Goal: Task Accomplishment & Management: Manage account settings

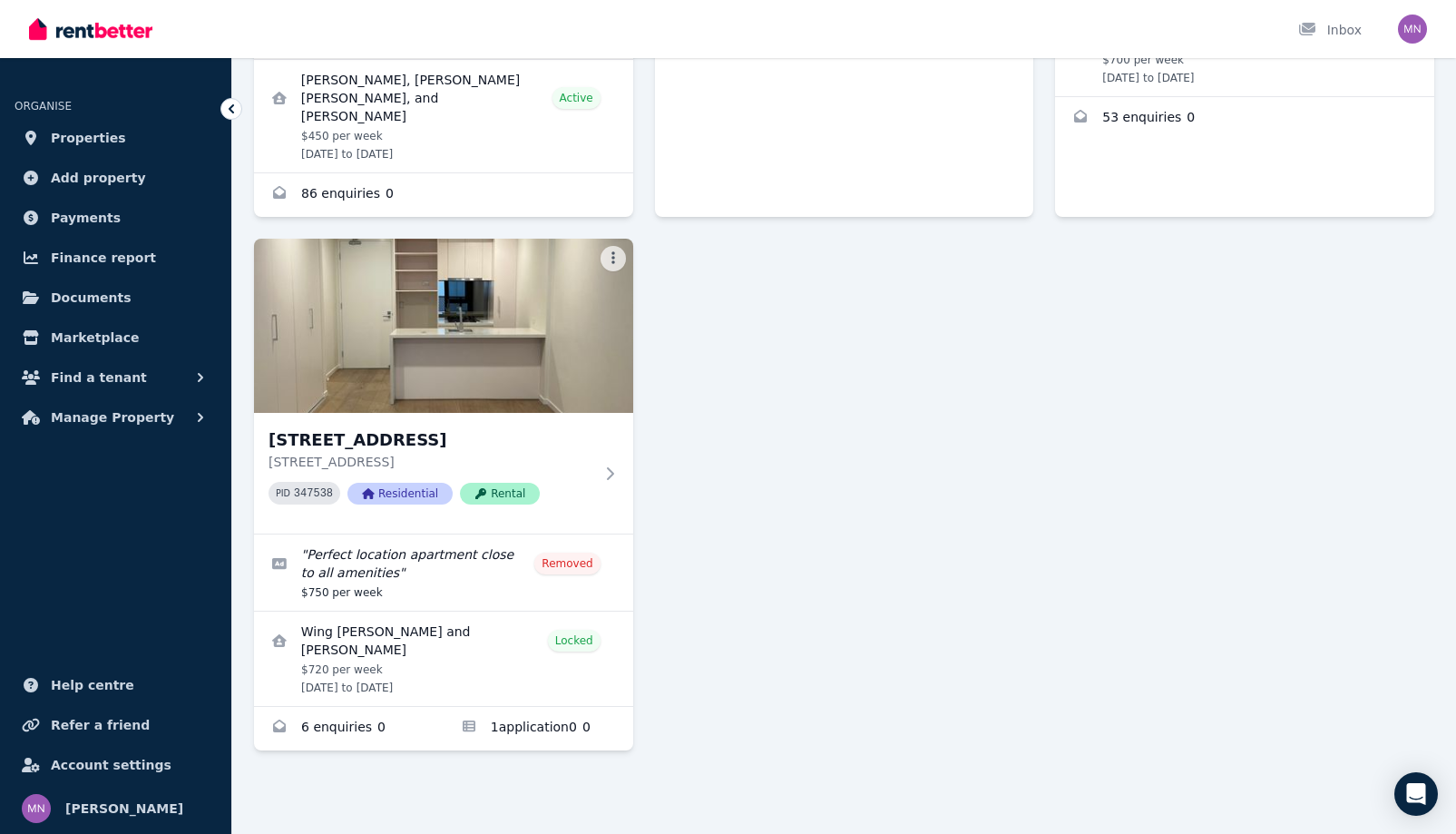
scroll to position [626, 0]
click at [622, 481] on icon at bounding box center [613, 473] width 18 height 14
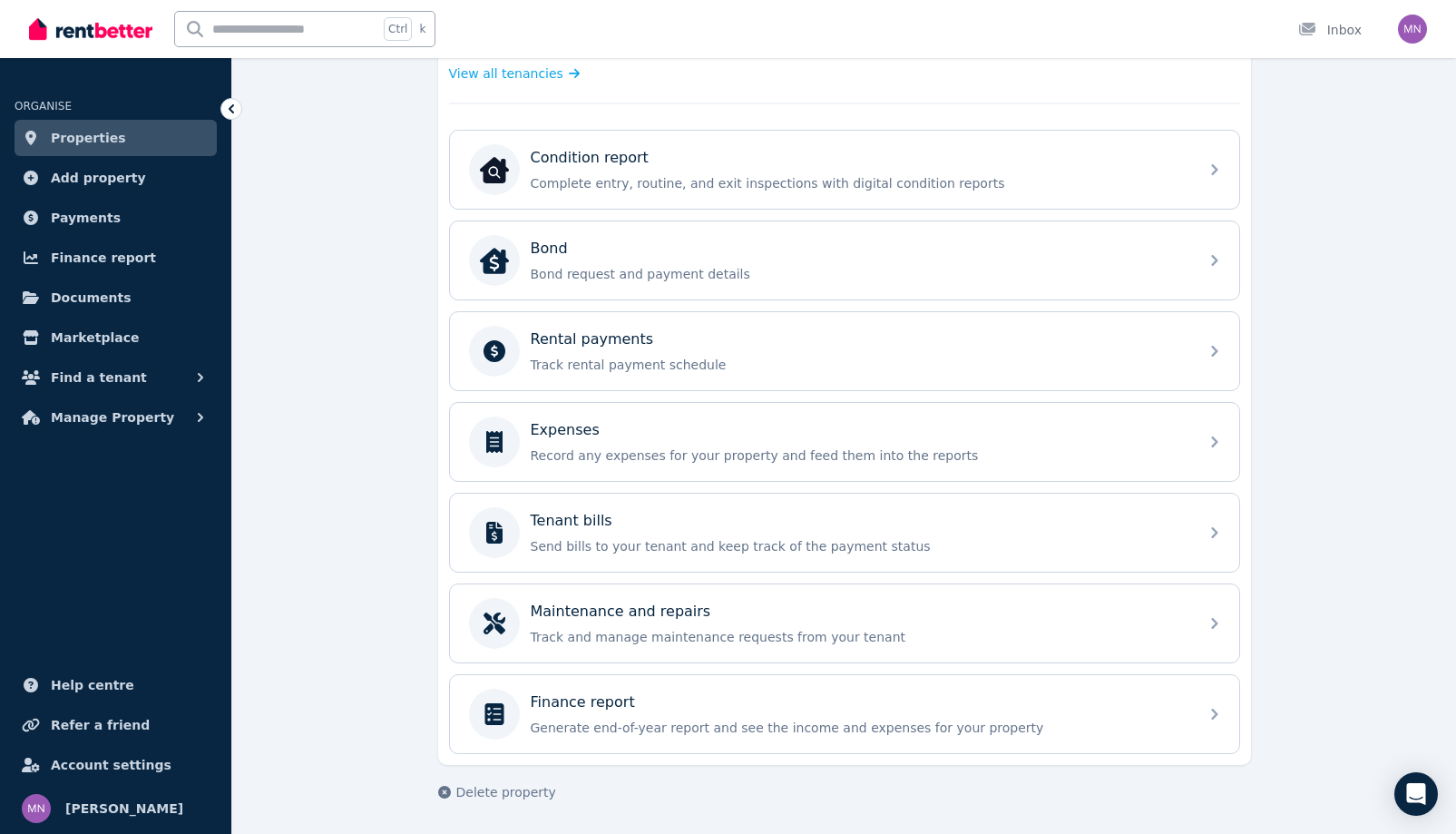
scroll to position [907, 0]
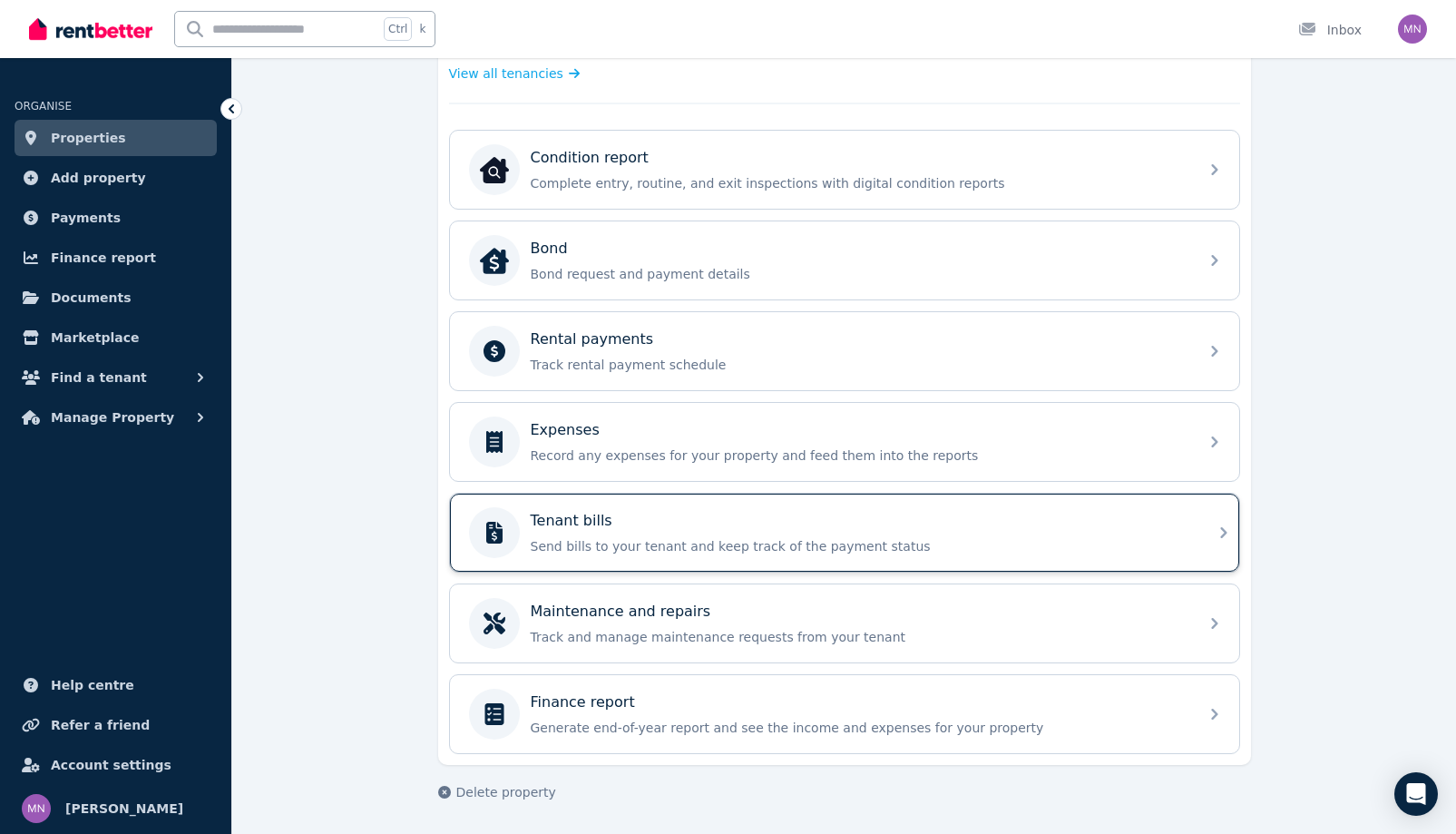
click at [1188, 555] on div "Tenant bills Send bills to your tenant and keep track of the payment status" at bounding box center [859, 532] width 657 height 45
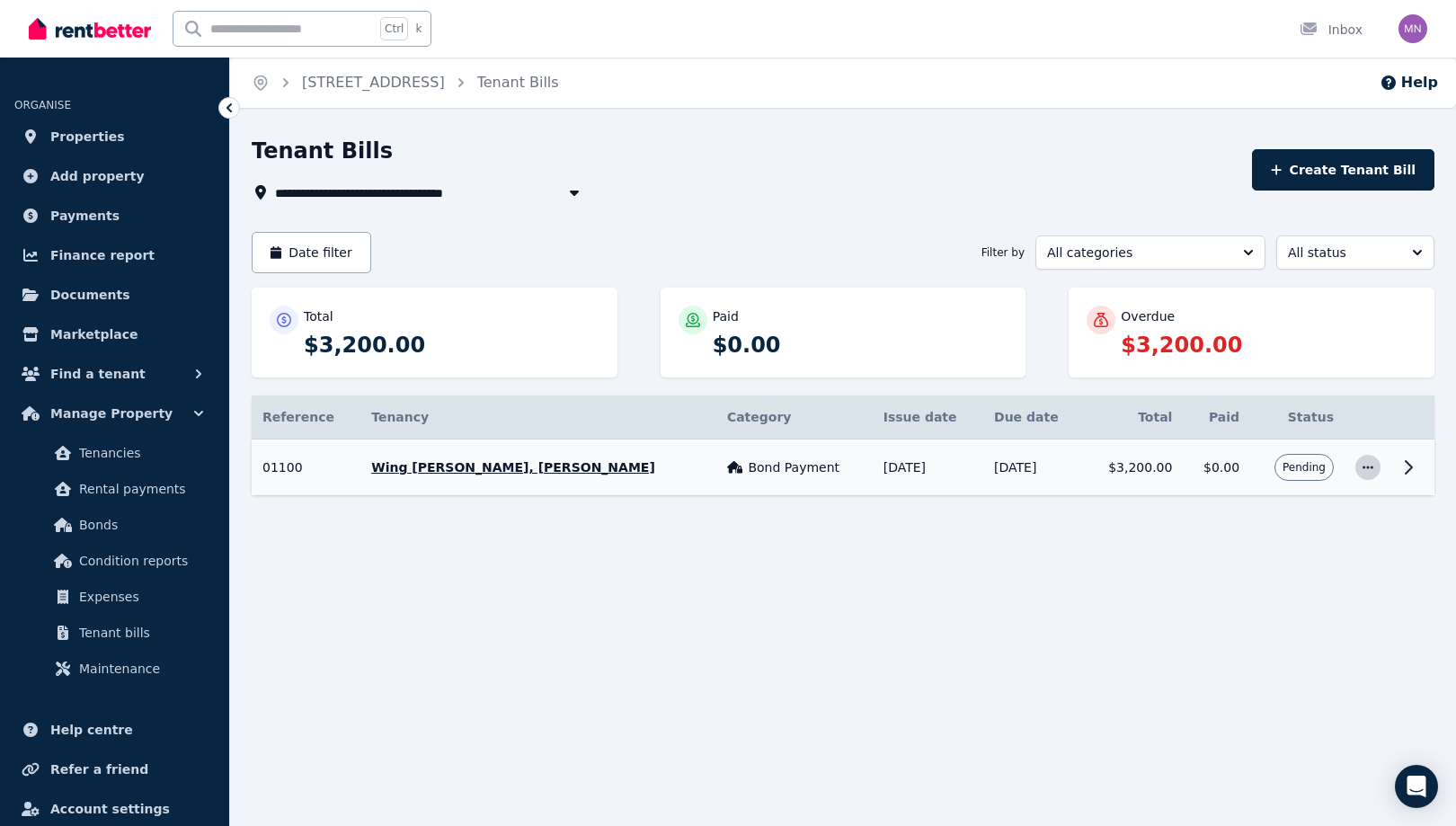
click at [1361, 474] on icon "button" at bounding box center [1368, 467] width 14 height 12
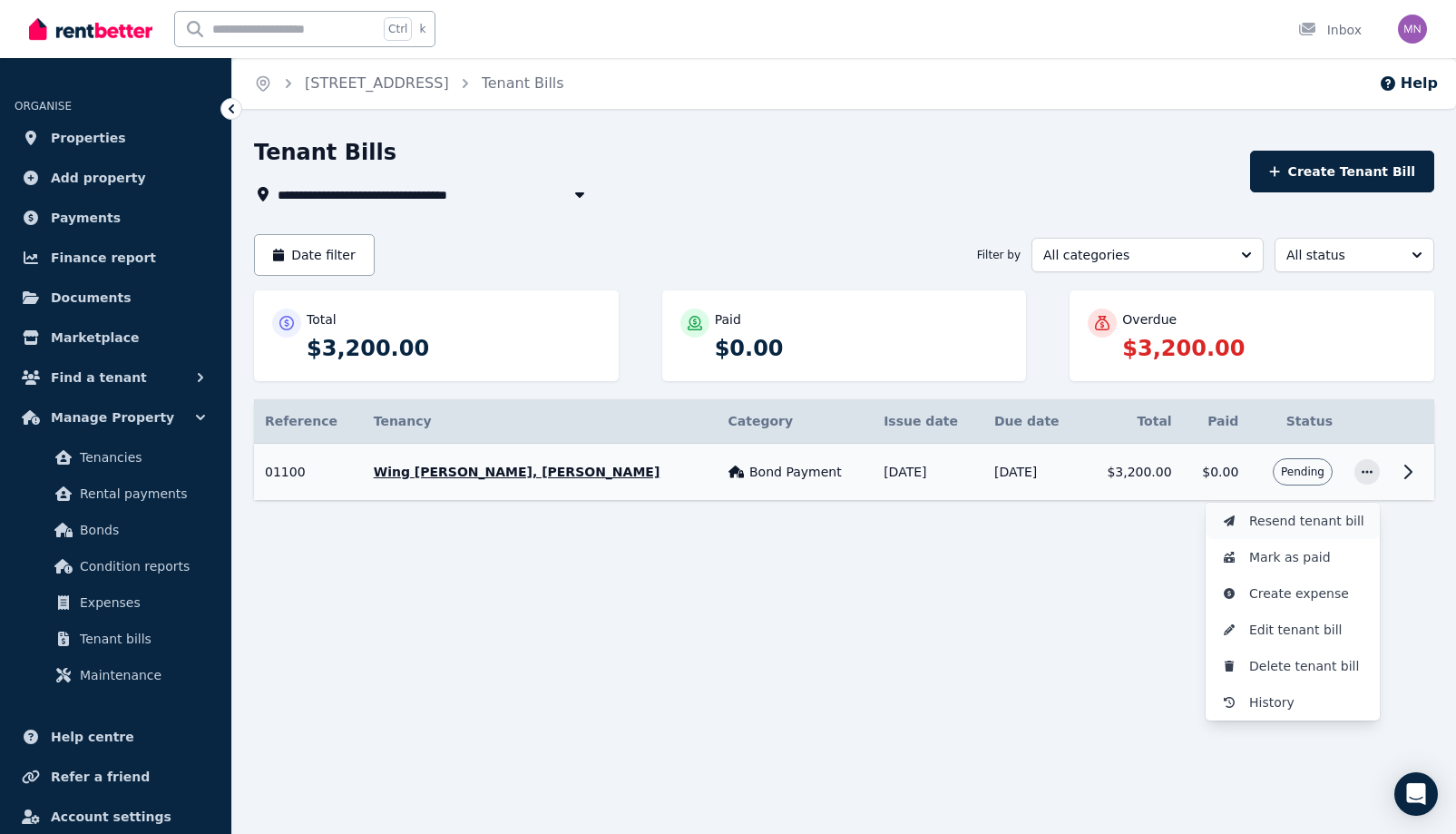
click at [1290, 532] on span "Resend tenant bill" at bounding box center [1307, 520] width 116 height 22
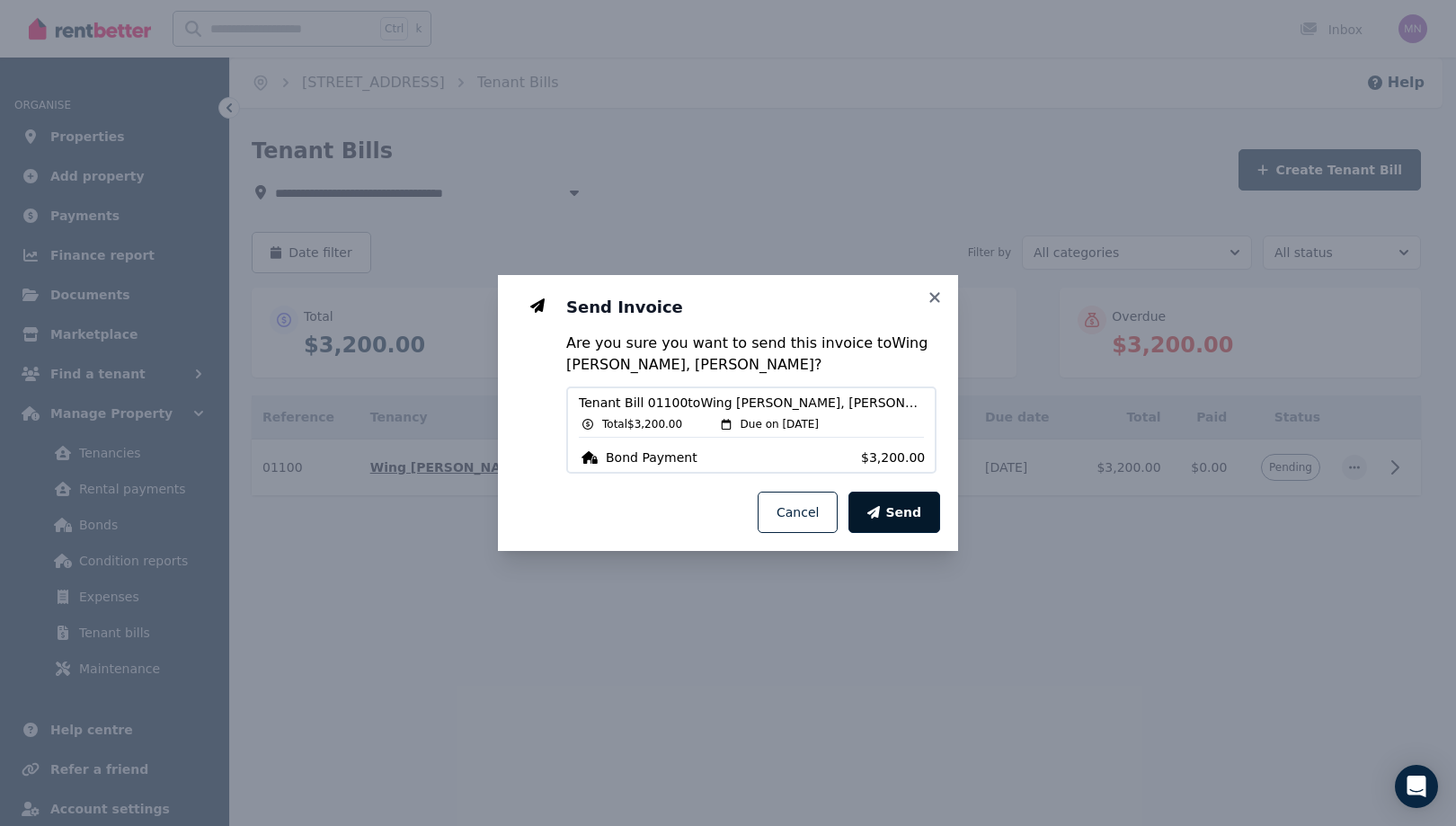
click at [922, 521] on span "Send" at bounding box center [903, 512] width 36 height 18
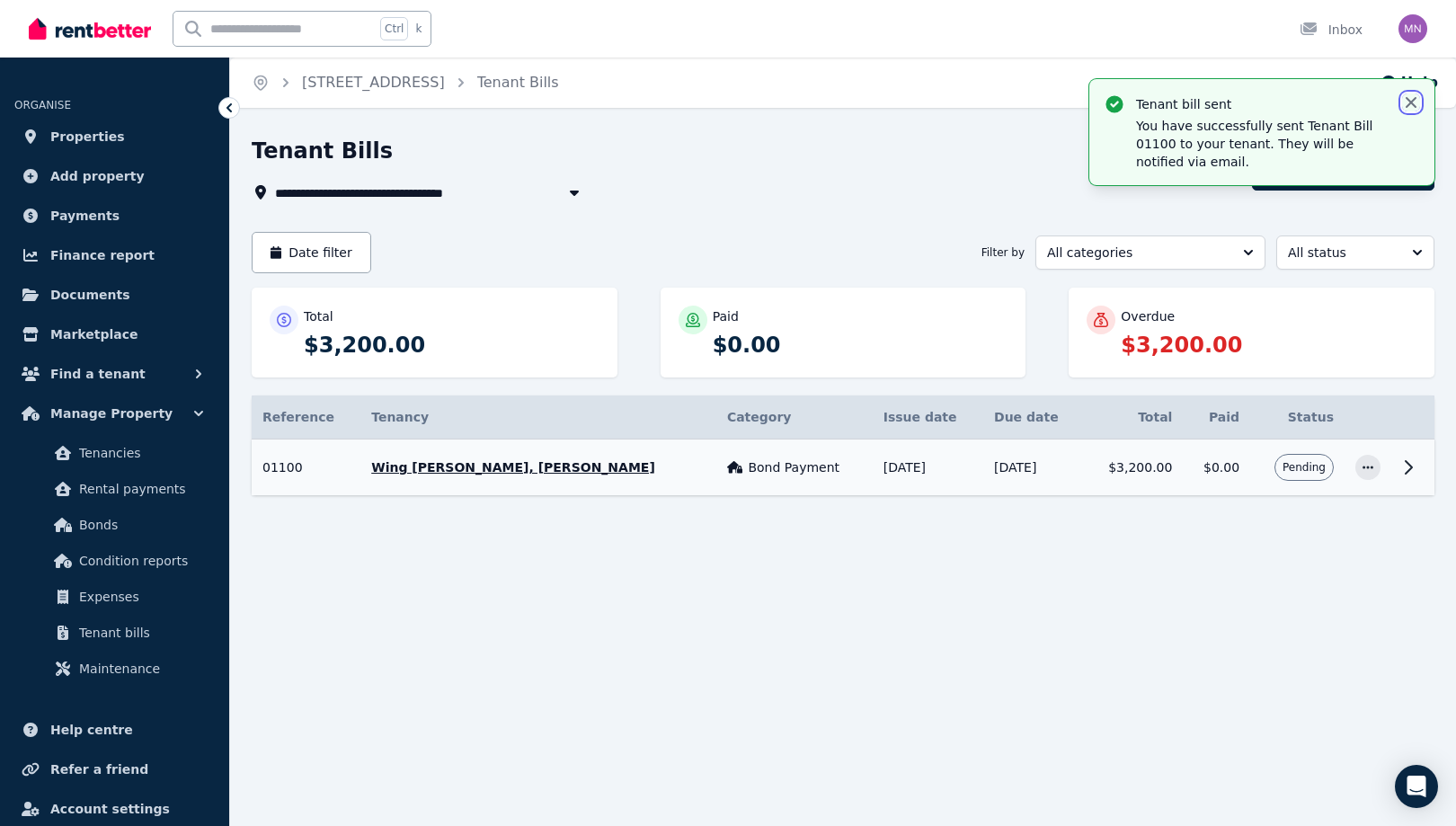
click at [1402, 112] on icon "button" at bounding box center [1411, 102] width 18 height 18
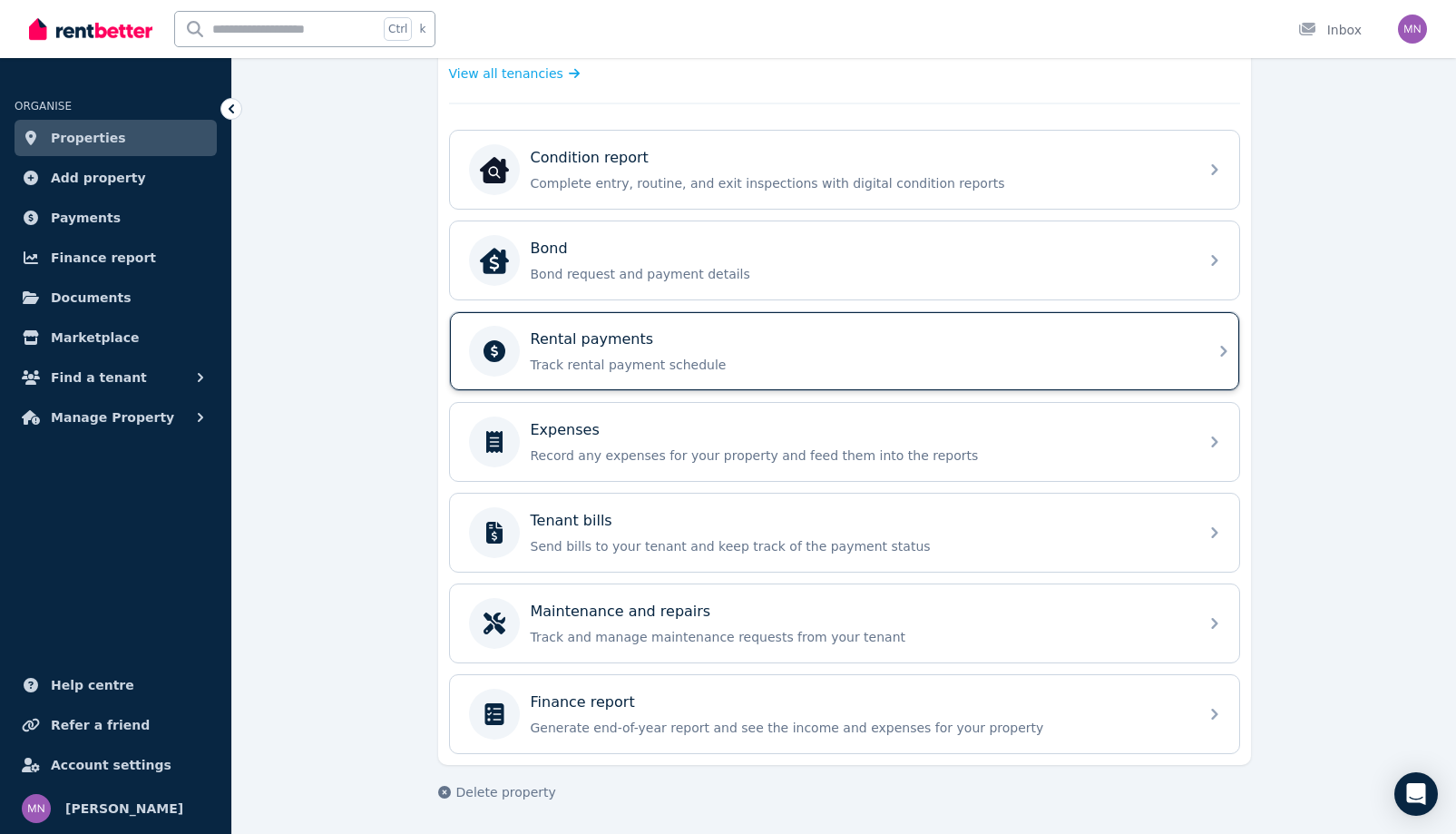
scroll to position [726, 0]
click at [1101, 374] on p "Track rental payment schedule" at bounding box center [859, 365] width 657 height 18
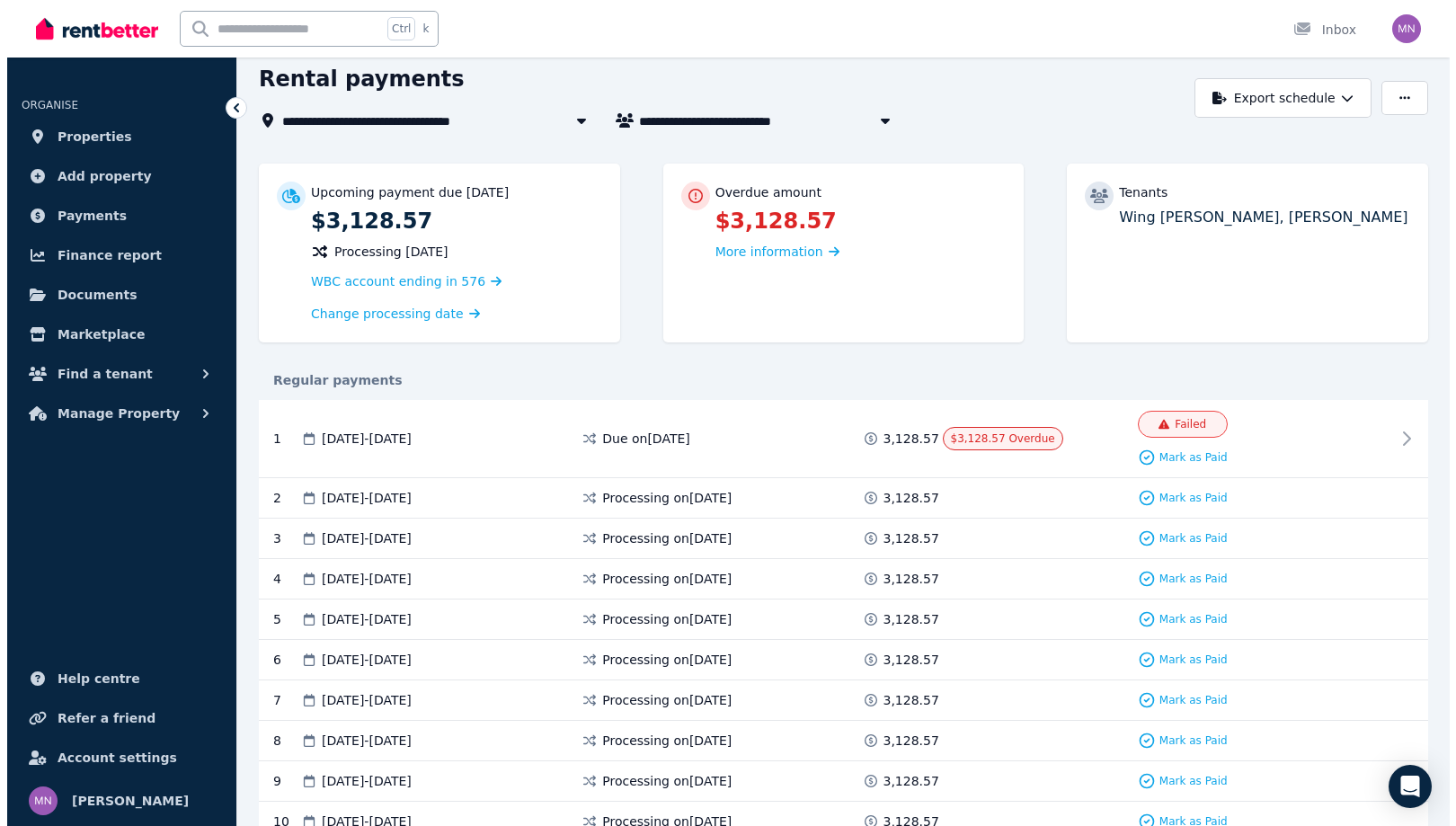
scroll to position [90, 0]
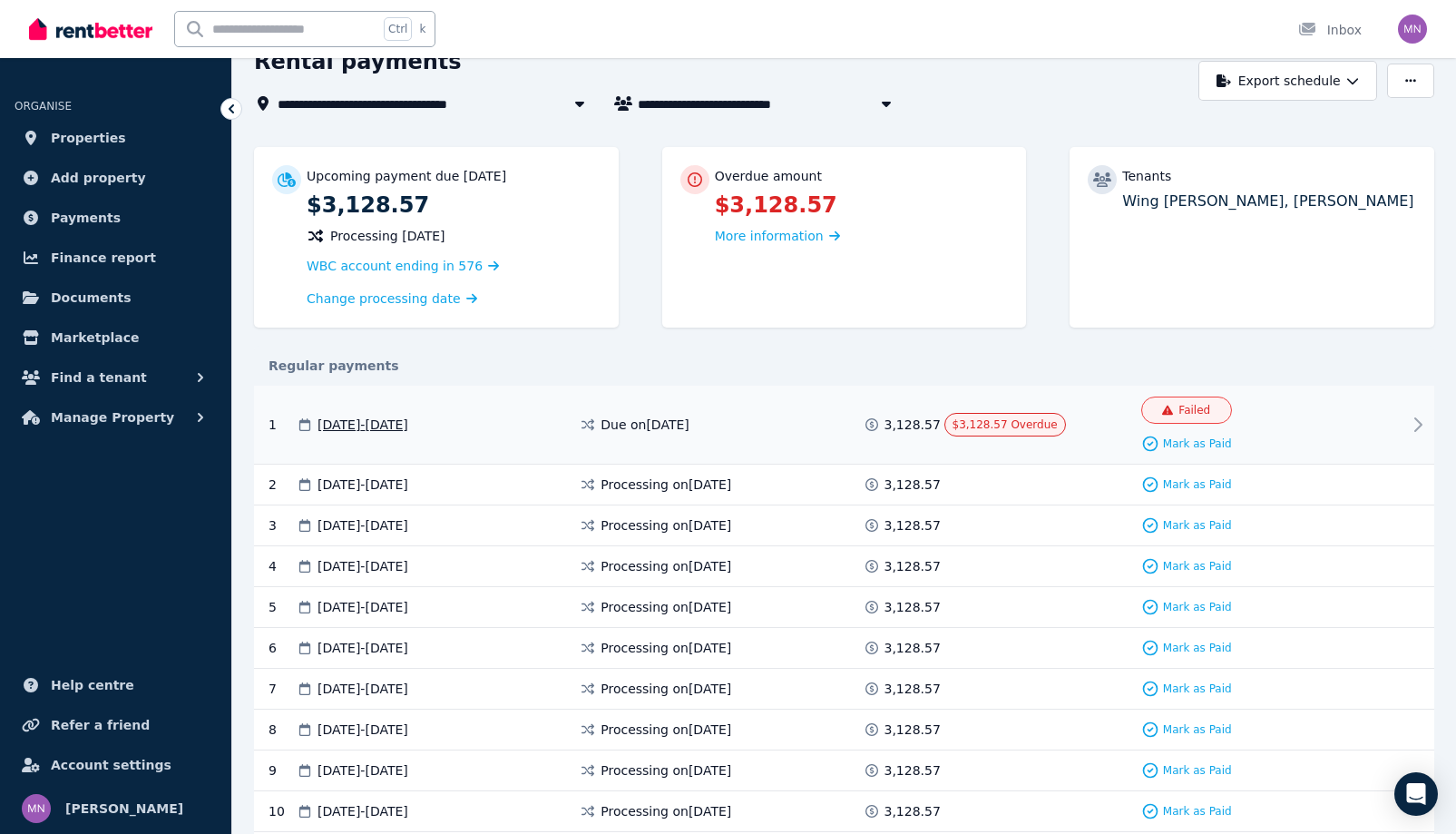
click at [1026, 431] on span "$3,128.57 Overdue" at bounding box center [1004, 424] width 105 height 13
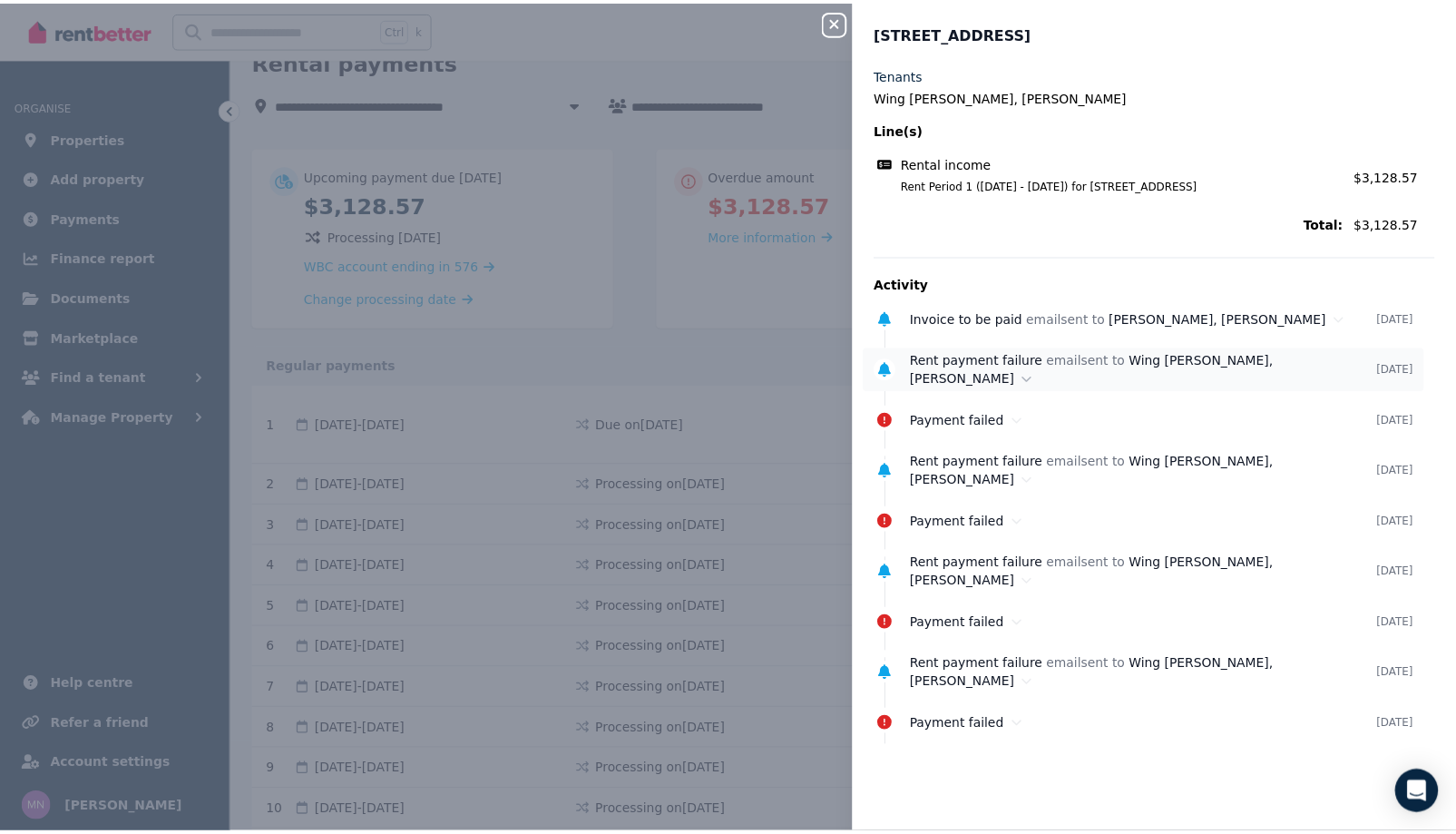
scroll to position [0, 0]
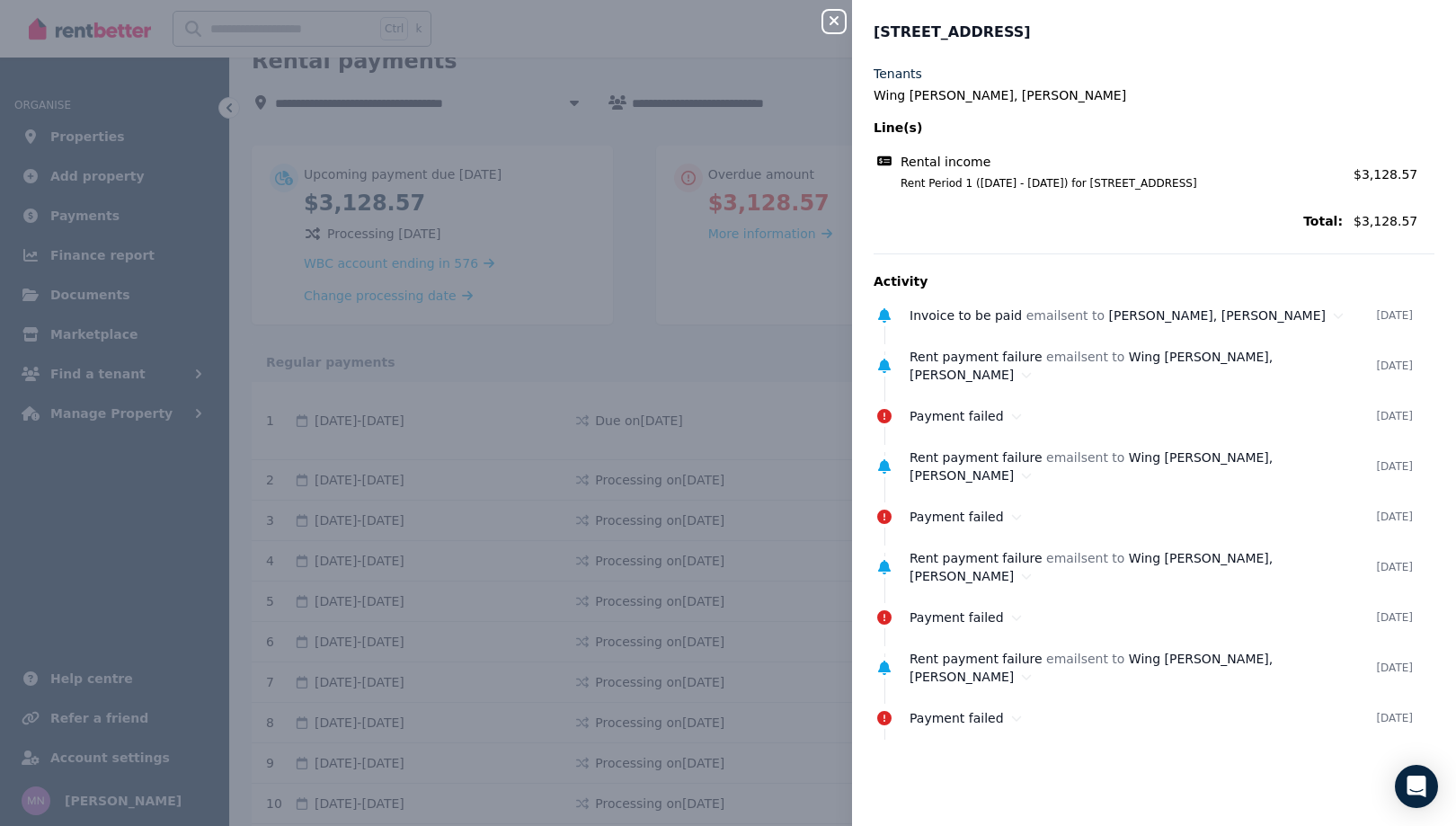
click at [823, 26] on icon "button" at bounding box center [834, 20] width 22 height 14
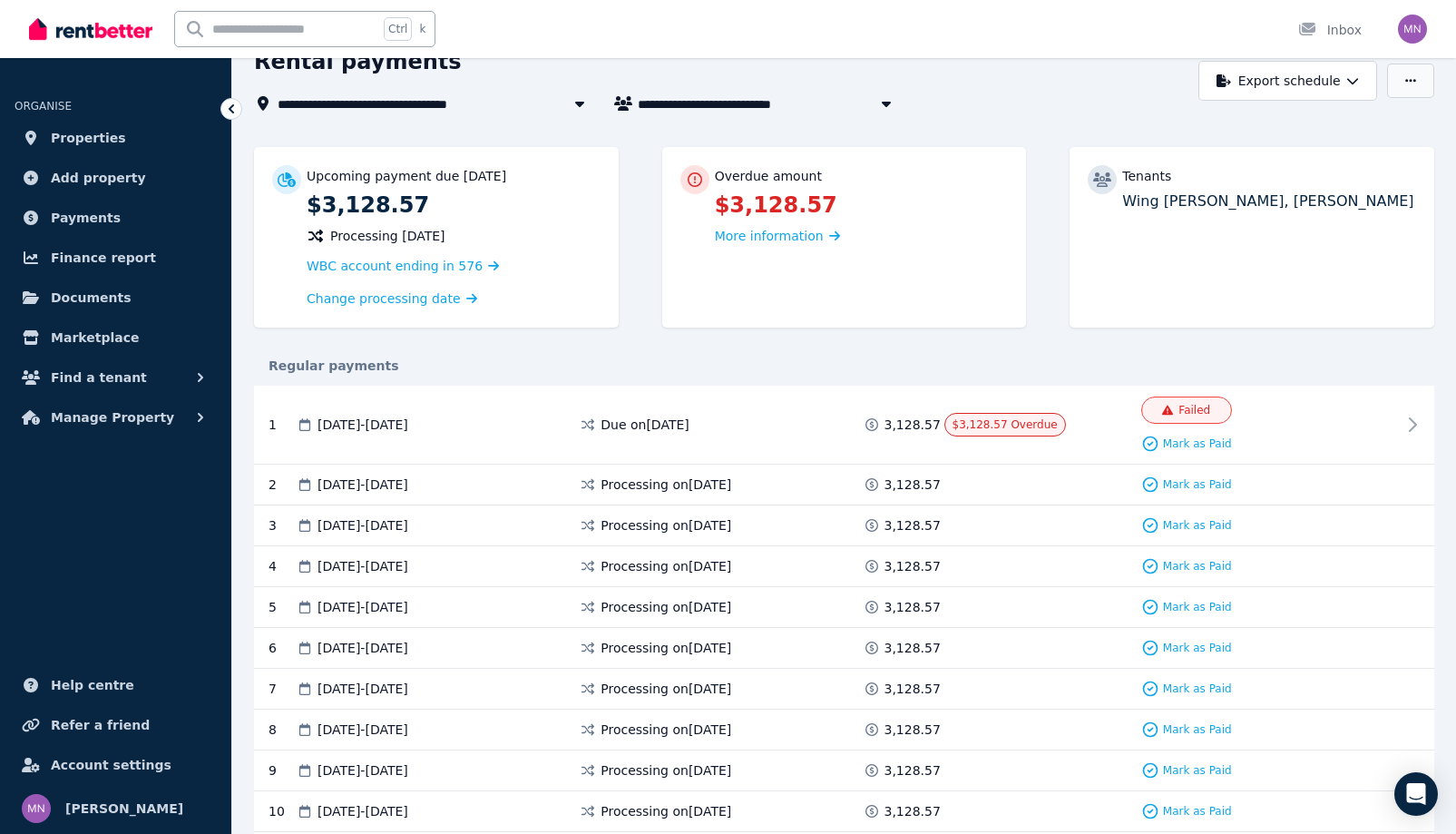
click at [1389, 98] on button "button" at bounding box center [1411, 81] width 47 height 35
click at [1189, 375] on div "Regular payments" at bounding box center [843, 366] width 1180 height 18
click at [824, 243] on span "More information" at bounding box center [769, 236] width 109 height 14
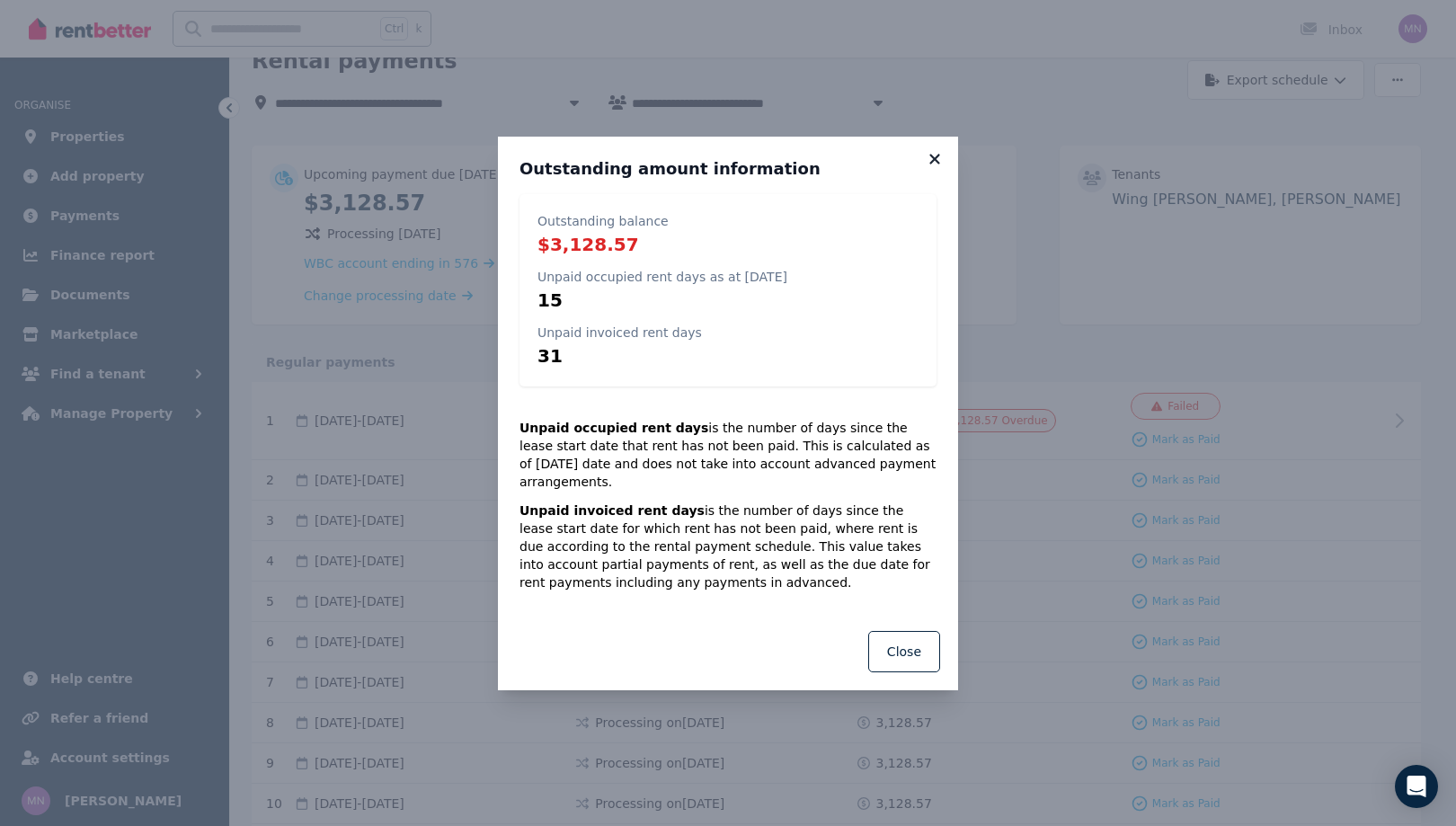
click at [944, 151] on icon at bounding box center [934, 159] width 18 height 16
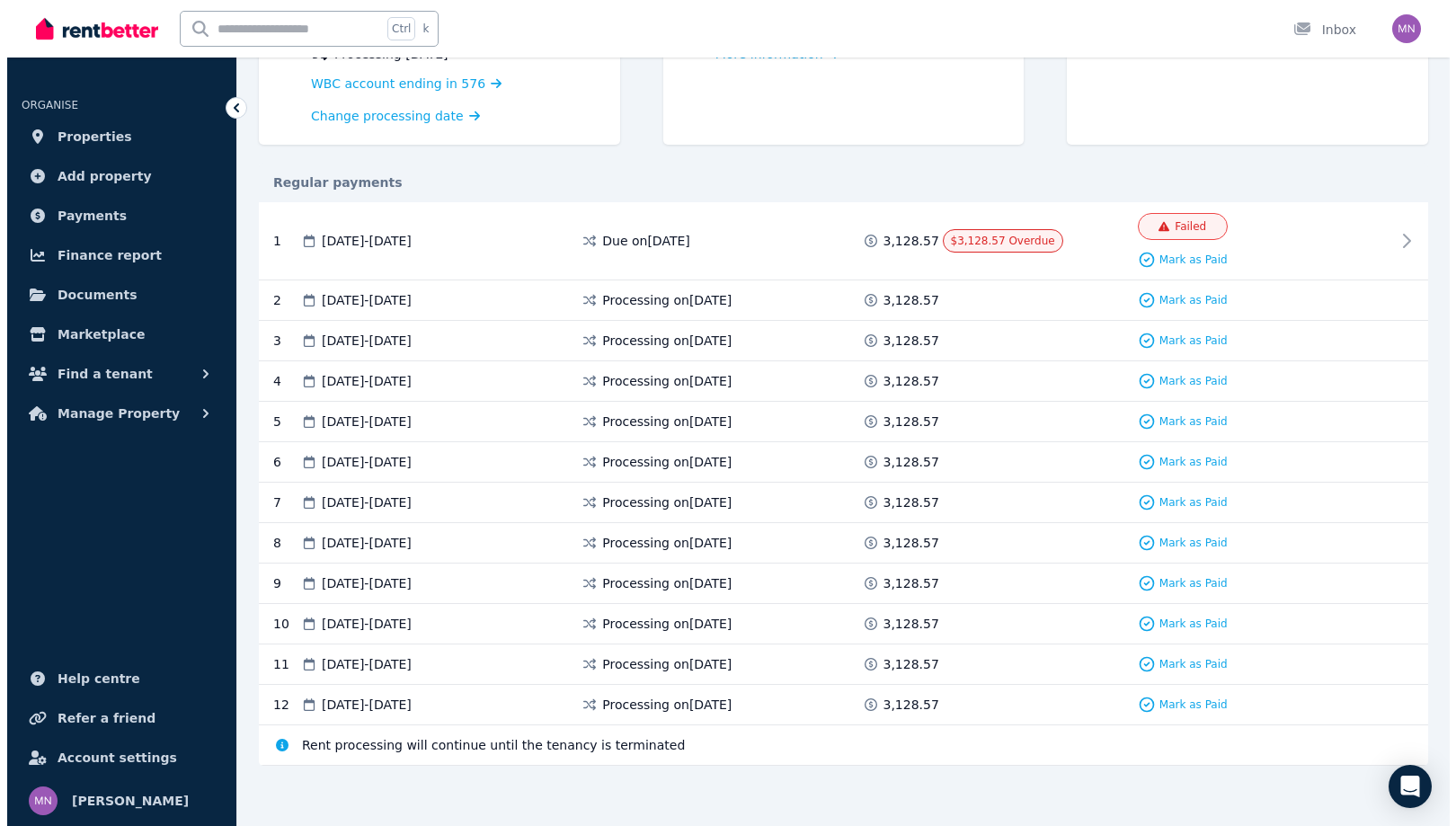
scroll to position [180, 0]
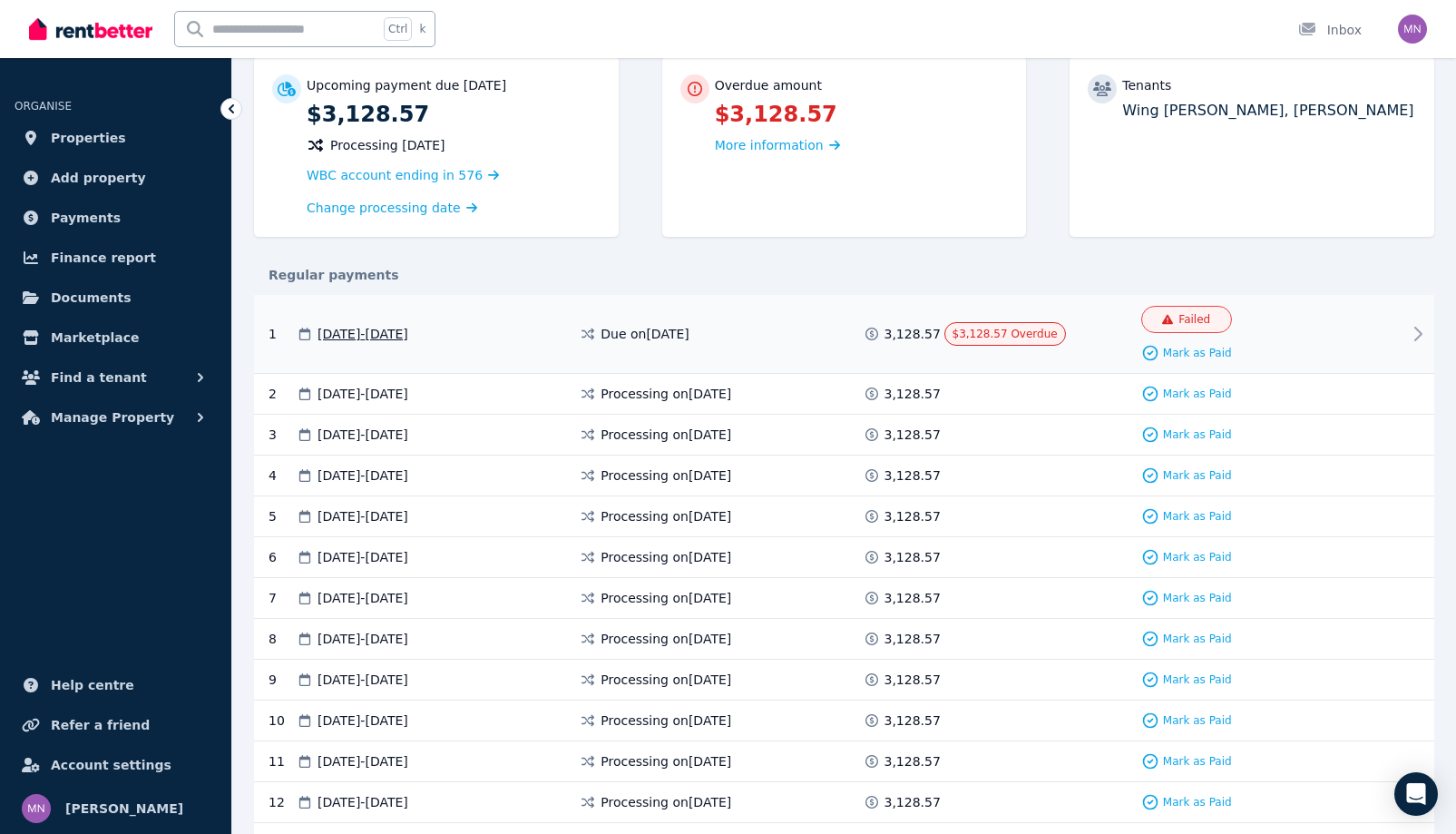
click at [1179, 327] on div "Failed" at bounding box center [1187, 319] width 48 height 14
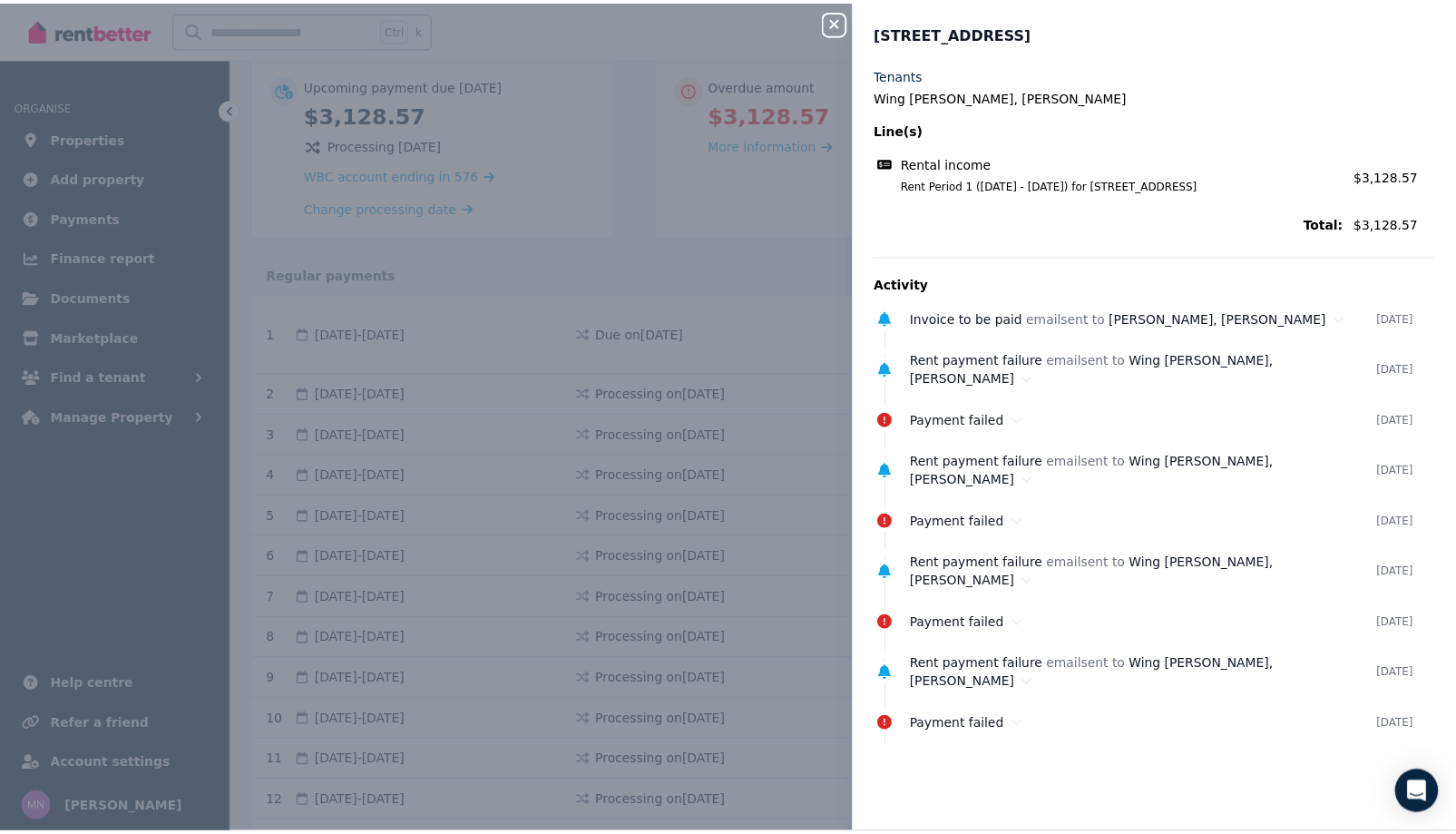
scroll to position [0, 0]
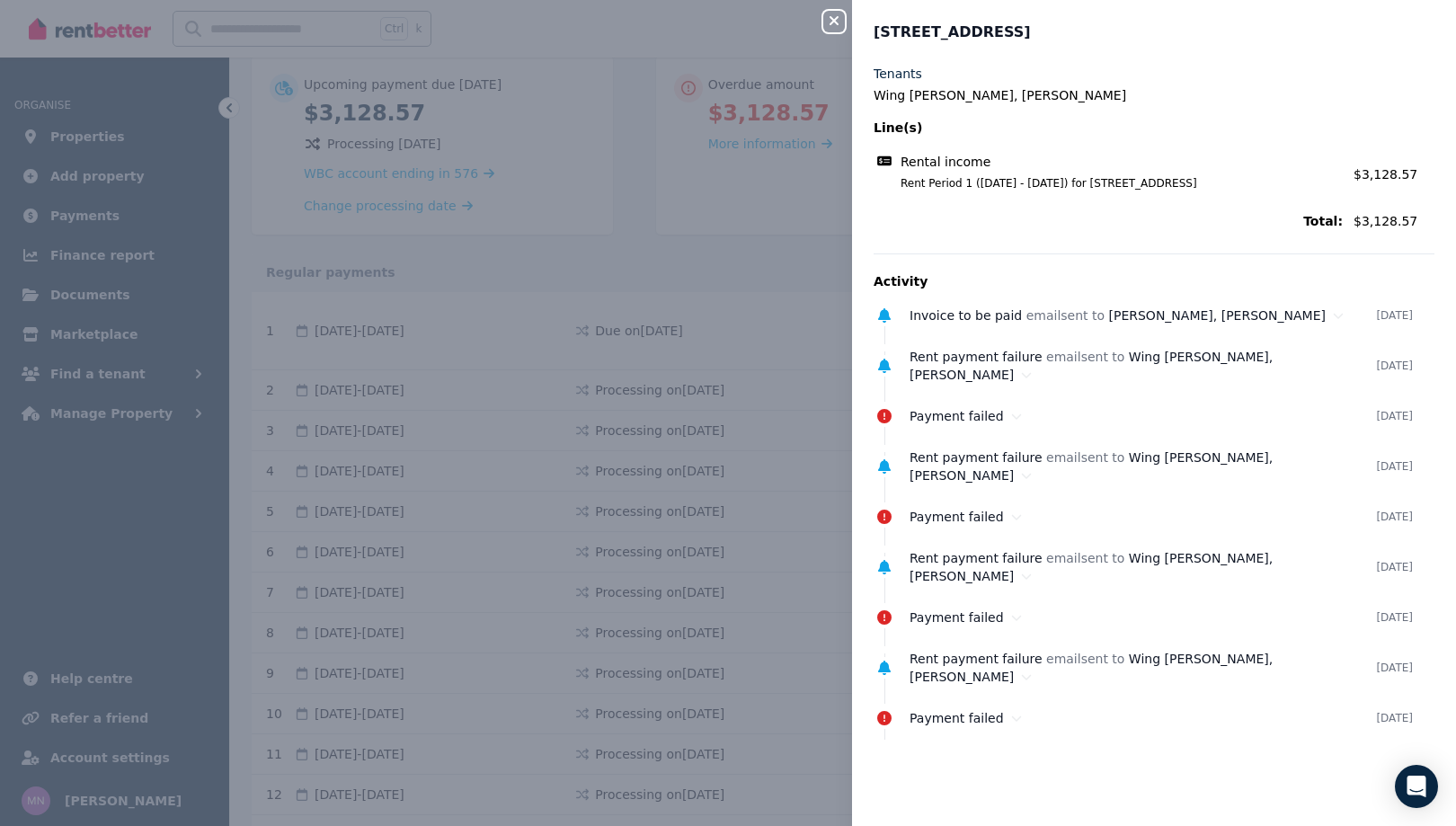
click at [823, 27] on icon "button" at bounding box center [834, 20] width 22 height 14
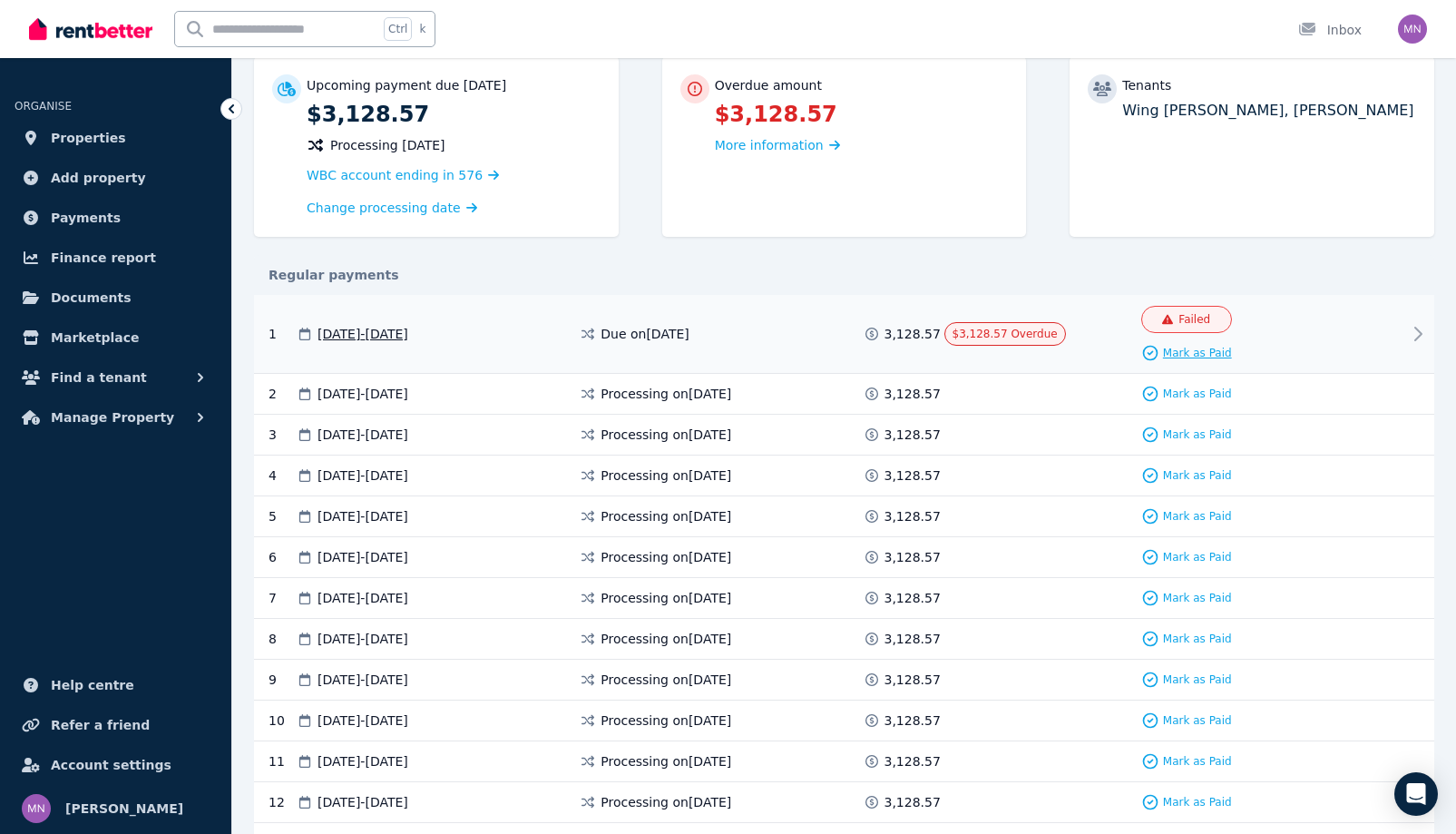
click at [1214, 360] on span "Mark as Paid" at bounding box center [1196, 352] width 69 height 14
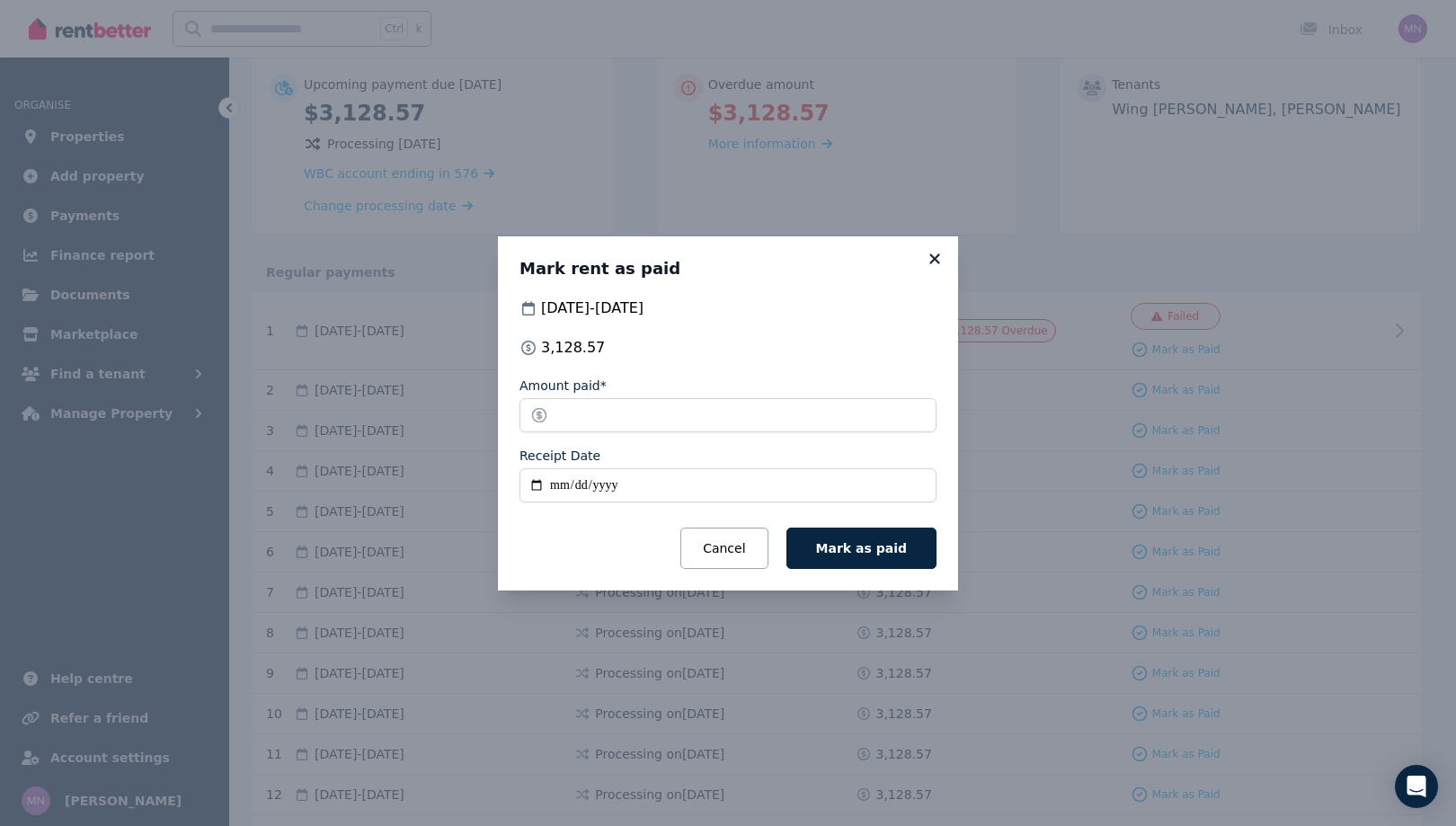
click at [940, 253] on icon at bounding box center [934, 258] width 10 height 10
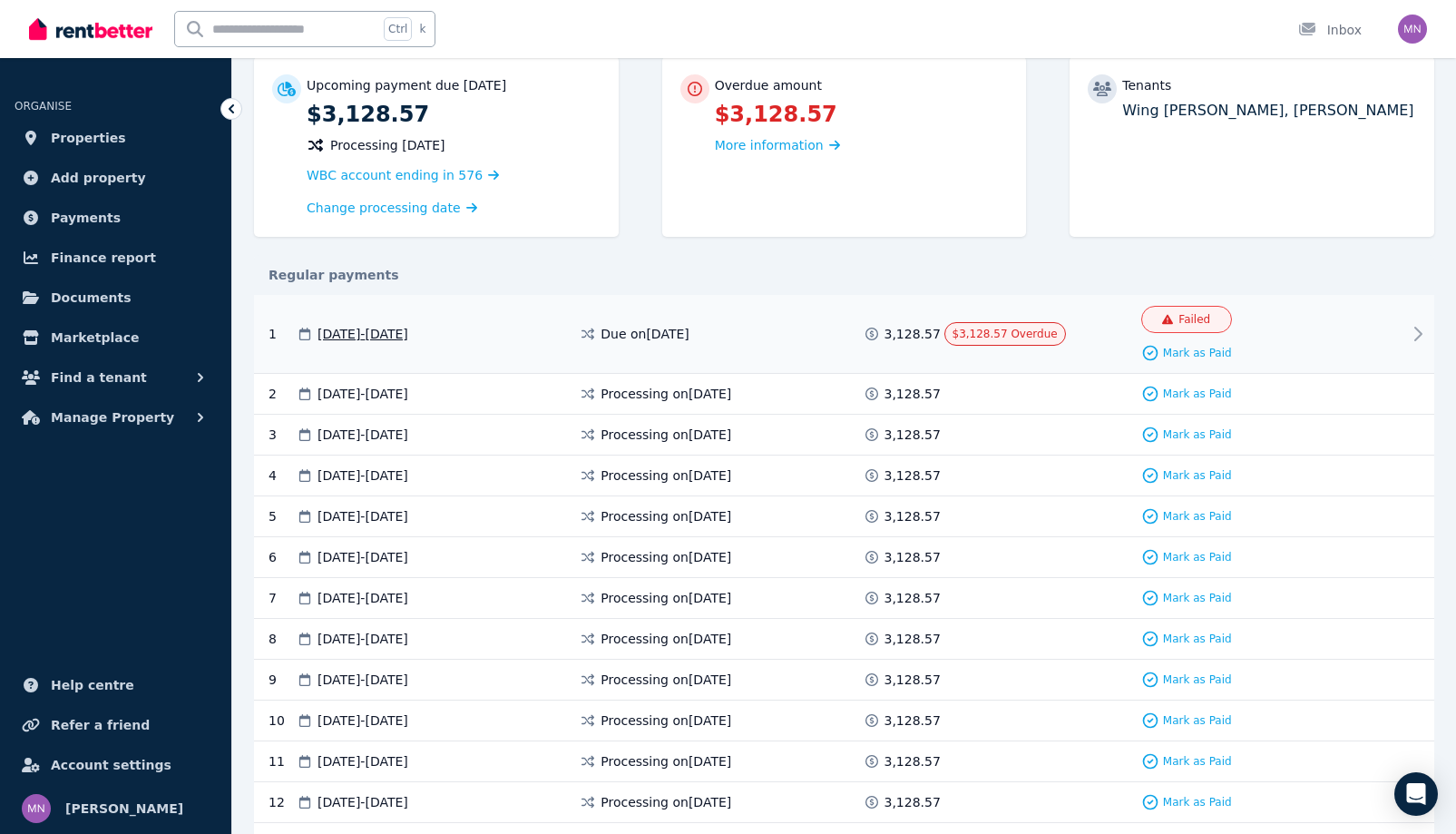
click at [1415, 341] on icon at bounding box center [1418, 333] width 7 height 13
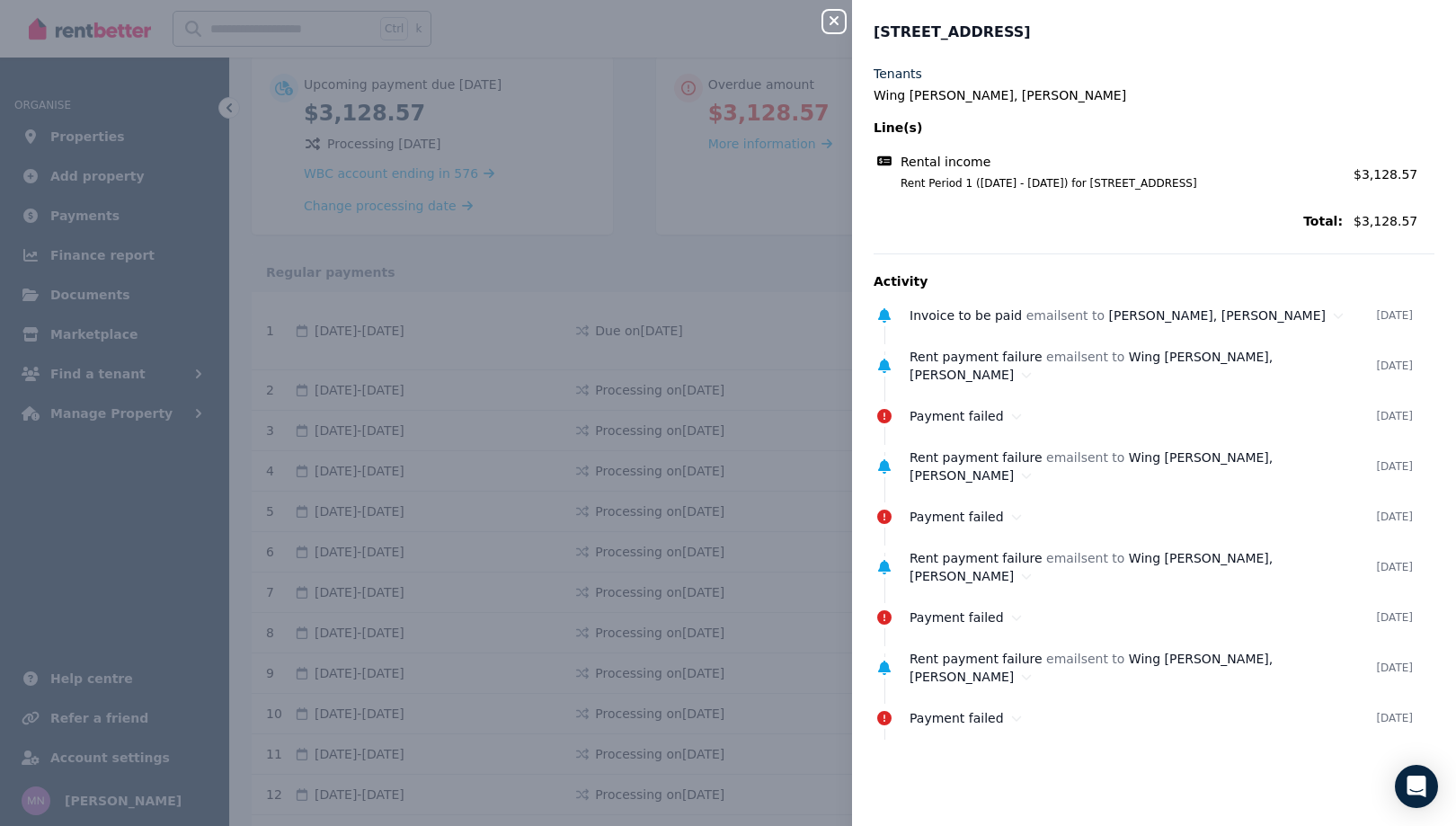
click at [823, 23] on icon "button" at bounding box center [834, 20] width 22 height 14
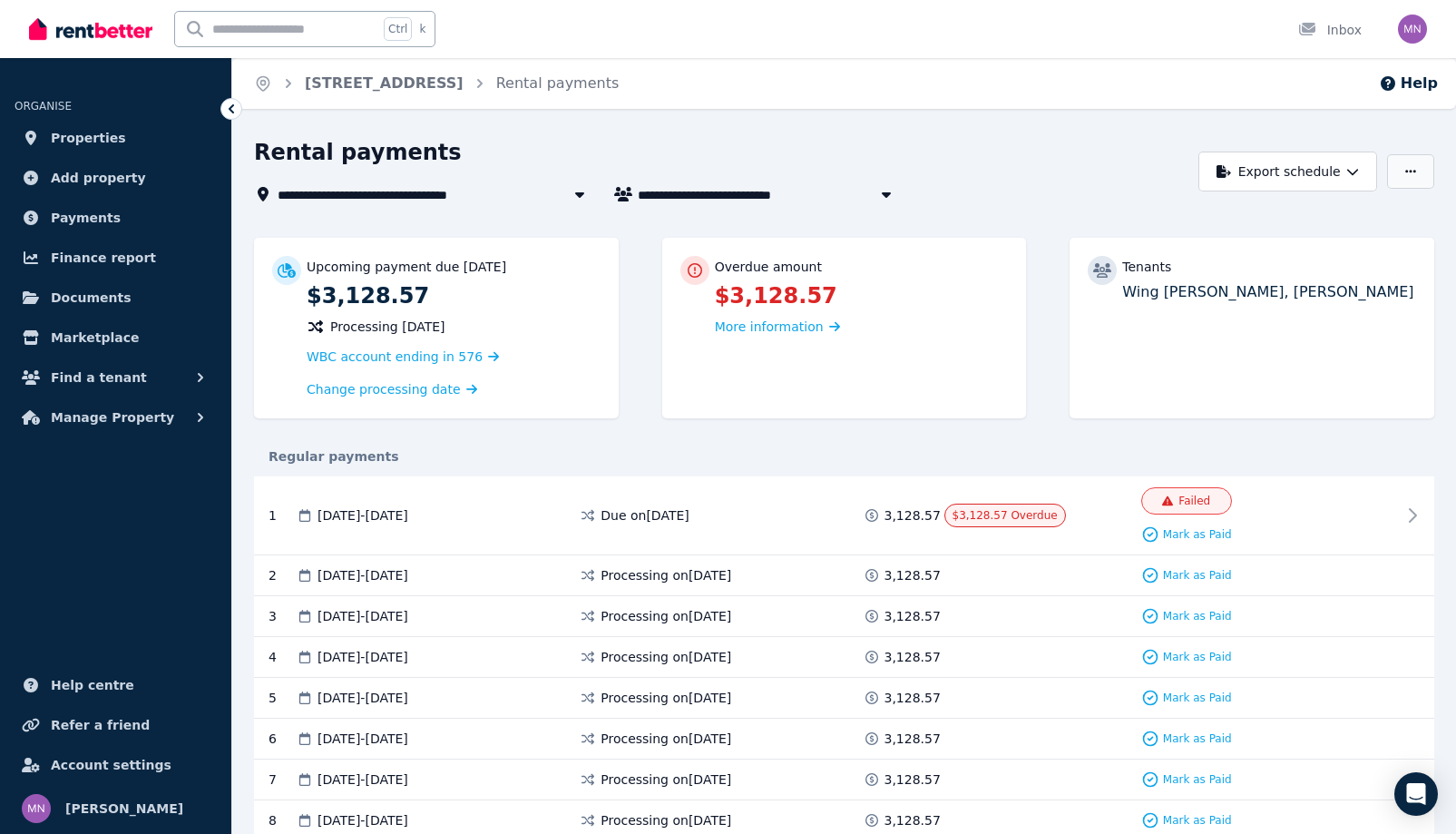
click at [1405, 178] on icon "button" at bounding box center [1410, 171] width 11 height 13
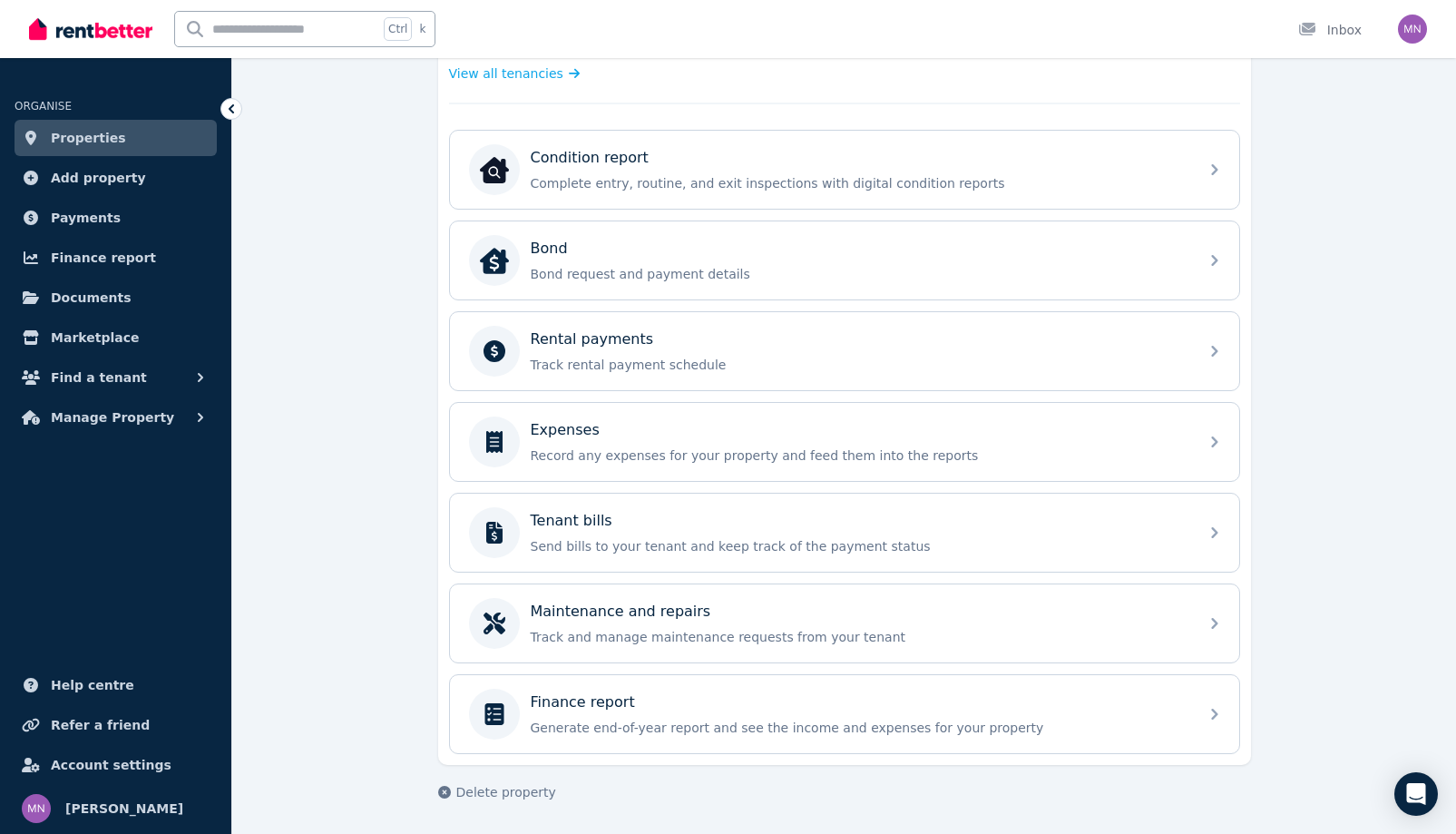
scroll to position [1039, 0]
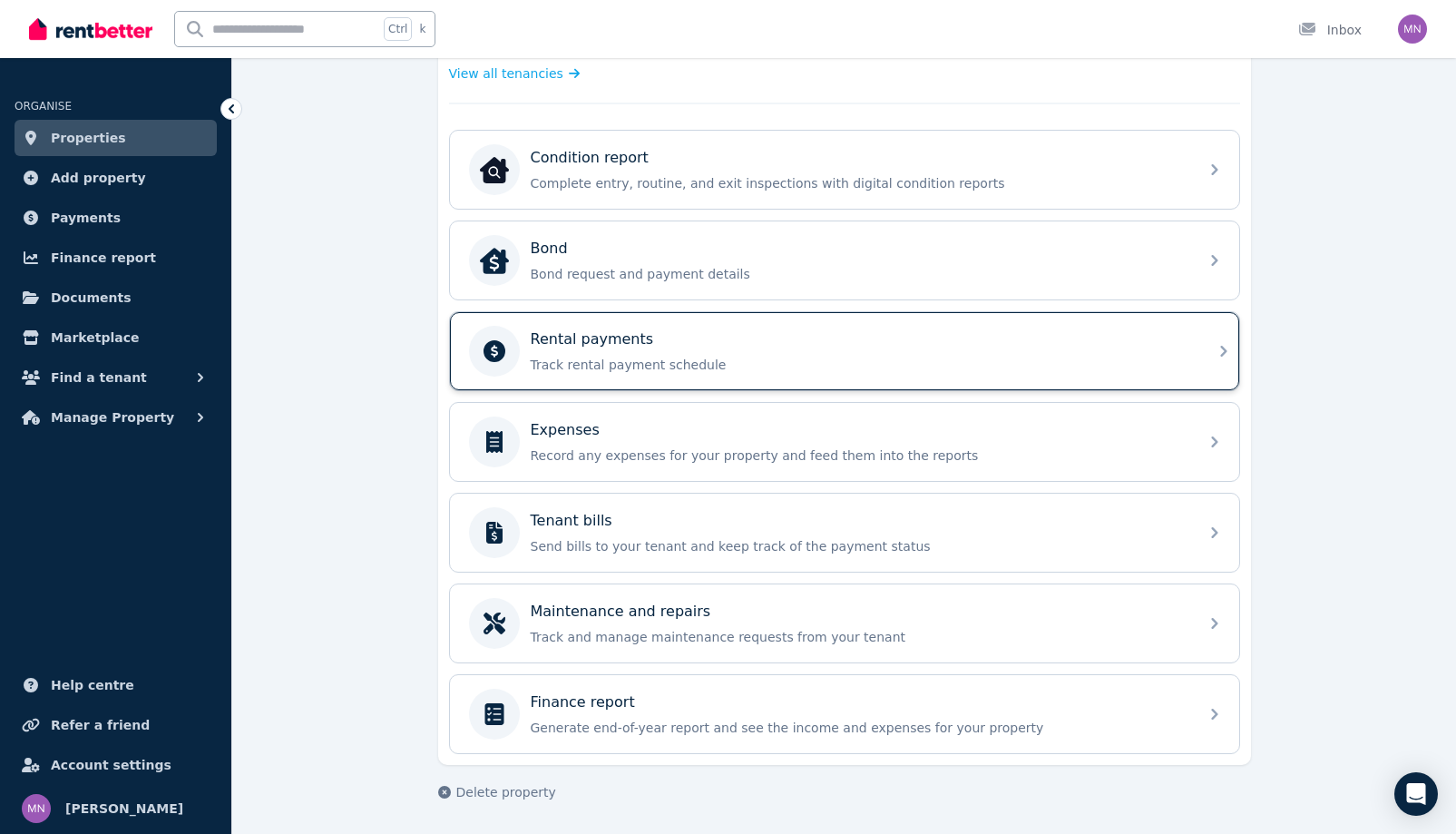
click at [557, 356] on p "Track rental payment schedule" at bounding box center [859, 365] width 657 height 18
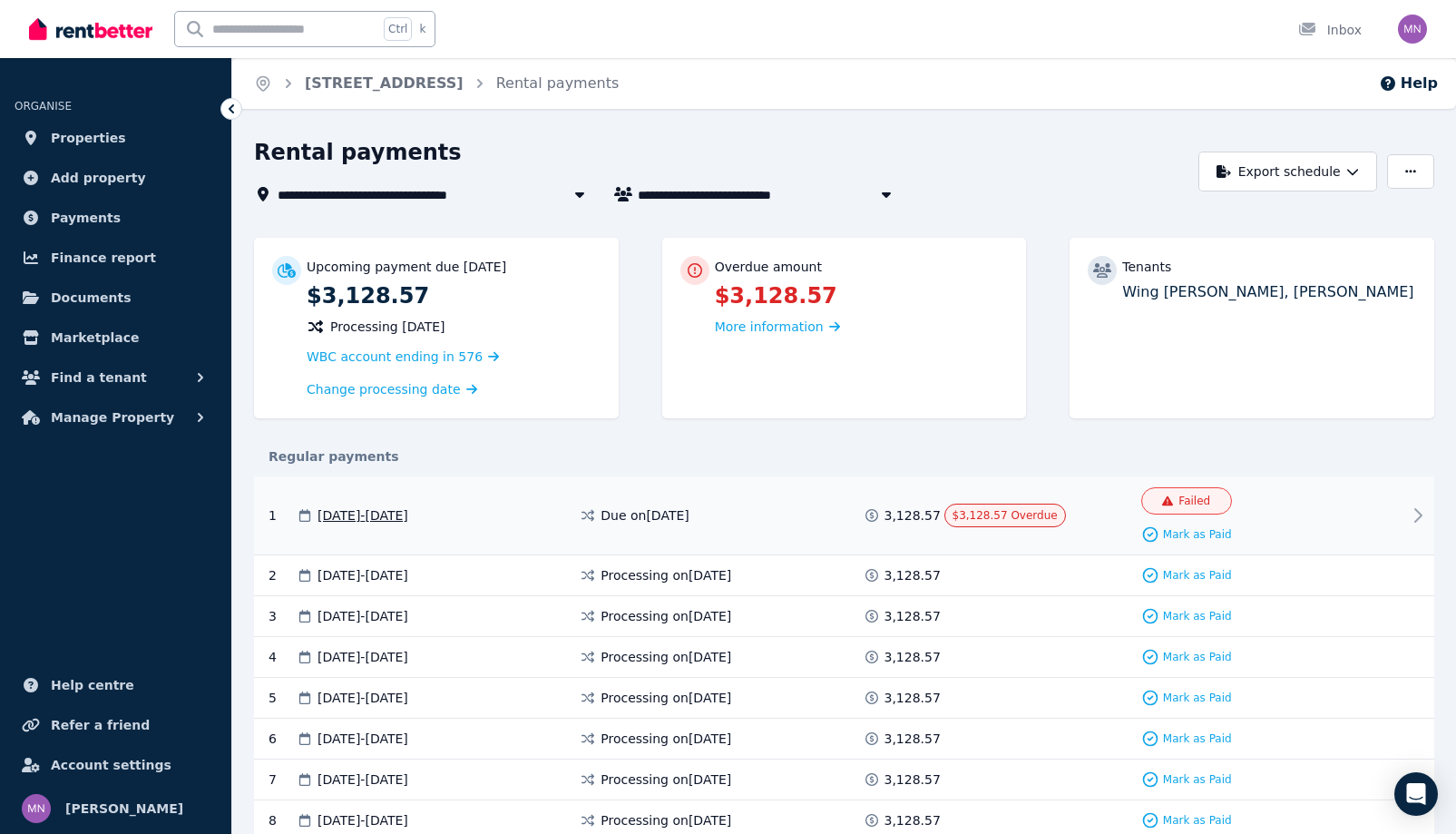
click at [408, 524] on span "07 Aug 2025 - 06 Sep 2025" at bounding box center [363, 515] width 91 height 18
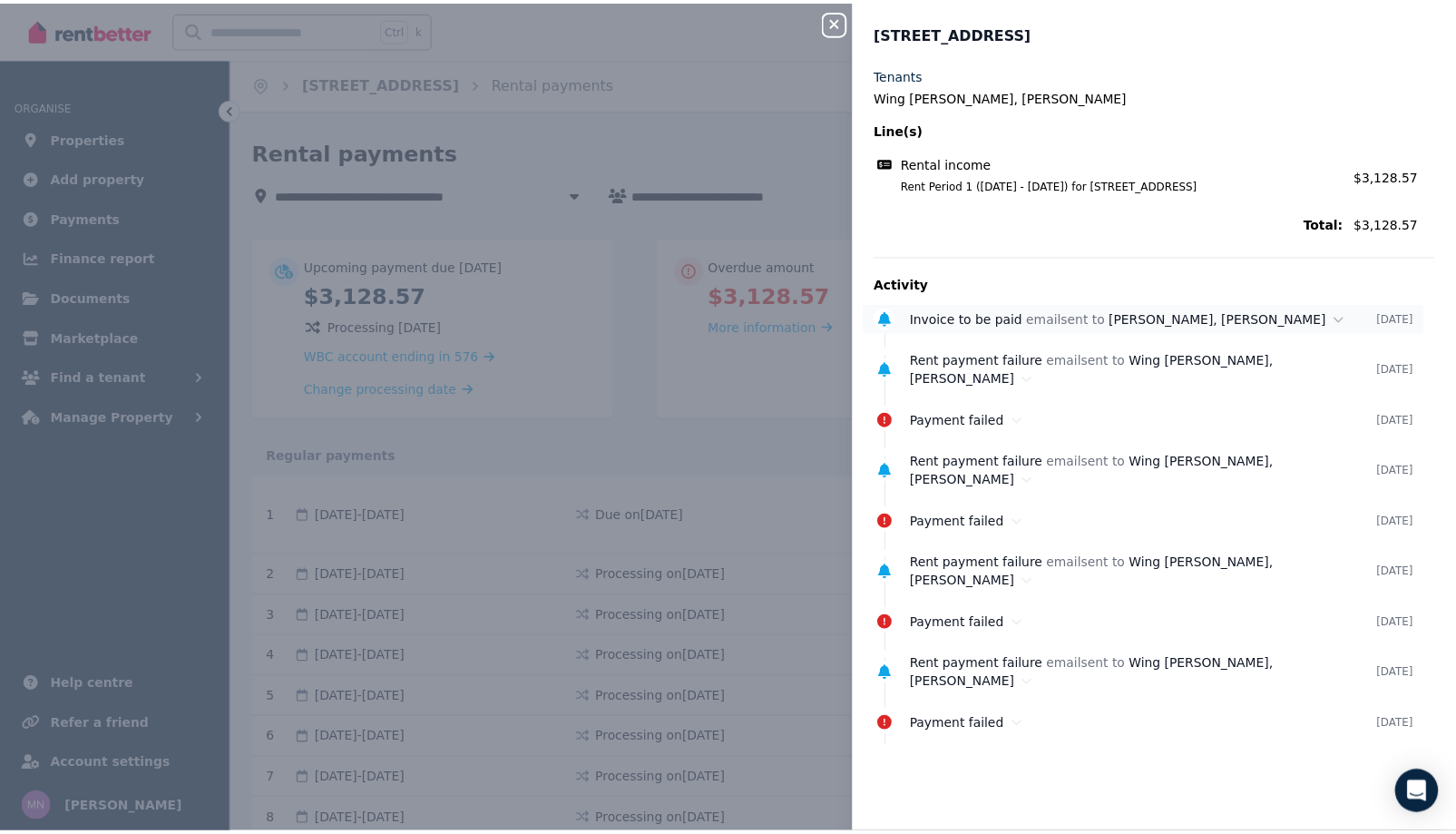
scroll to position [68, 0]
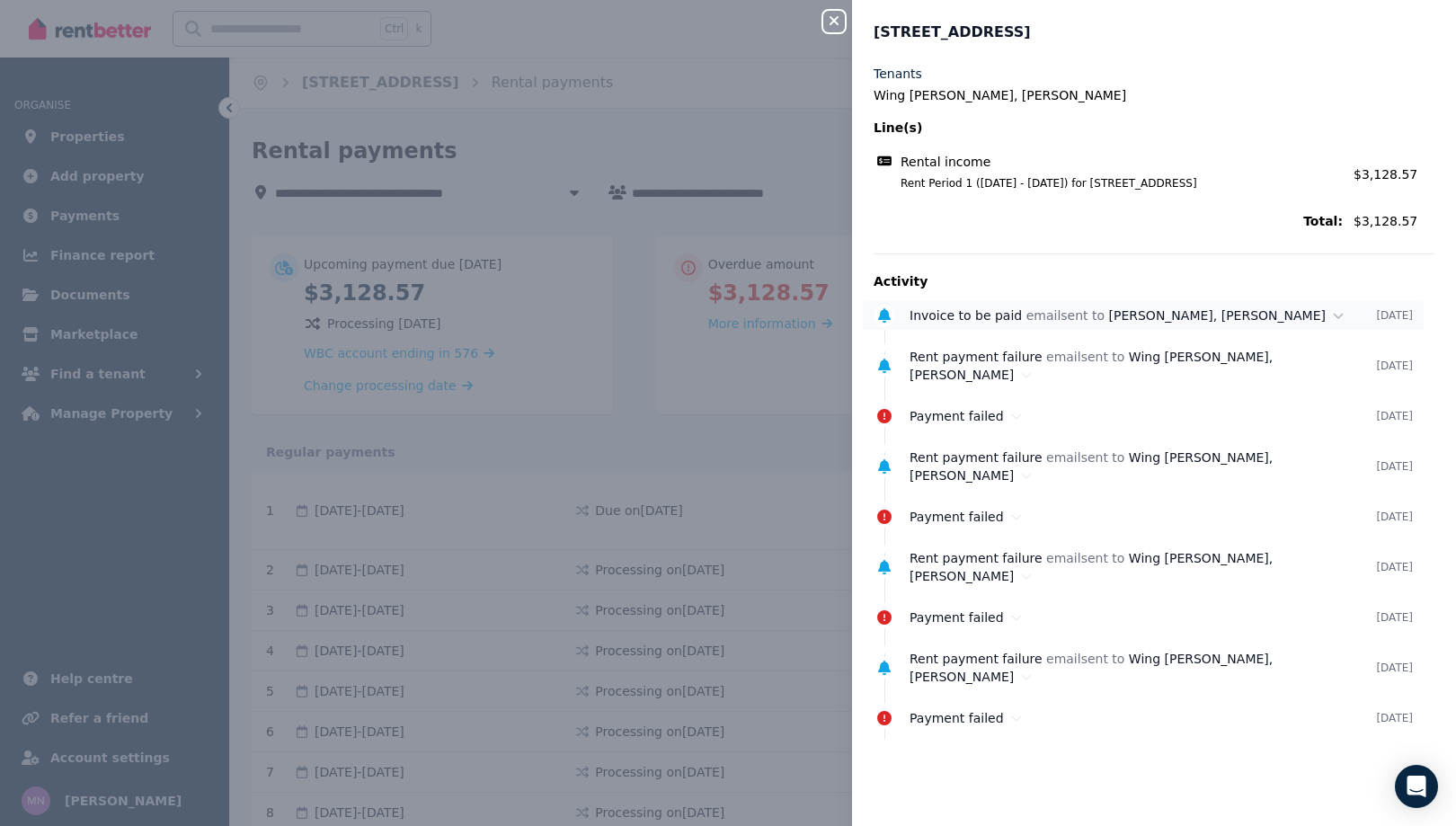
click at [948, 324] on div "Invoice to be paid email sent to Praise Morris, Wing Sum Ng" at bounding box center [1143, 315] width 467 height 18
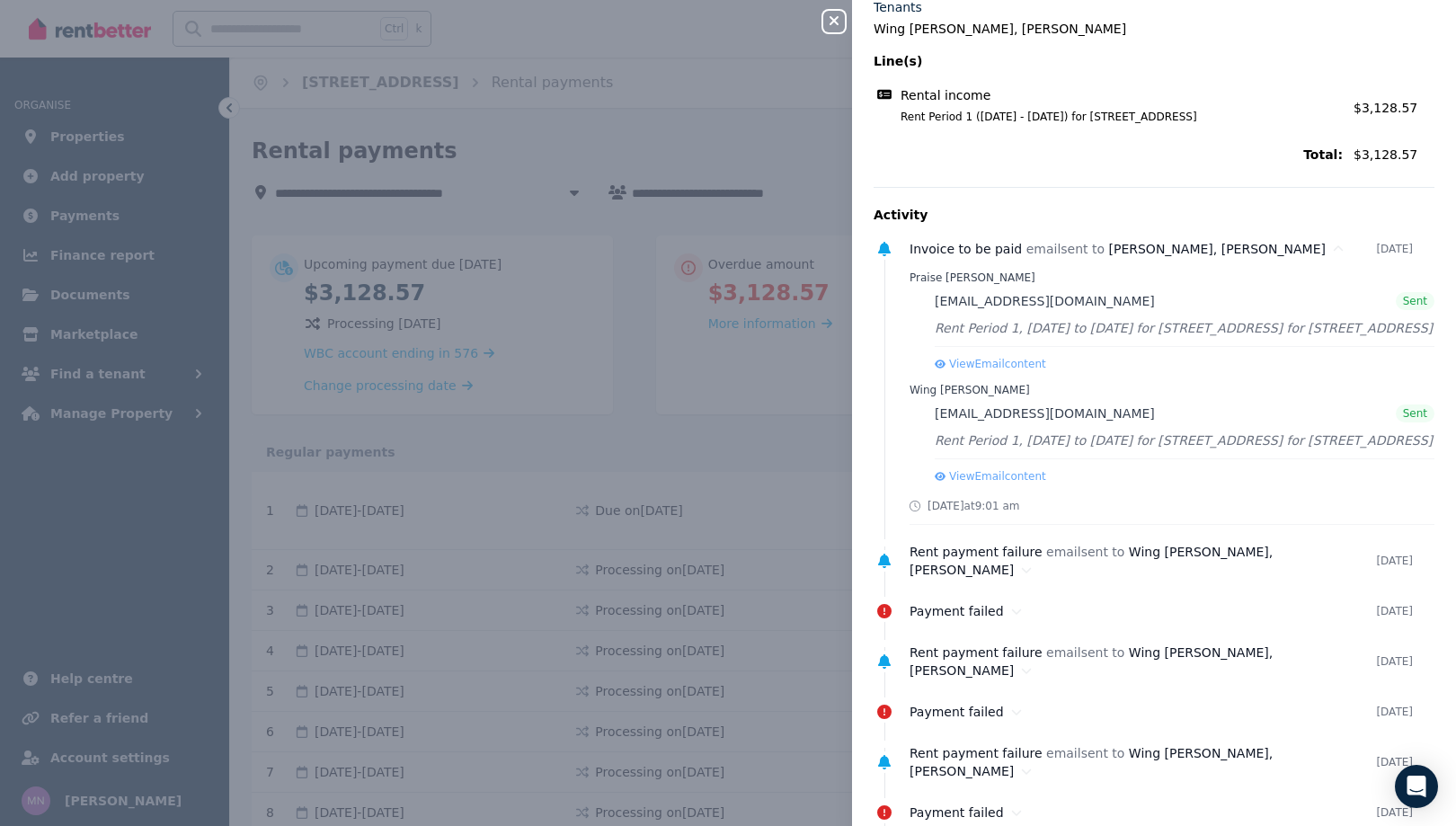
click at [1035, 163] on span "Total:" at bounding box center [1108, 154] width 469 height 18
click at [823, 23] on icon "button" at bounding box center [834, 20] width 22 height 14
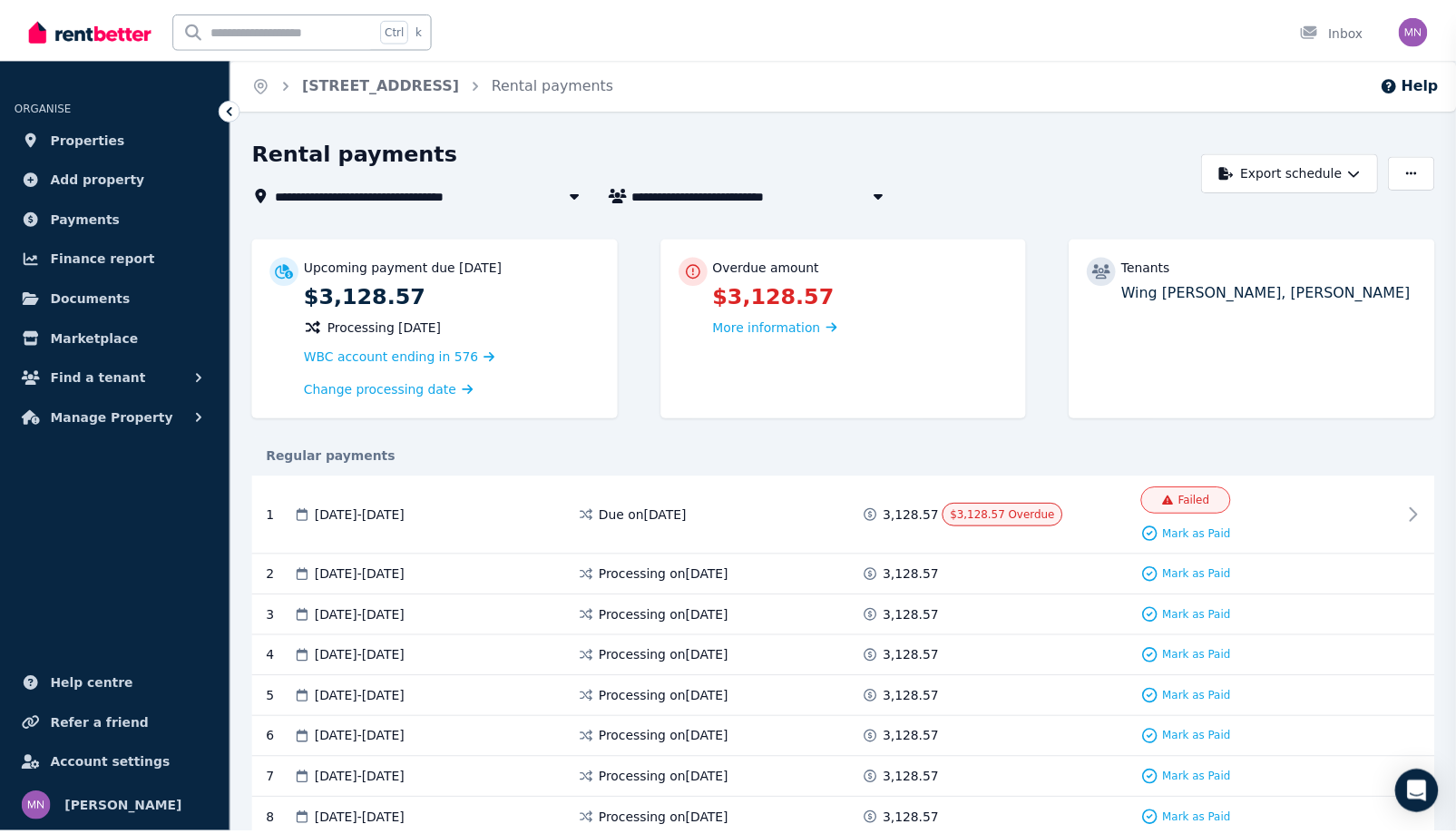
scroll to position [0, 0]
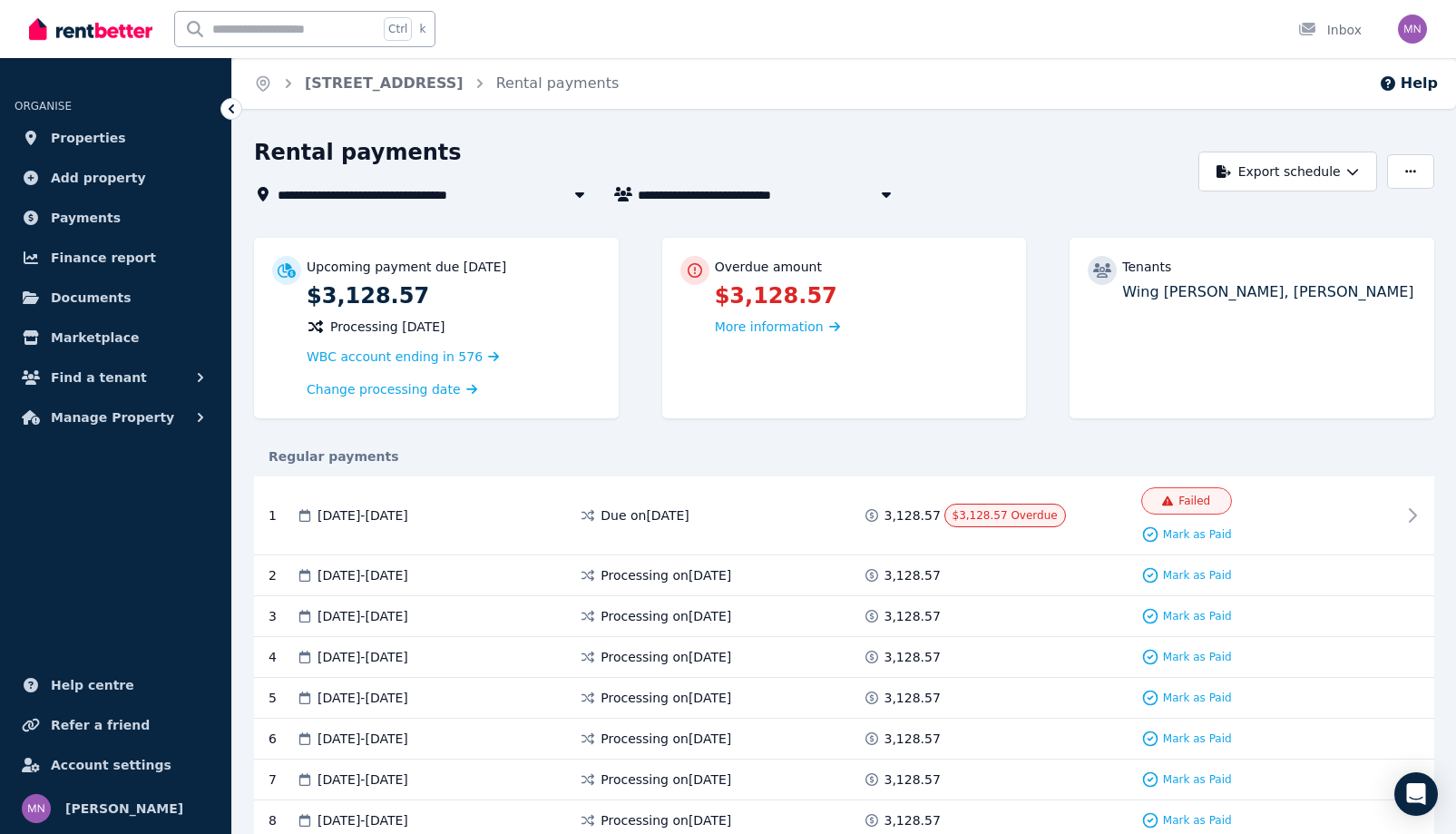
click at [891, 198] on icon "button" at bounding box center [886, 195] width 9 height 6
type input "**********"
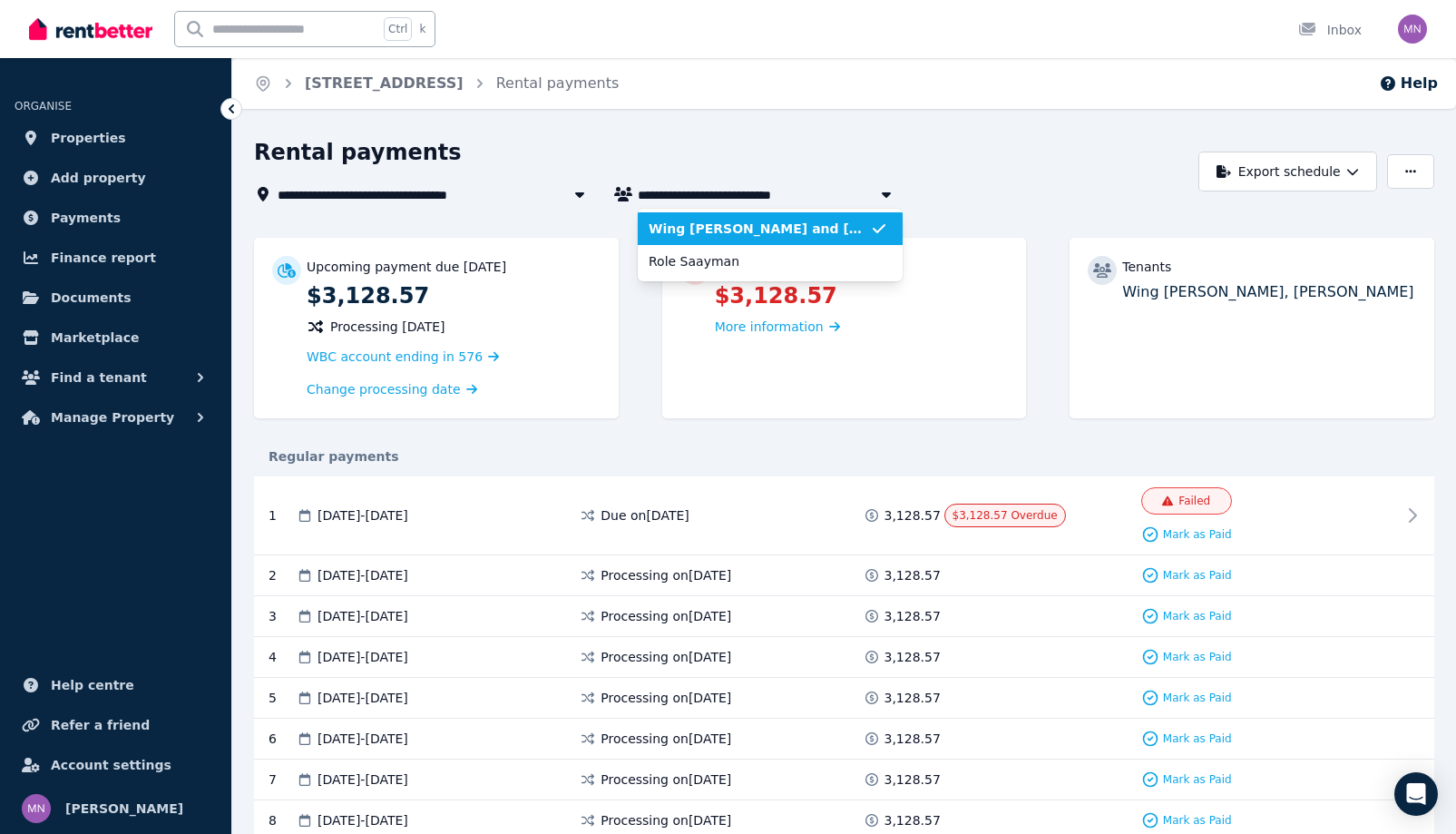
click at [870, 237] on span "Wing [PERSON_NAME] and [PERSON_NAME]" at bounding box center [758, 229] width 221 height 18
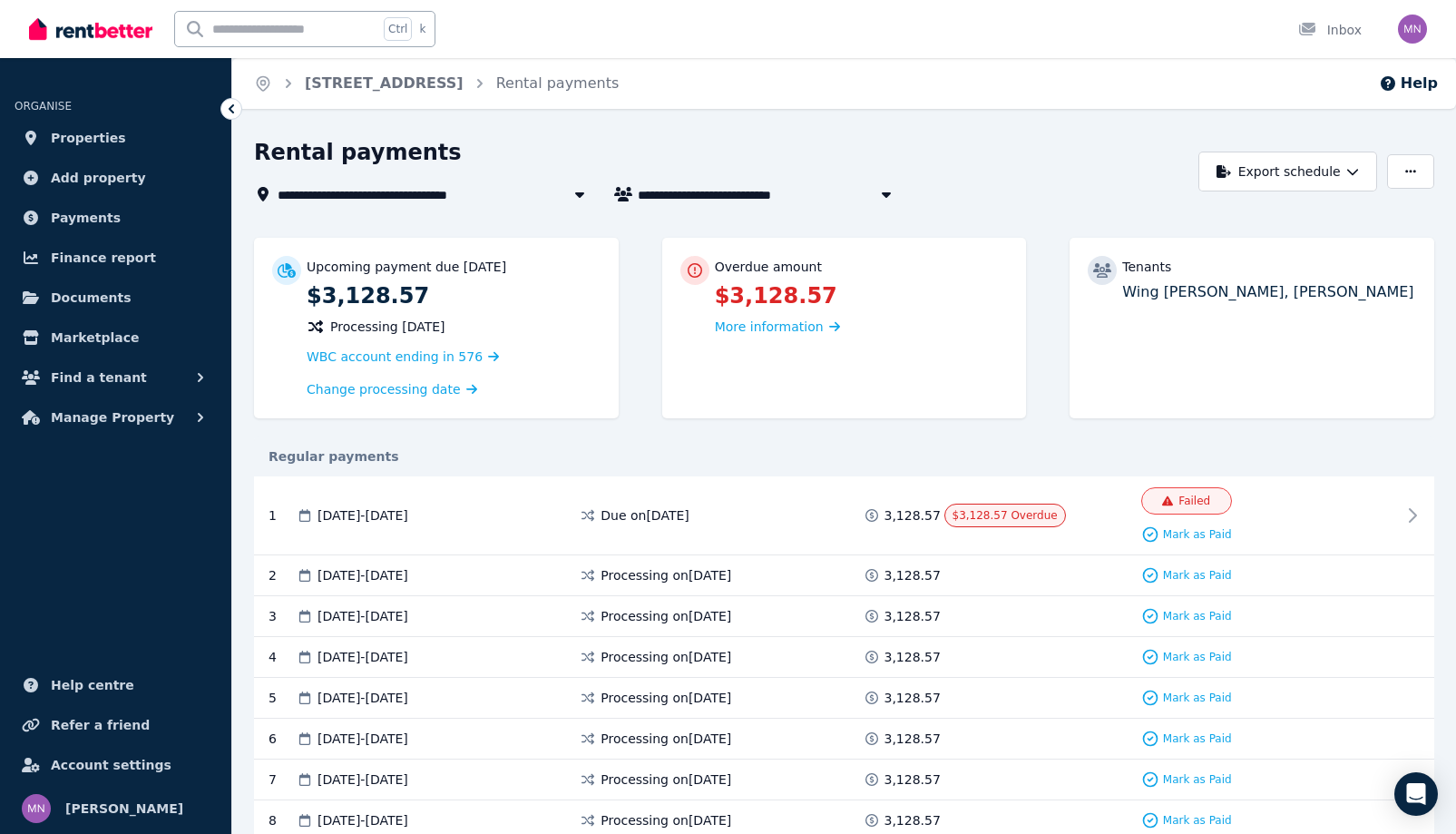
click at [240, 118] on icon at bounding box center [231, 108] width 18 height 18
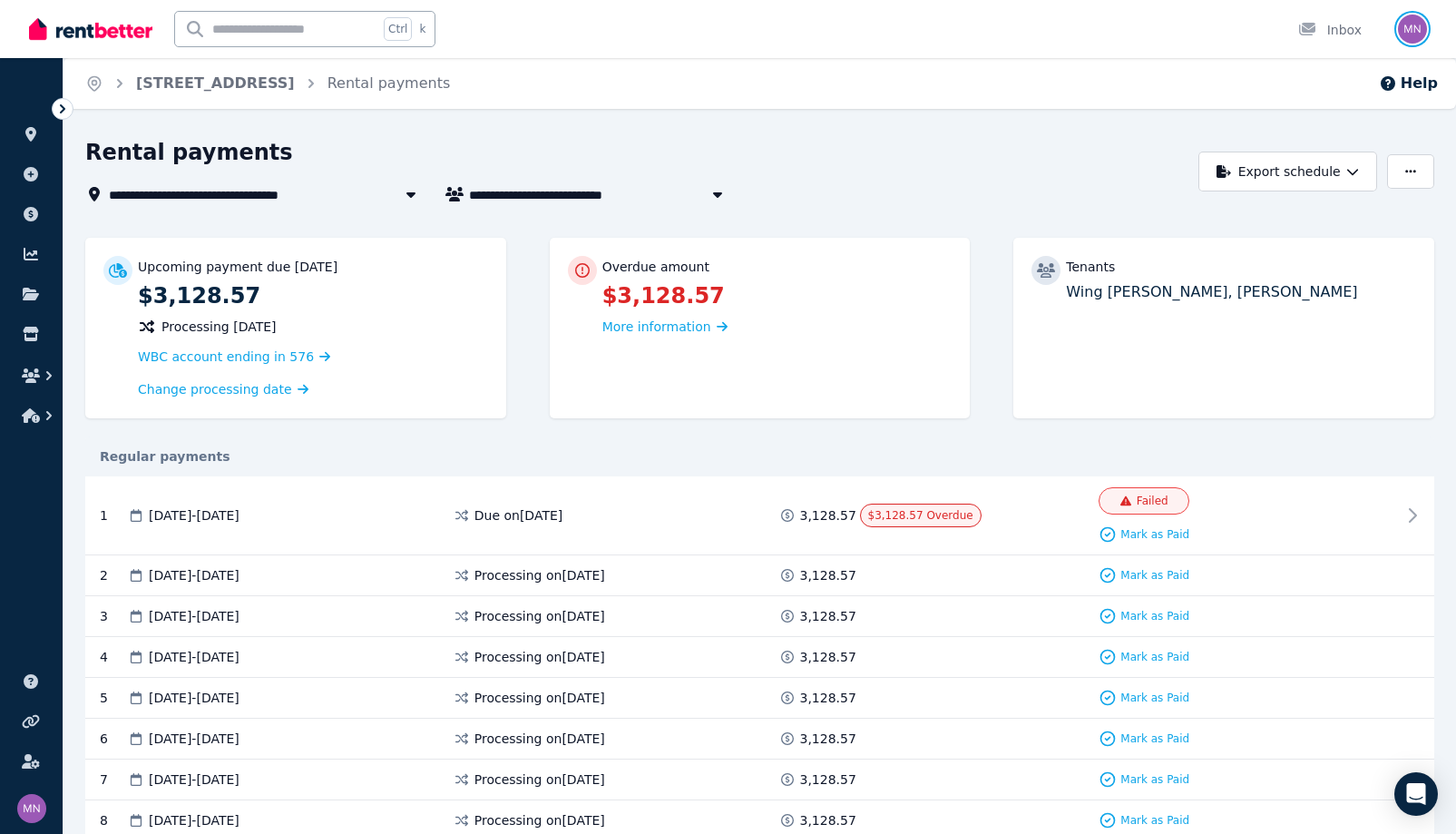
click at [1401, 28] on img "button" at bounding box center [1413, 29] width 29 height 29
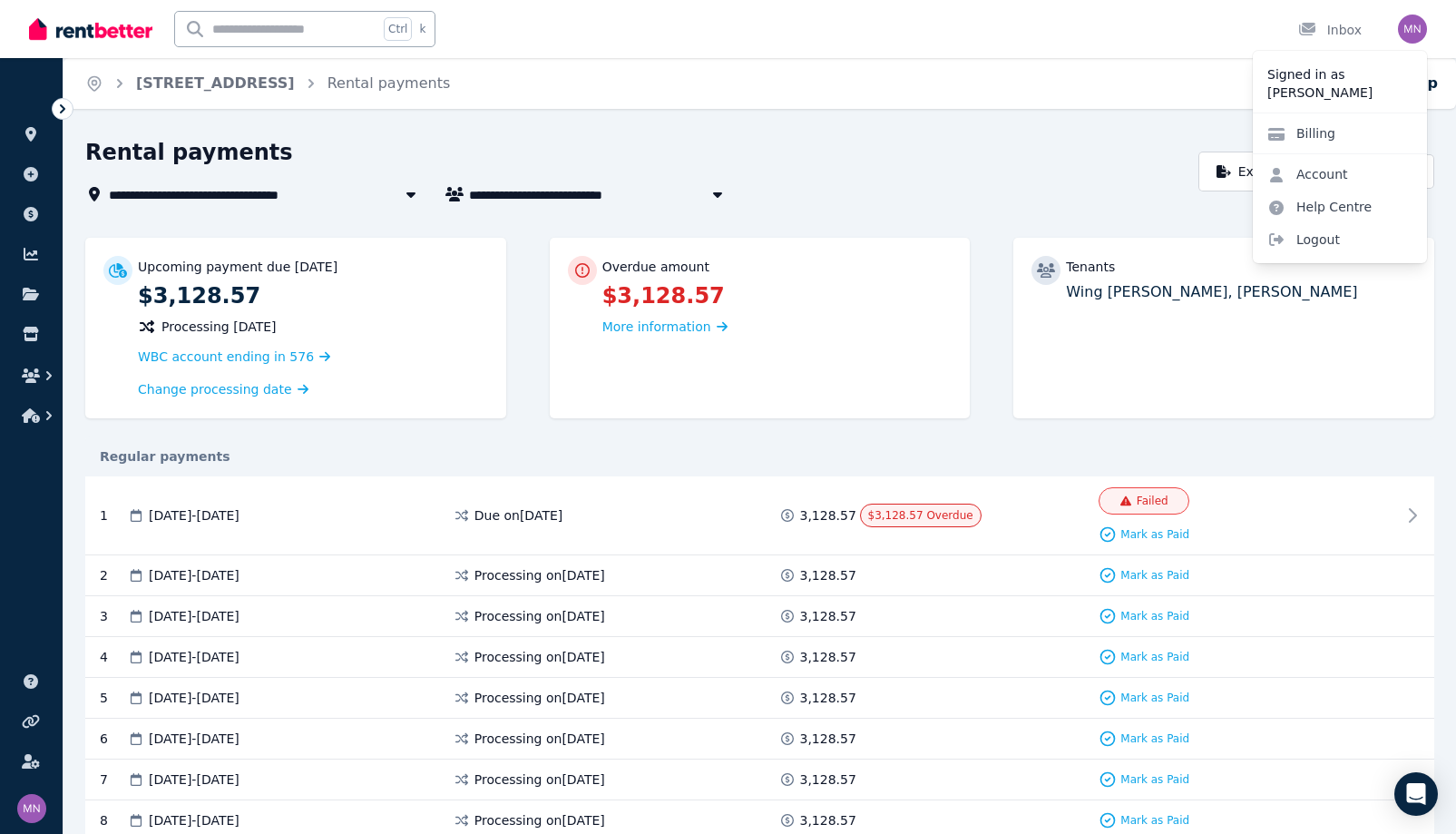
click at [1042, 173] on div "Rental payments" at bounding box center [636, 155] width 1103 height 35
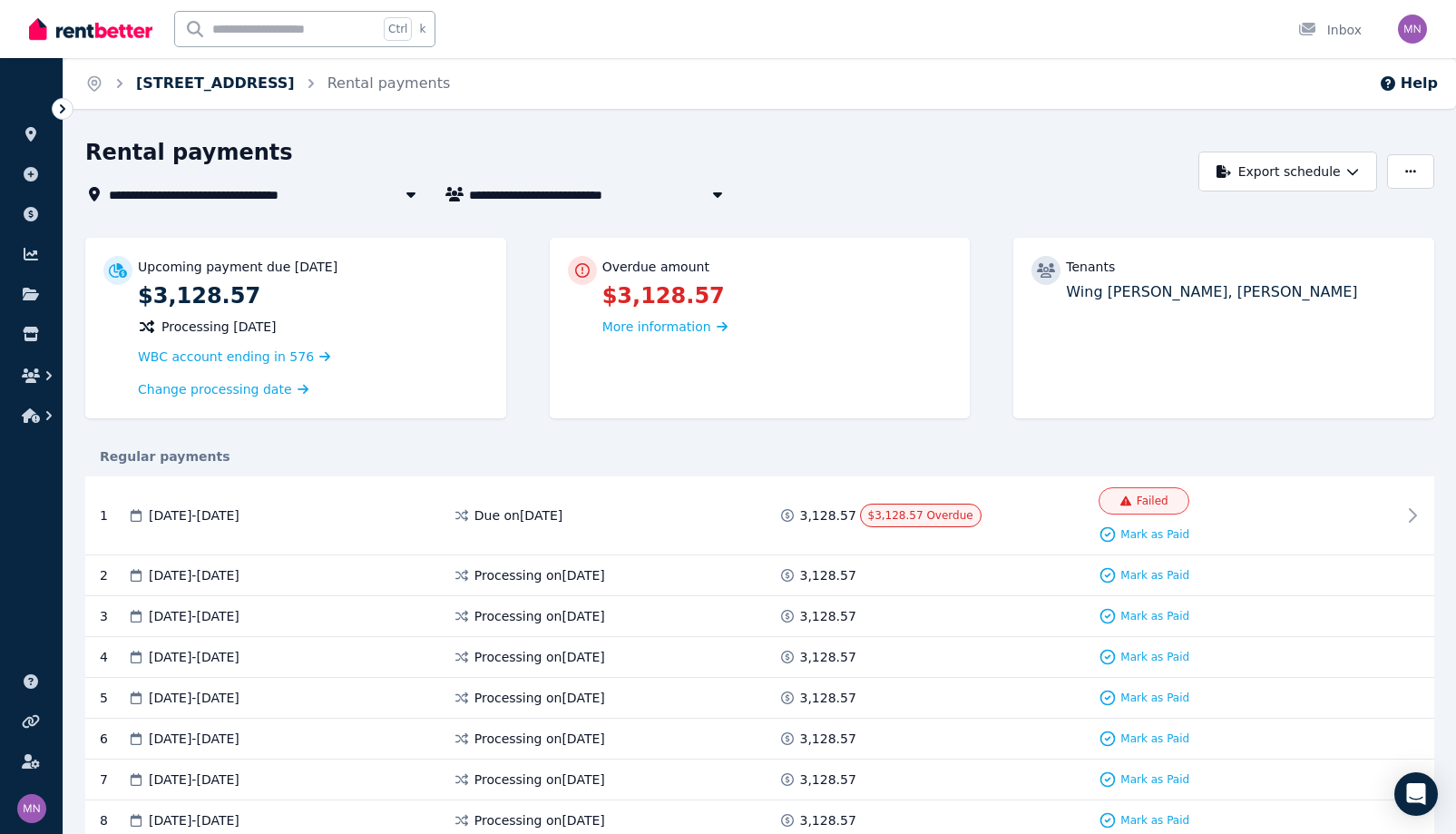
click at [295, 92] on link "[STREET_ADDRESS]" at bounding box center [215, 83] width 159 height 17
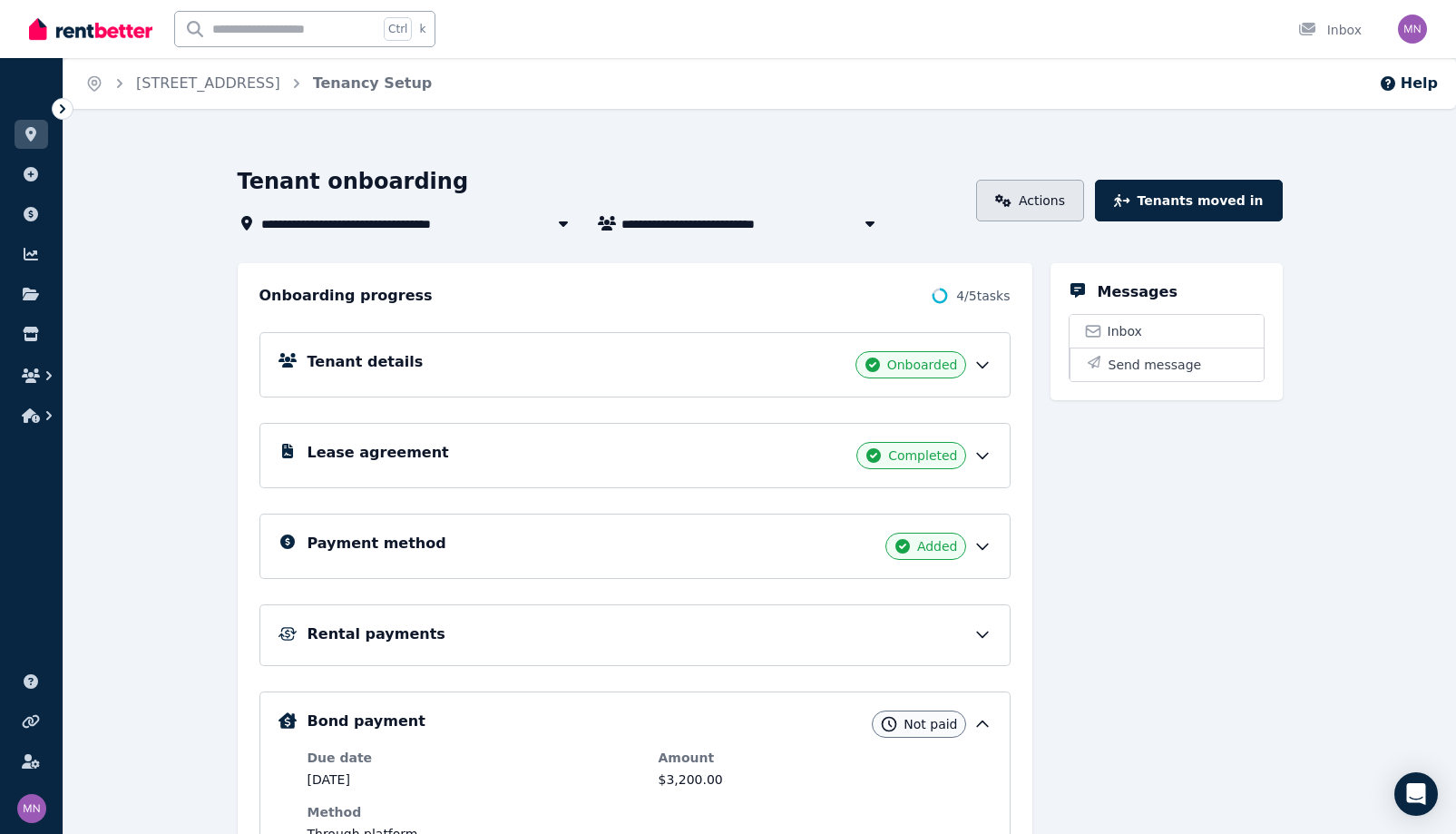
click at [1011, 207] on icon at bounding box center [1003, 200] width 16 height 13
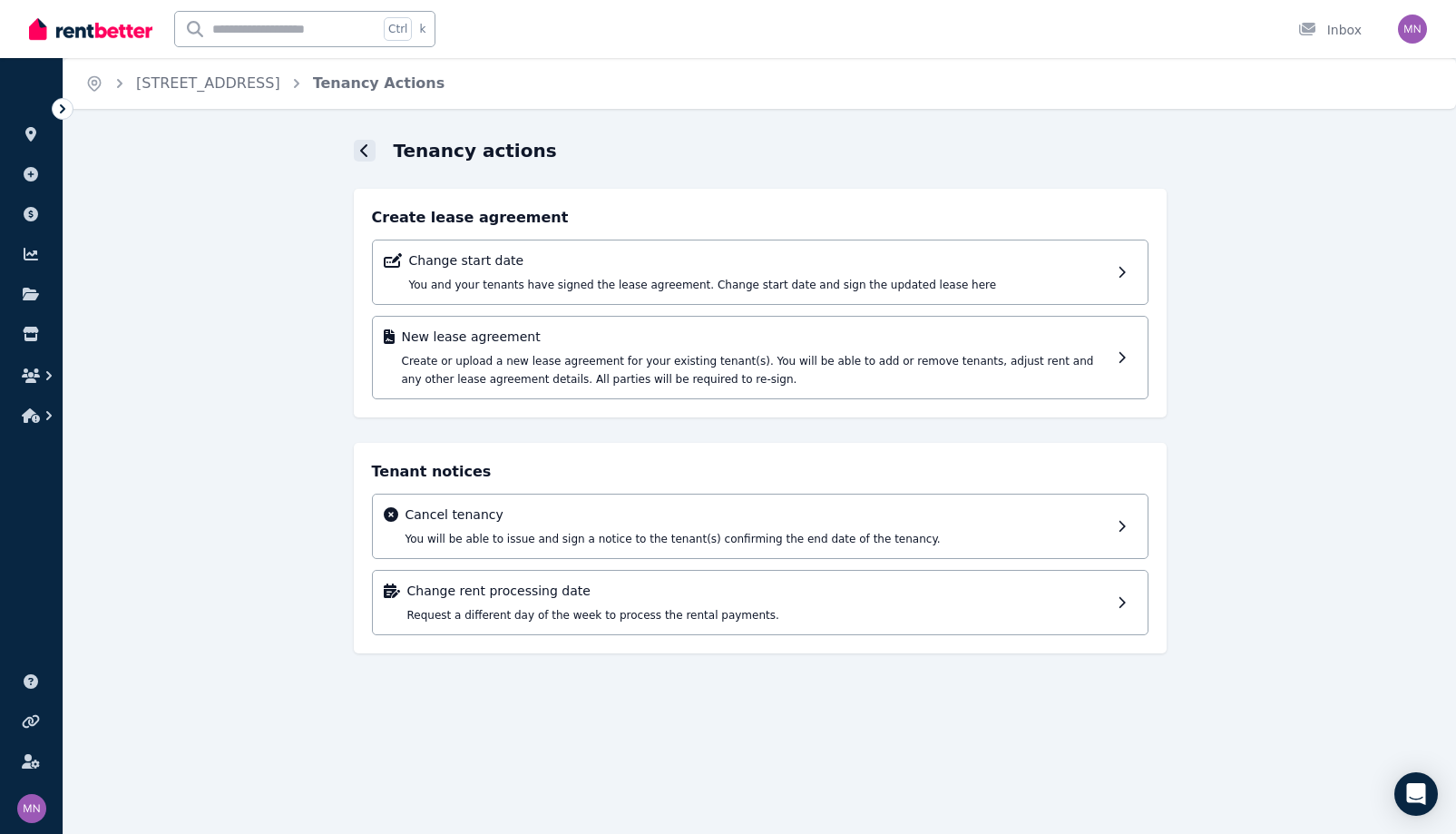
click at [354, 161] on div at bounding box center [365, 151] width 22 height 22
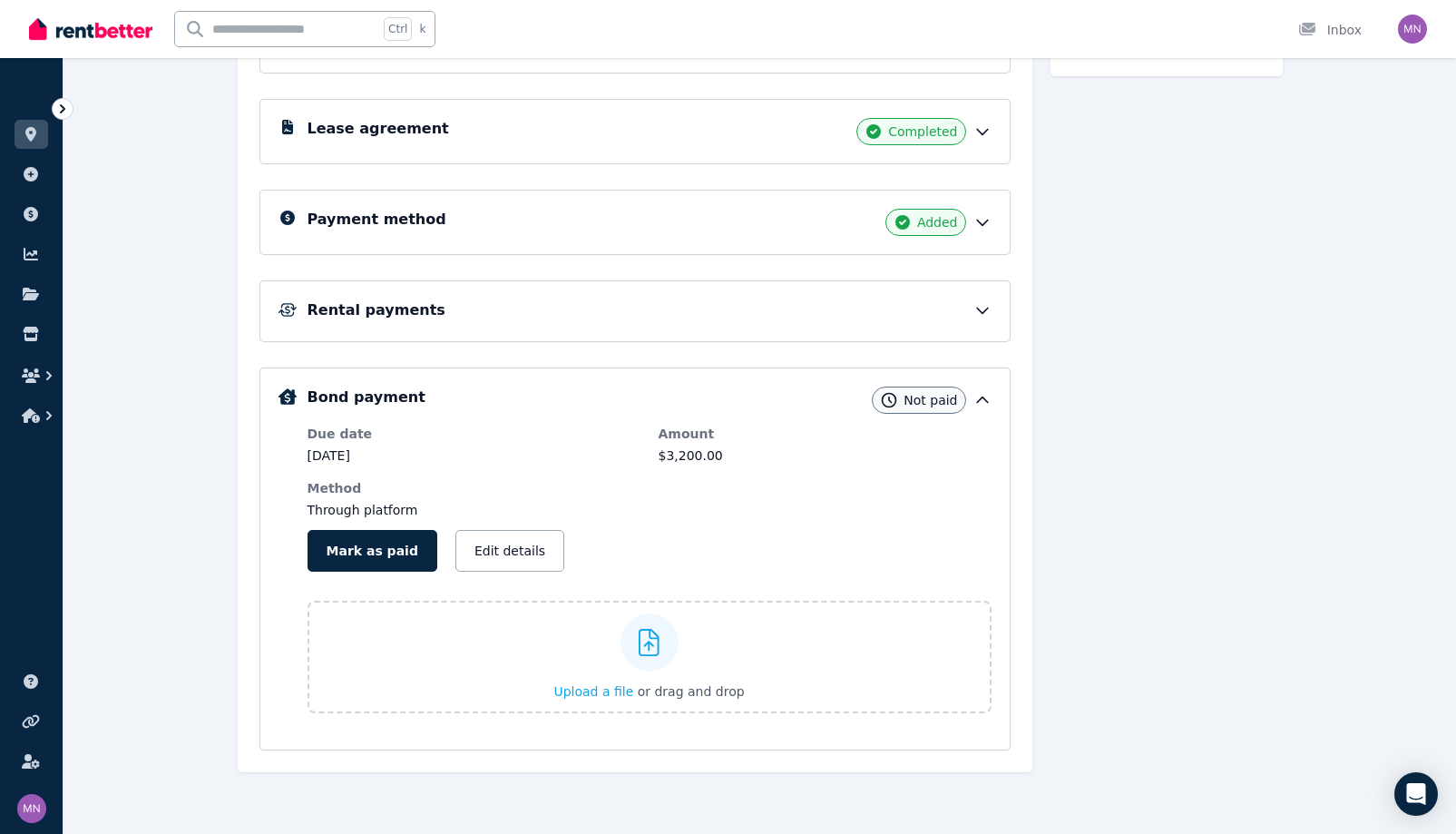
scroll to position [427, 0]
click at [992, 320] on icon at bounding box center [982, 310] width 18 height 18
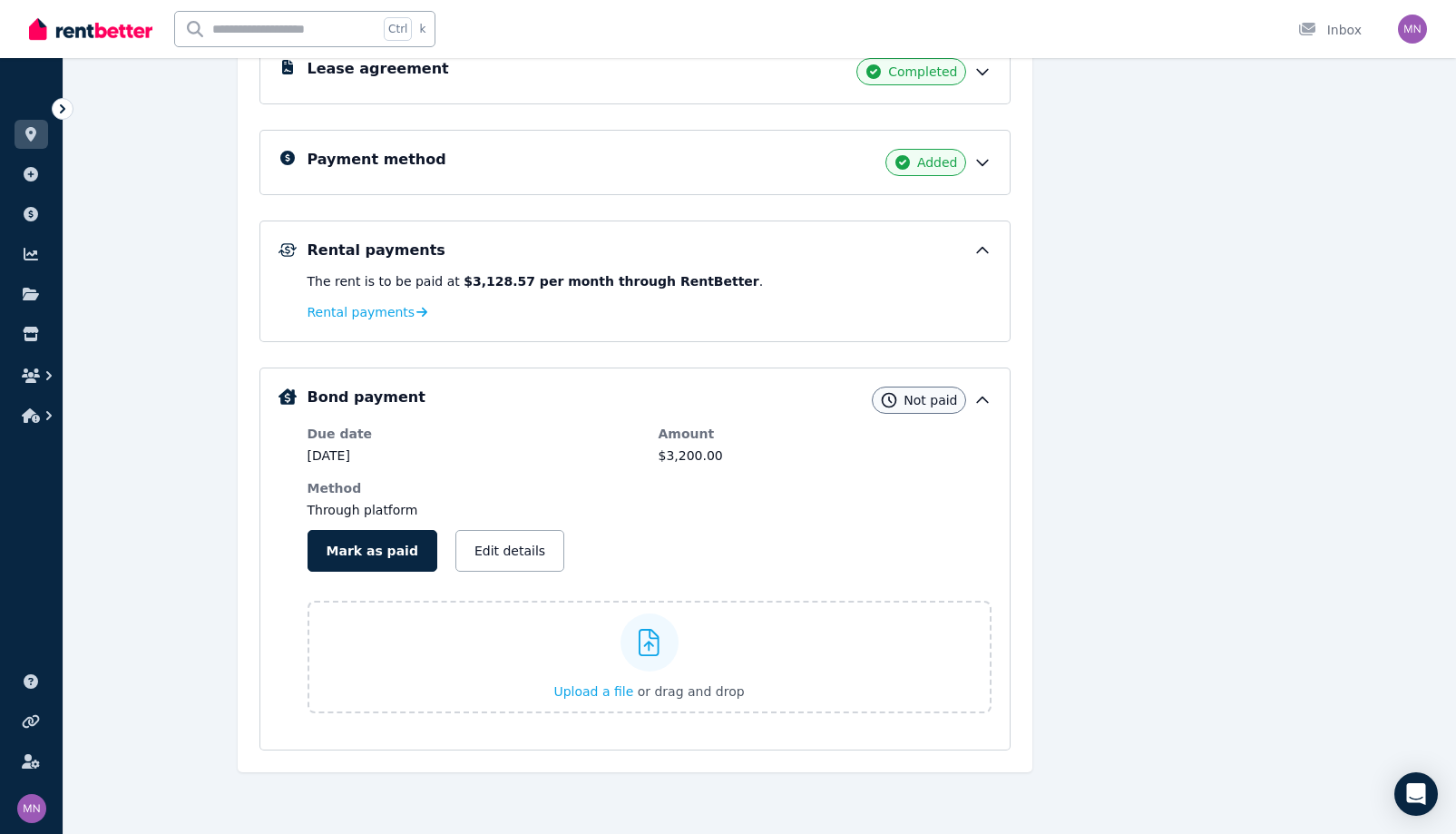
scroll to position [501, 0]
click at [992, 260] on icon at bounding box center [982, 250] width 18 height 18
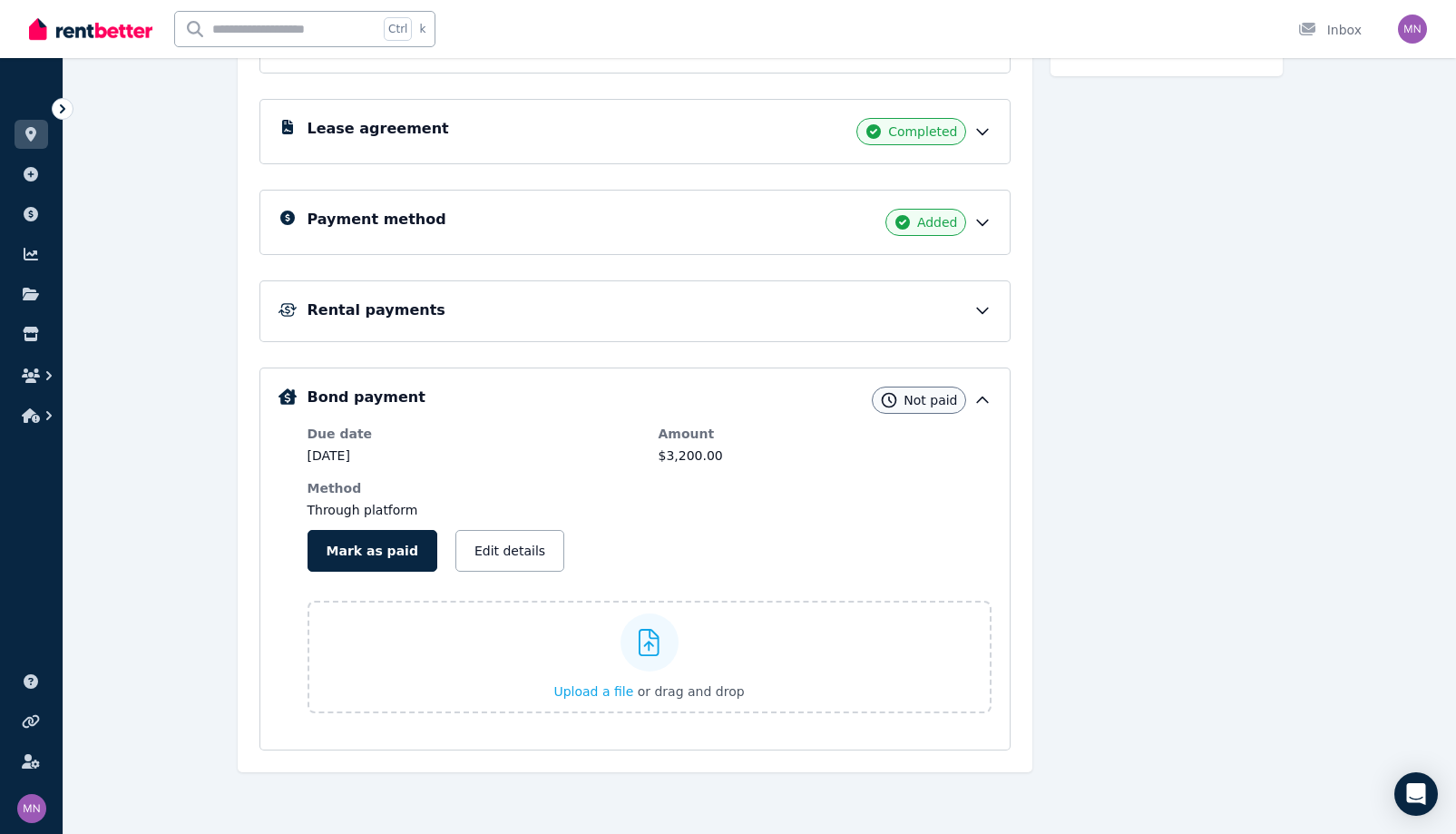
click at [988, 309] on icon at bounding box center [982, 312] width 11 height 6
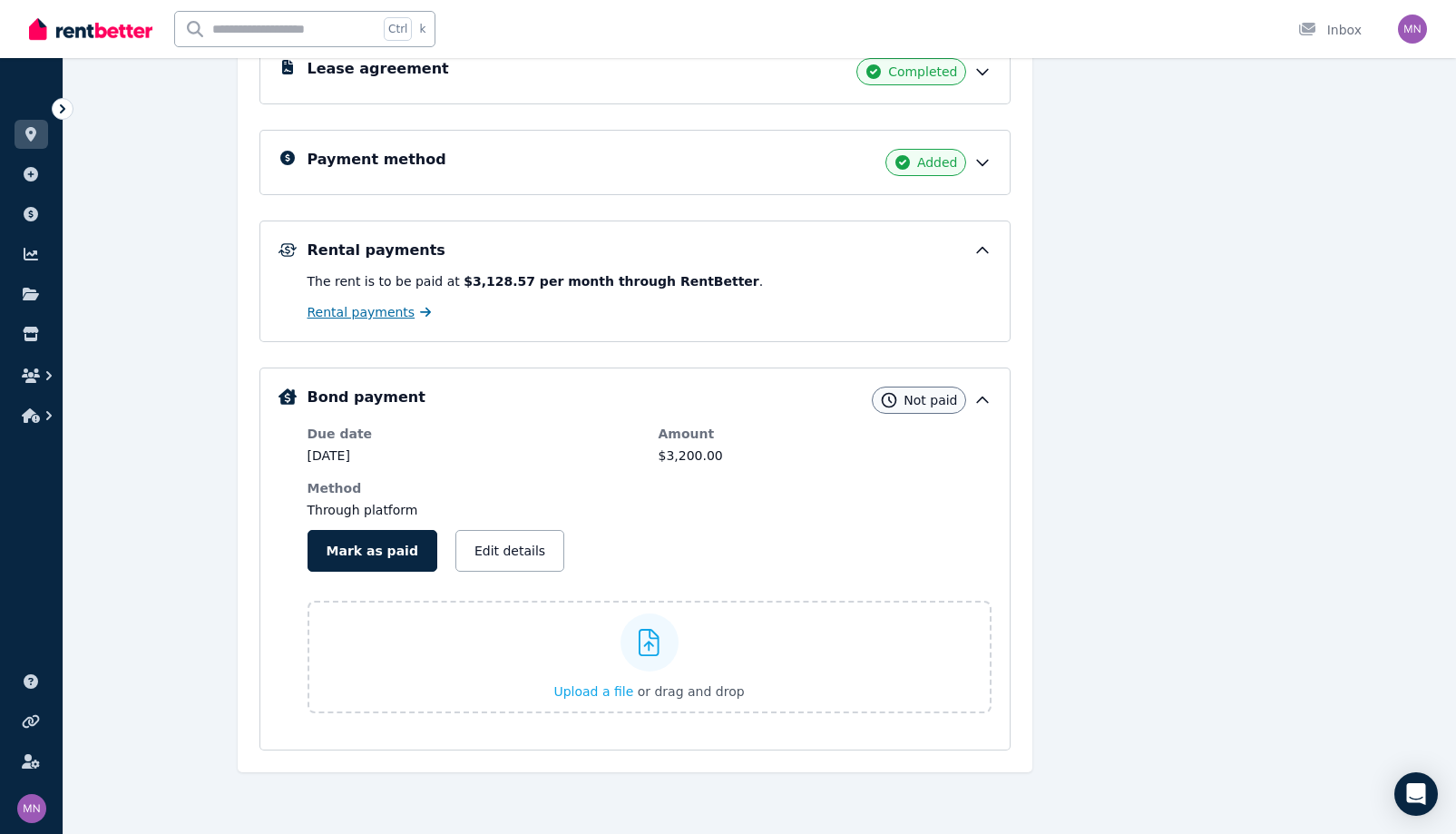
click at [308, 321] on span "Rental payments" at bounding box center [362, 312] width 108 height 18
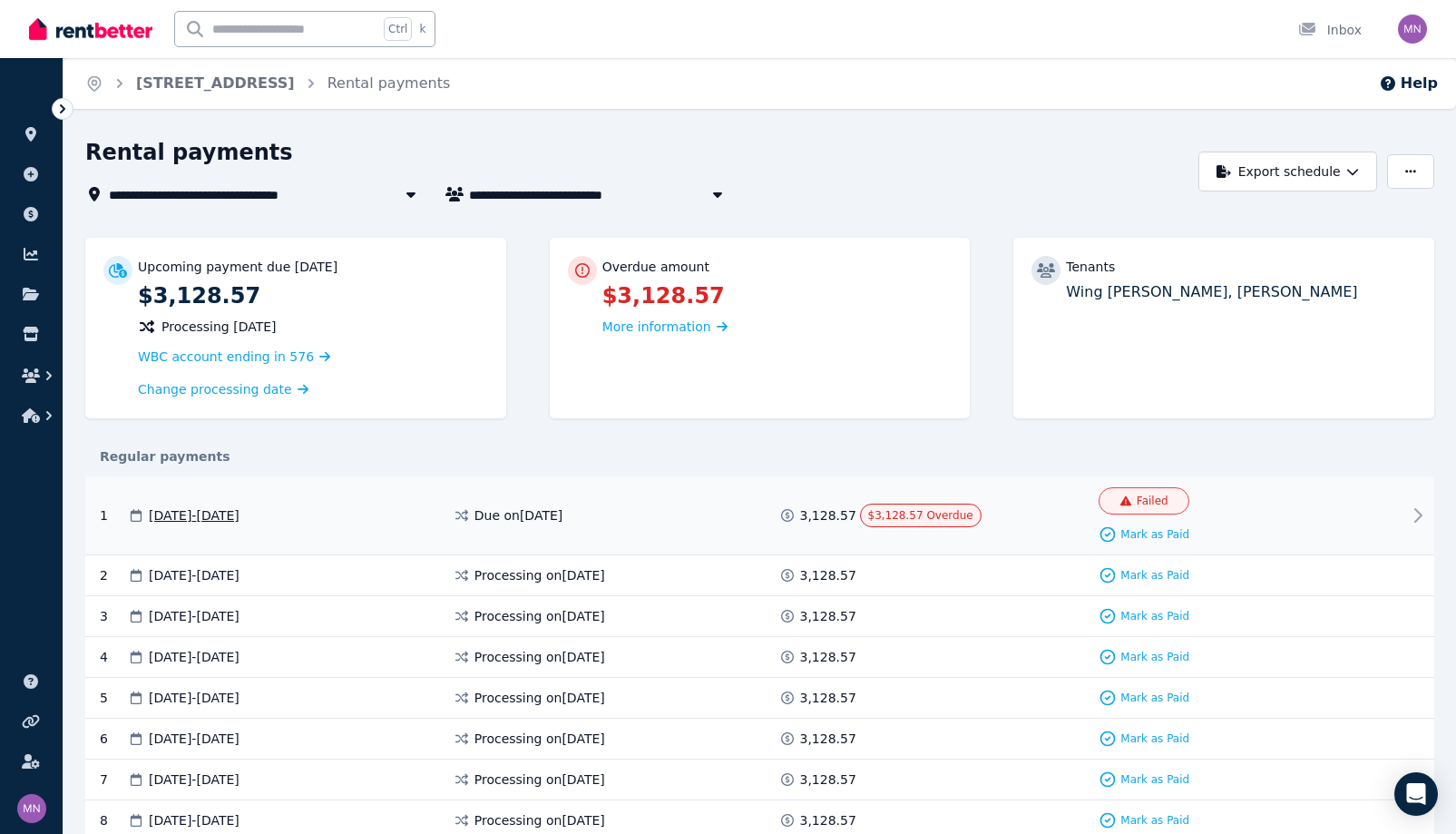
click at [928, 522] on span "$3,128.57 Overdue" at bounding box center [920, 514] width 105 height 13
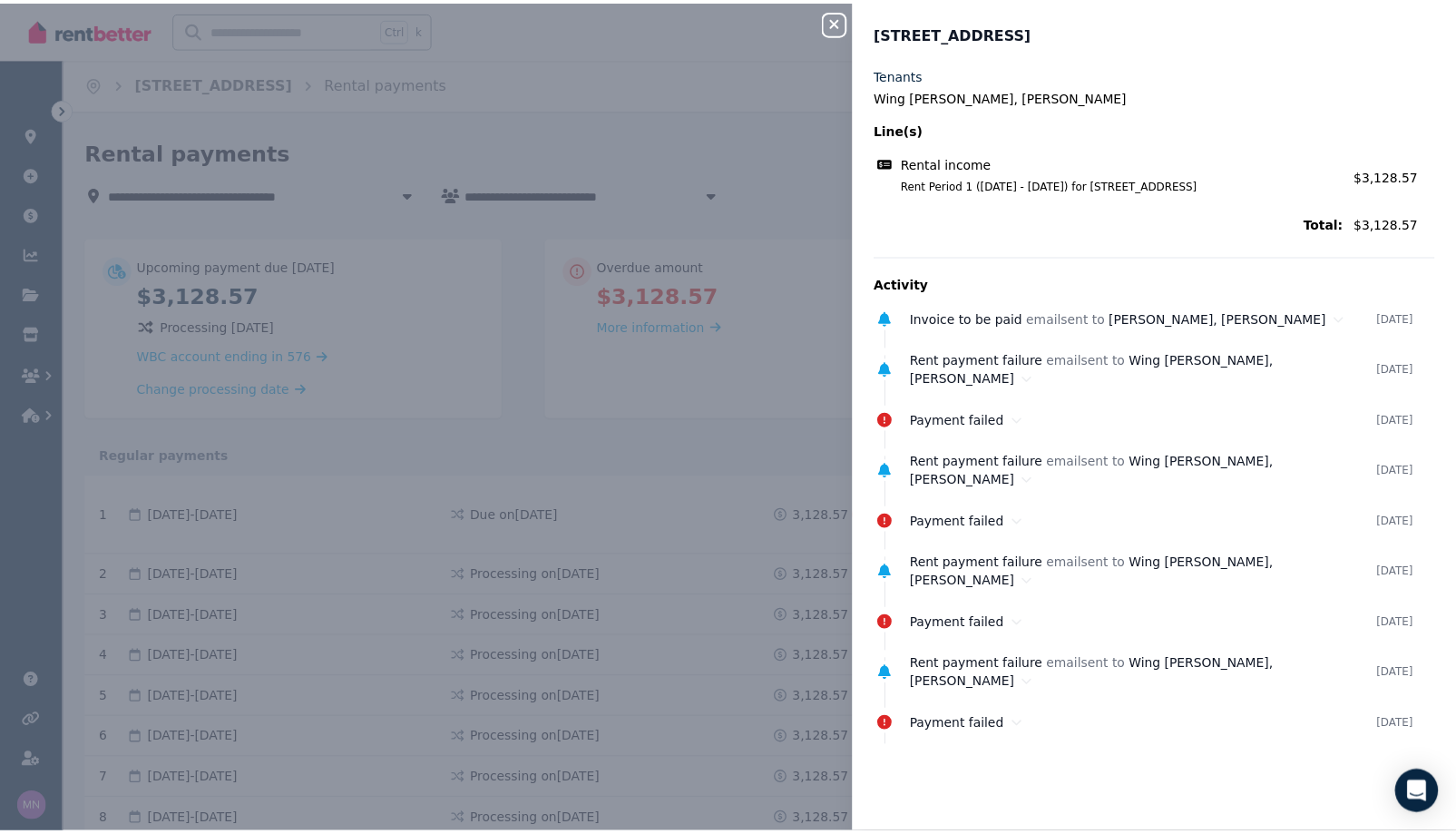
scroll to position [68, 0]
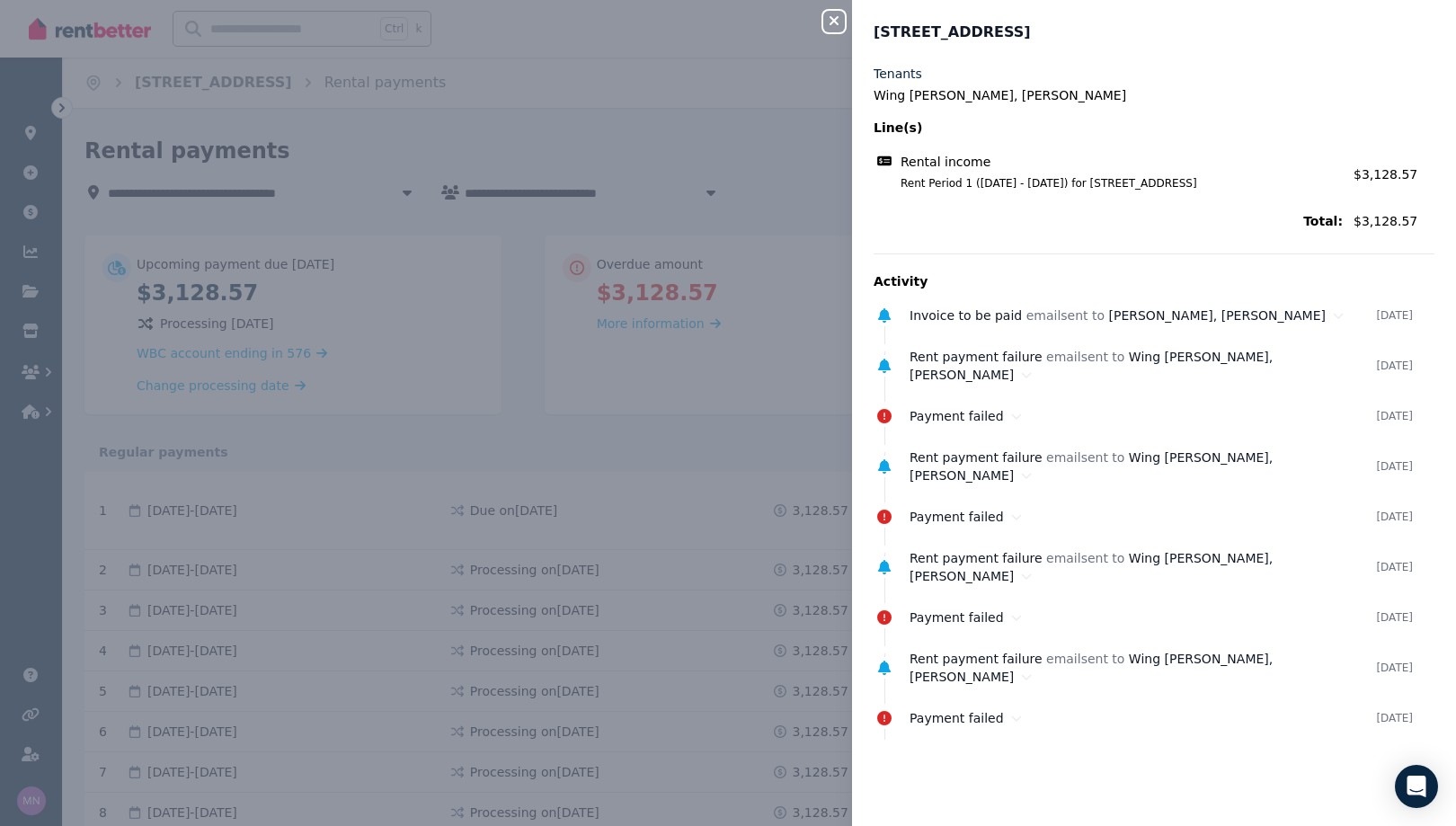
click at [823, 19] on icon "button" at bounding box center [834, 20] width 22 height 14
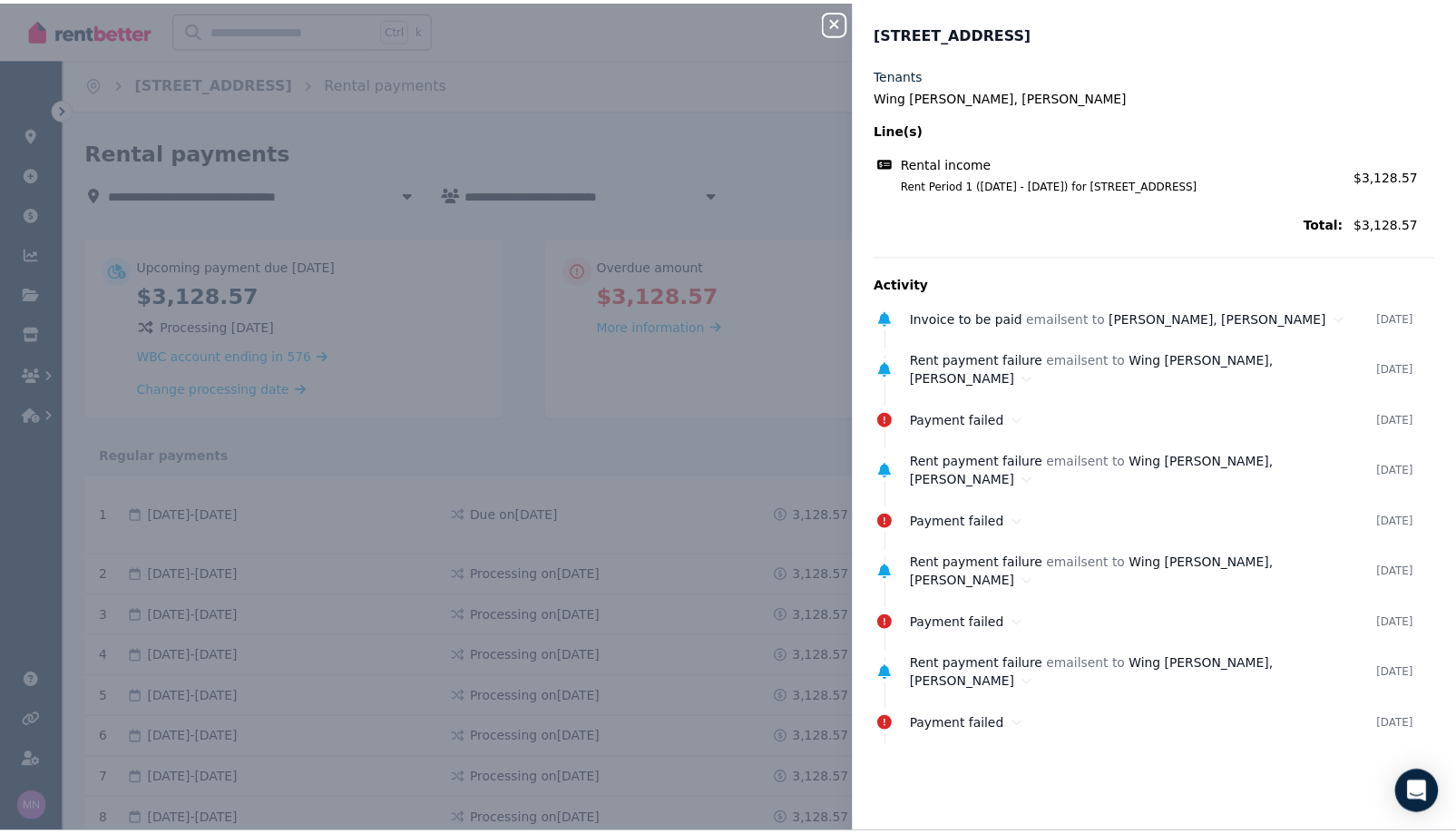
scroll to position [0, 0]
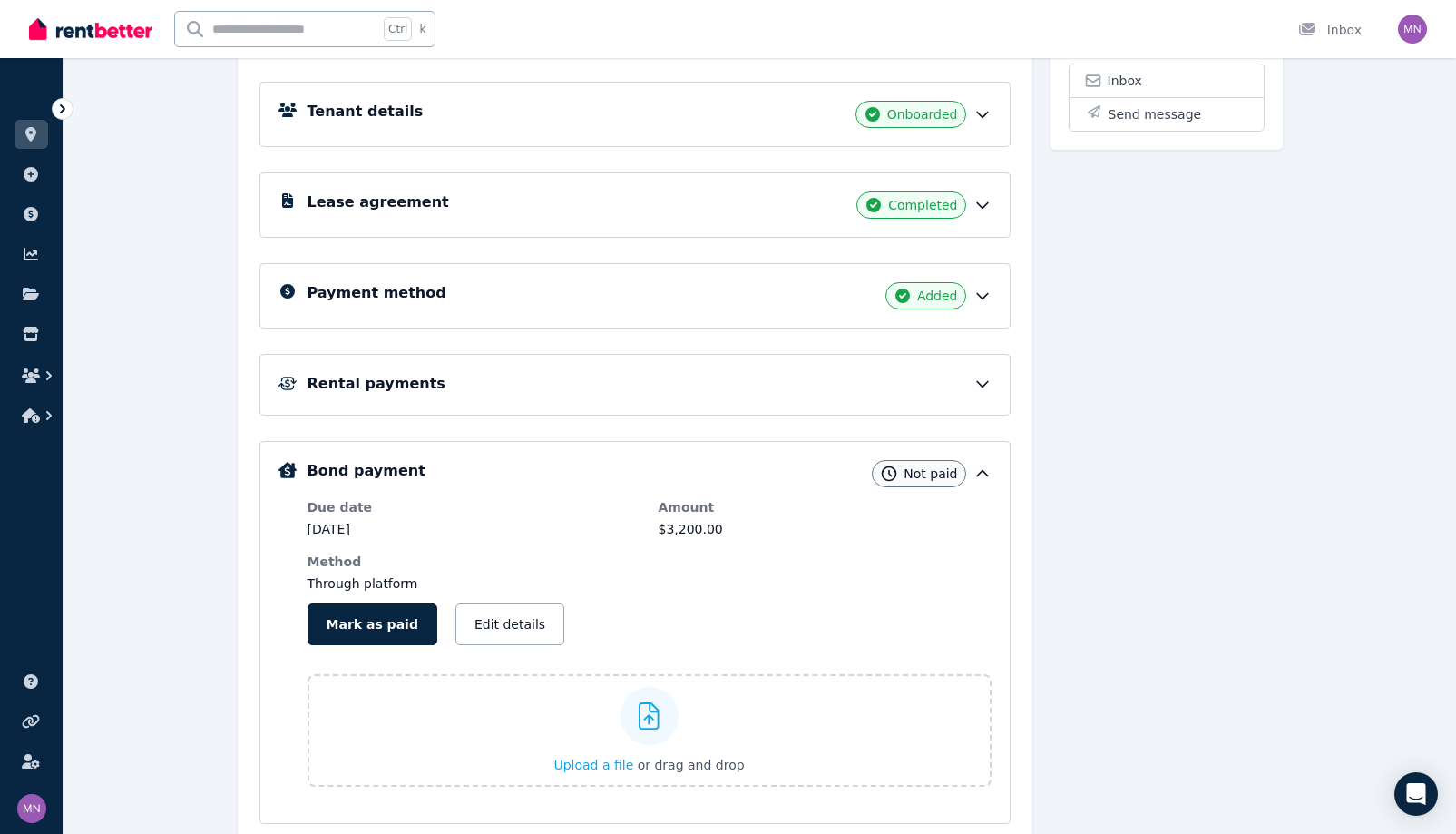
scroll to position [272, 0]
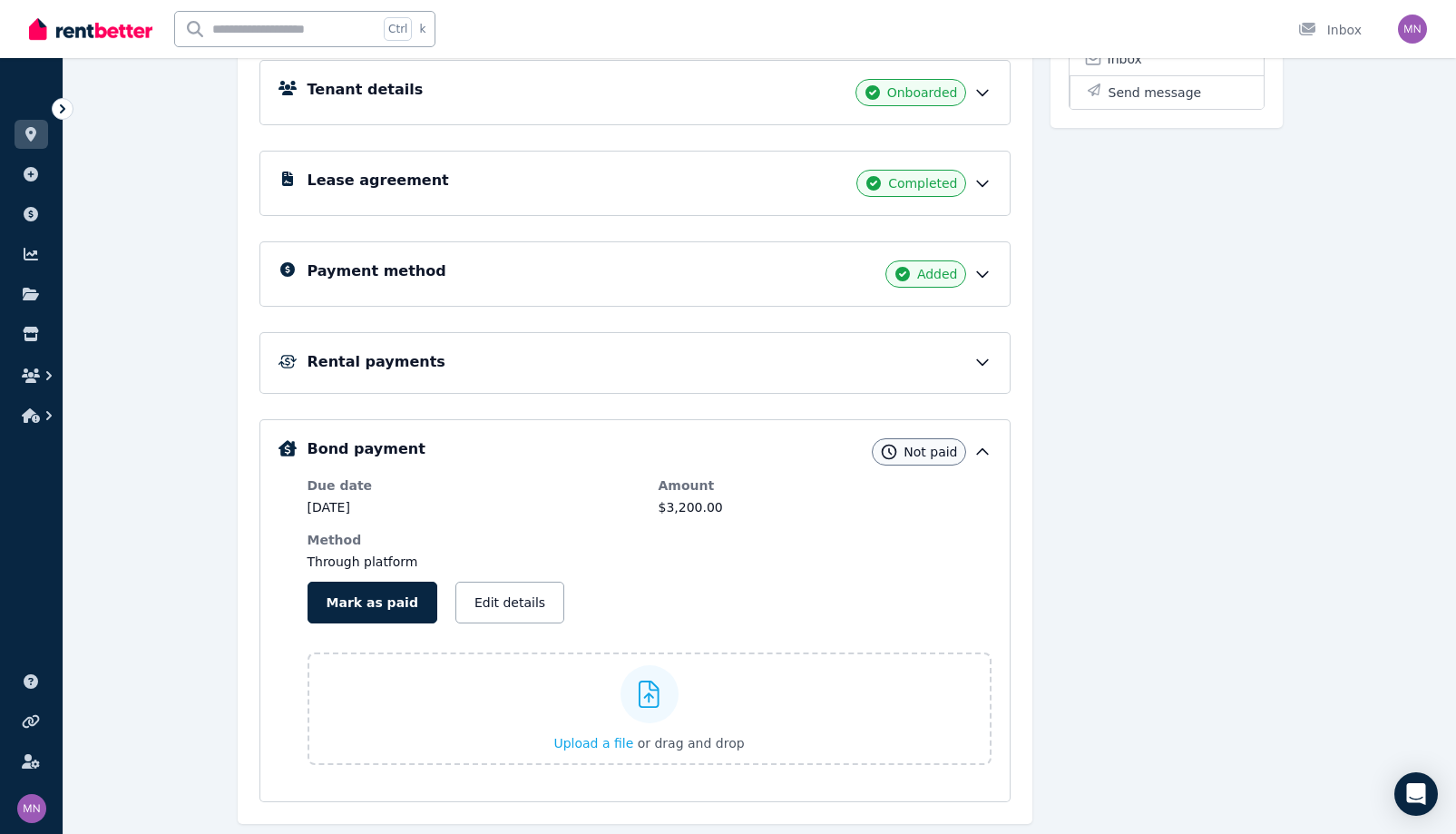
click at [308, 373] on h5 "Rental payments" at bounding box center [376, 362] width 138 height 22
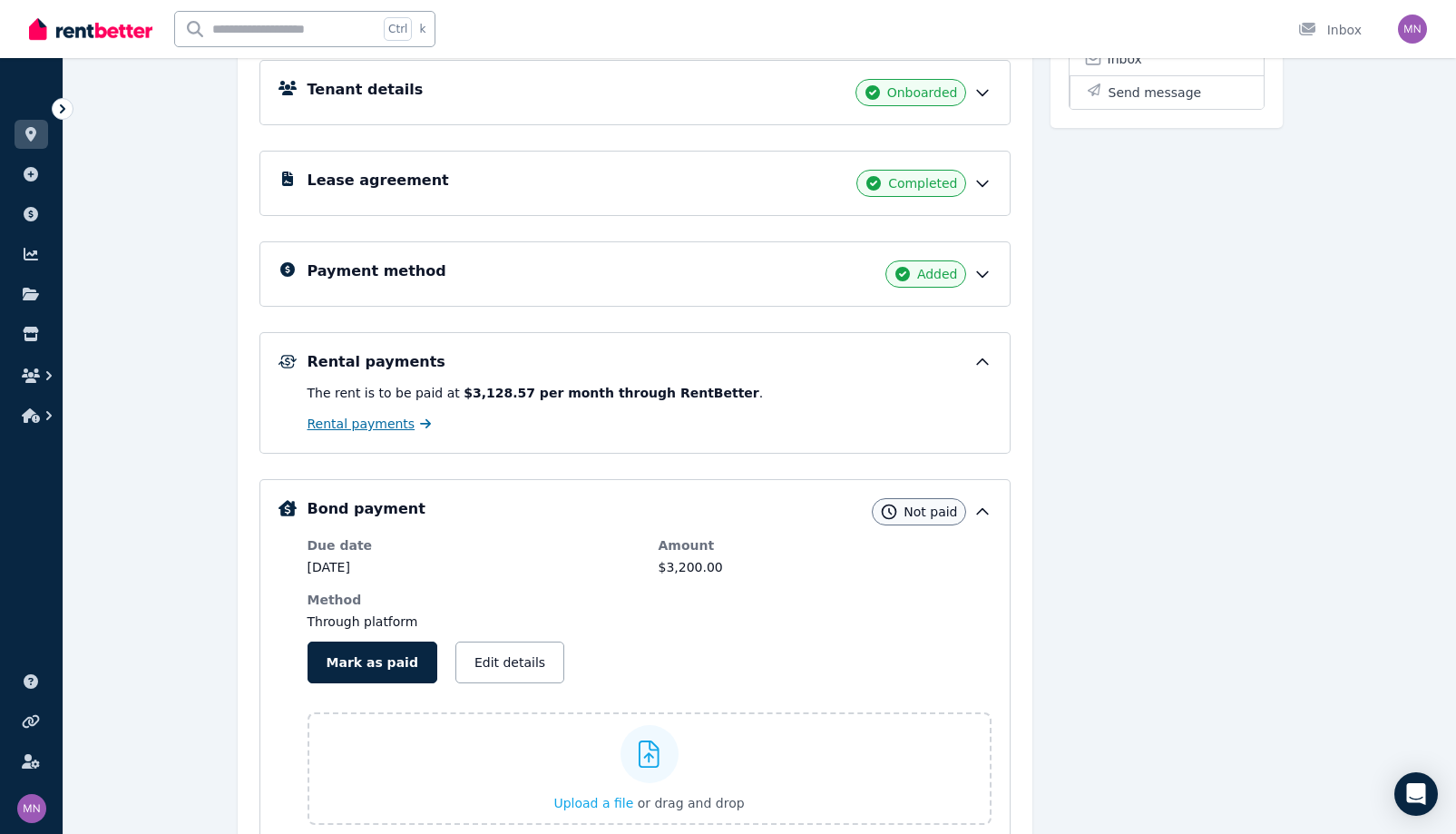
click at [308, 433] on span "Rental payments" at bounding box center [362, 424] width 108 height 18
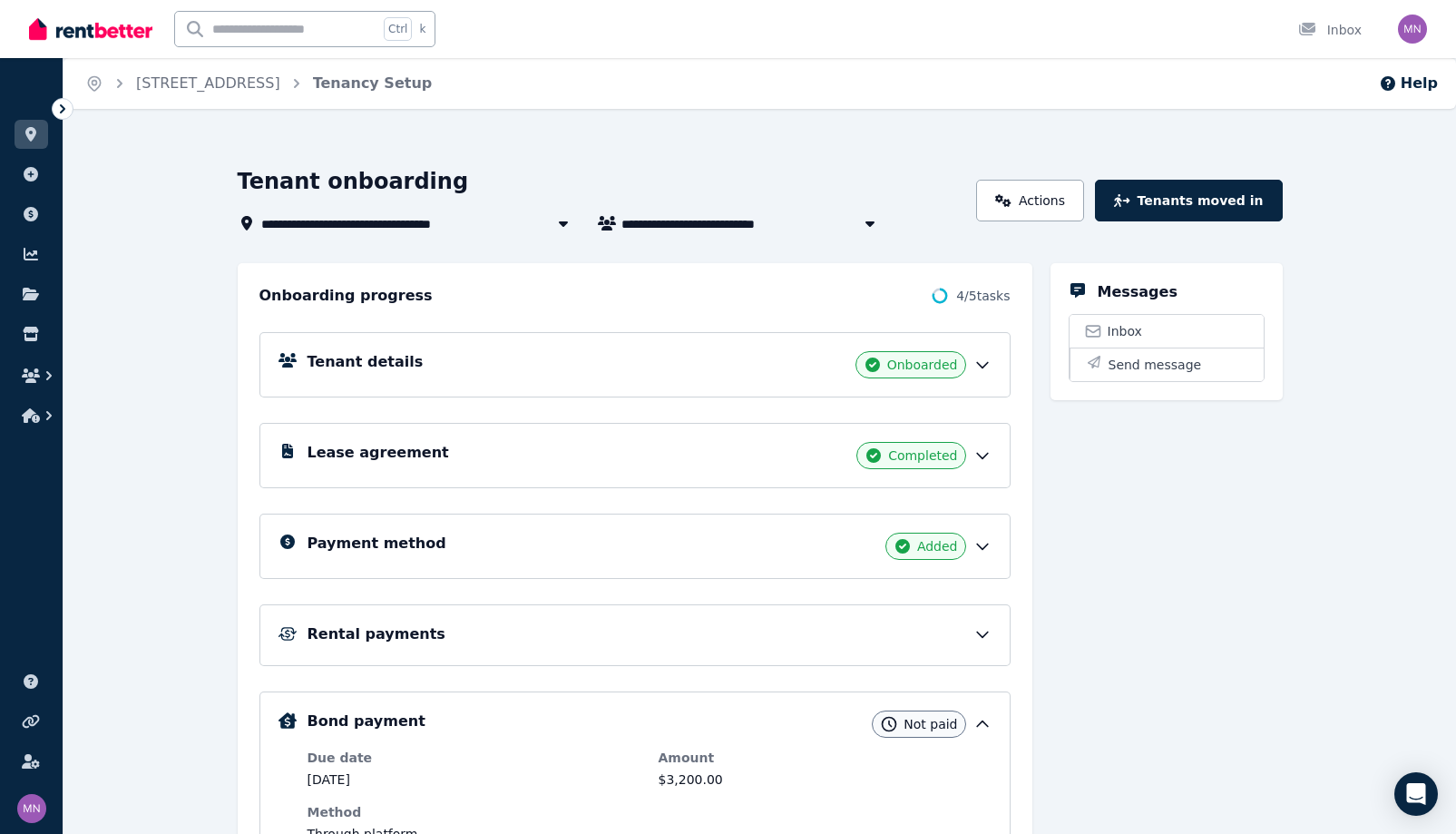
click at [62, 118] on icon at bounding box center [62, 108] width 18 height 18
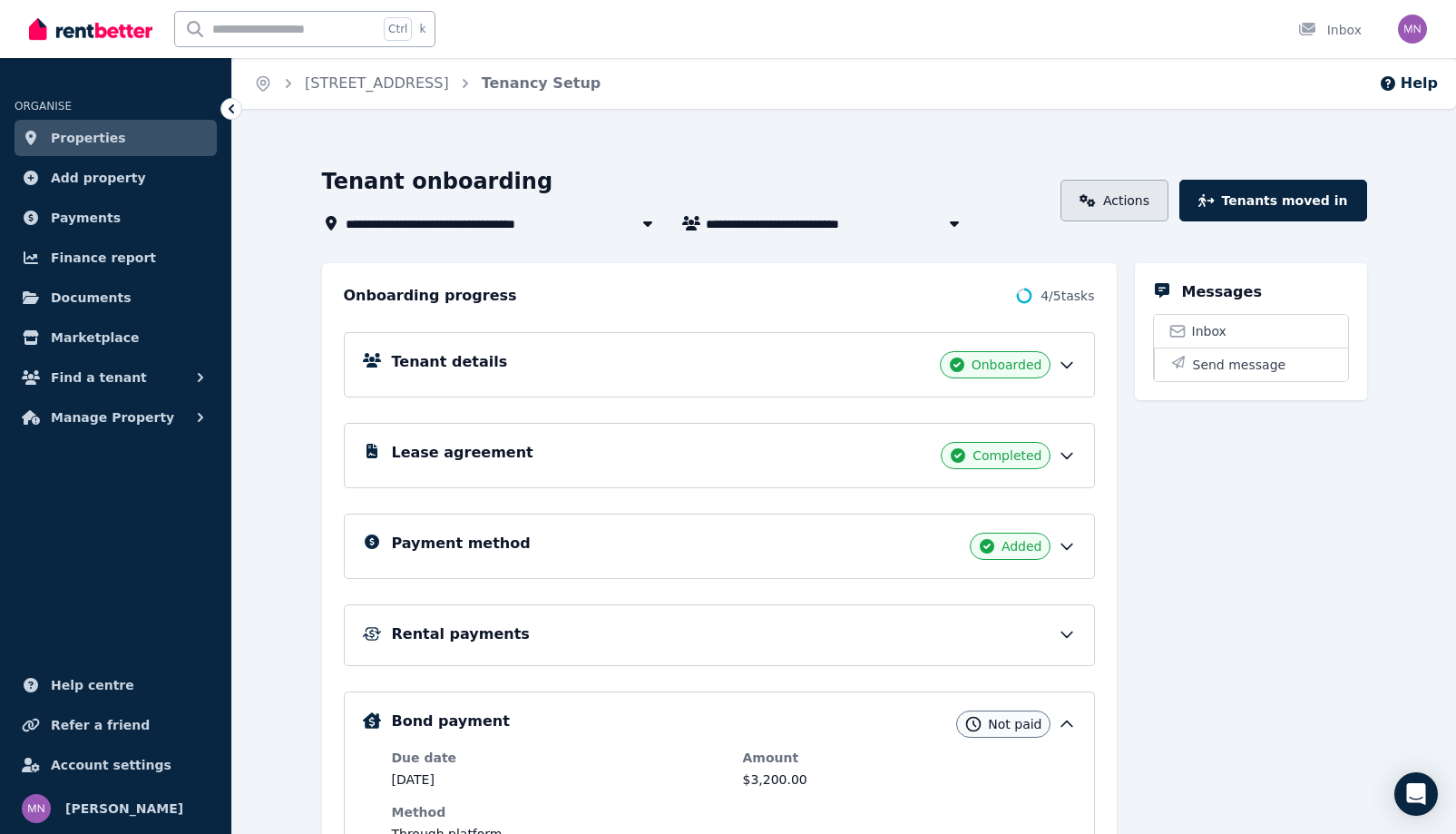
click at [1095, 207] on icon at bounding box center [1087, 200] width 15 height 13
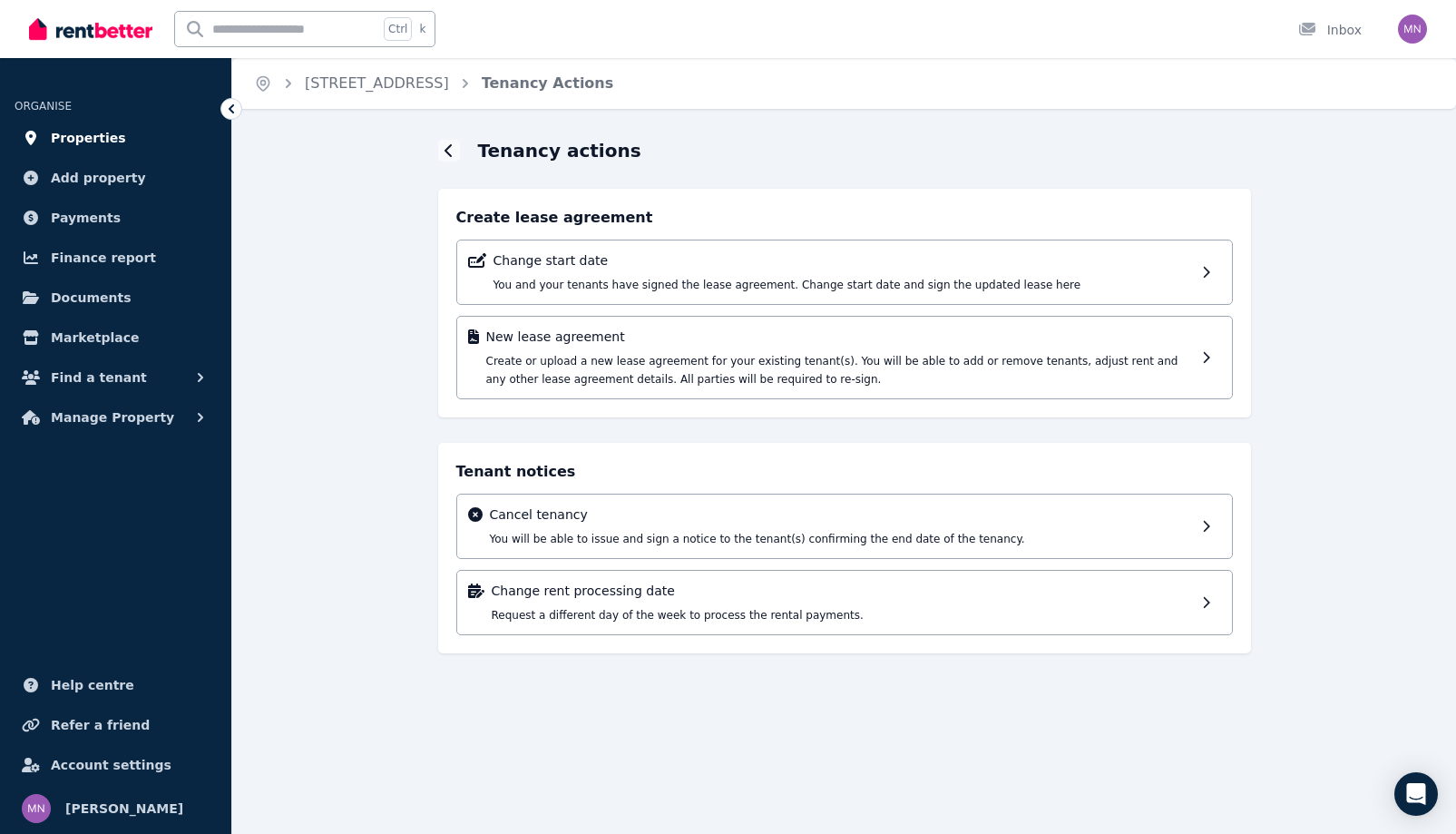
click at [80, 149] on span "Properties" at bounding box center [89, 138] width 75 height 22
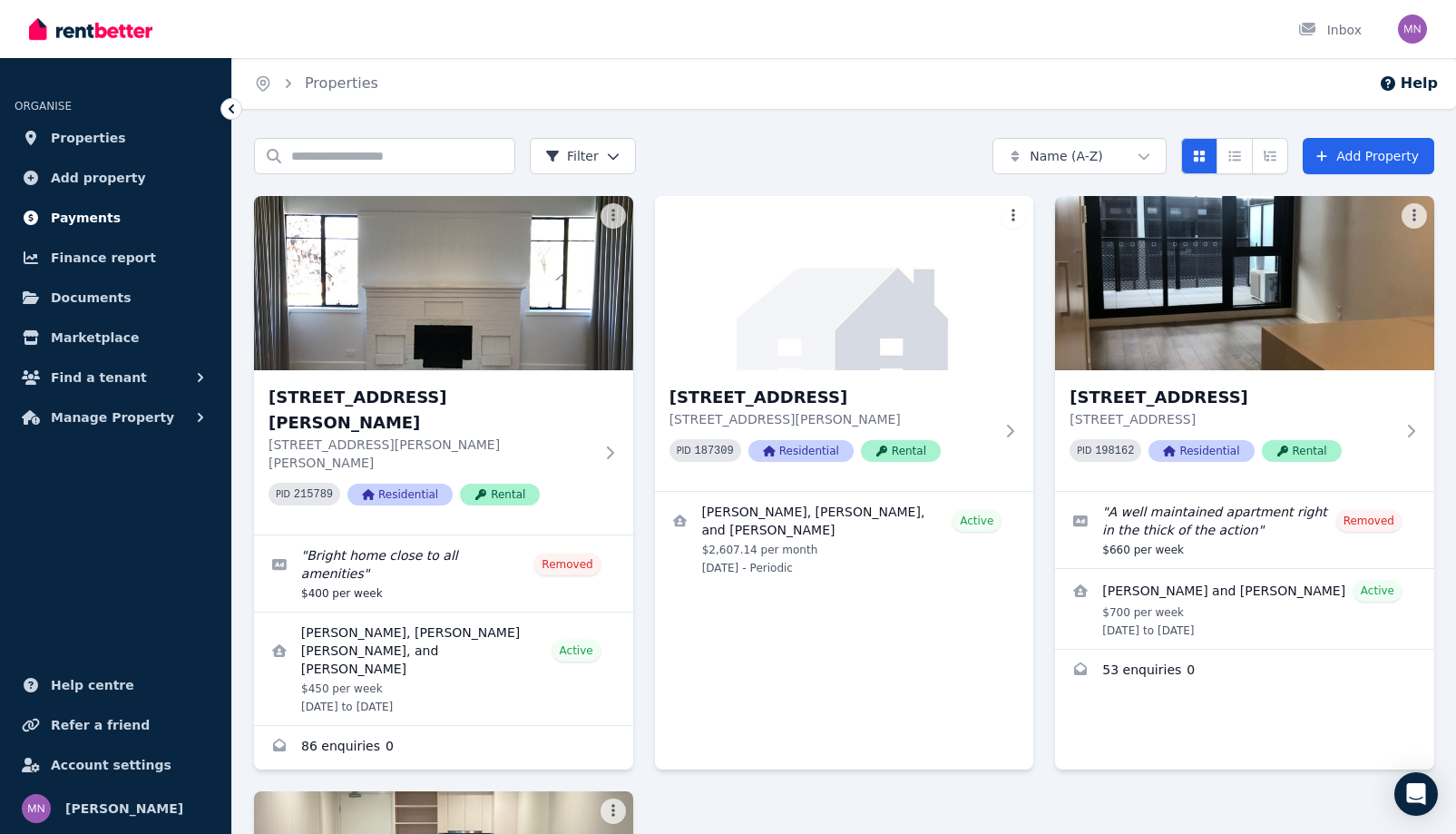
click at [116, 229] on span "Payments" at bounding box center [86, 217] width 69 height 22
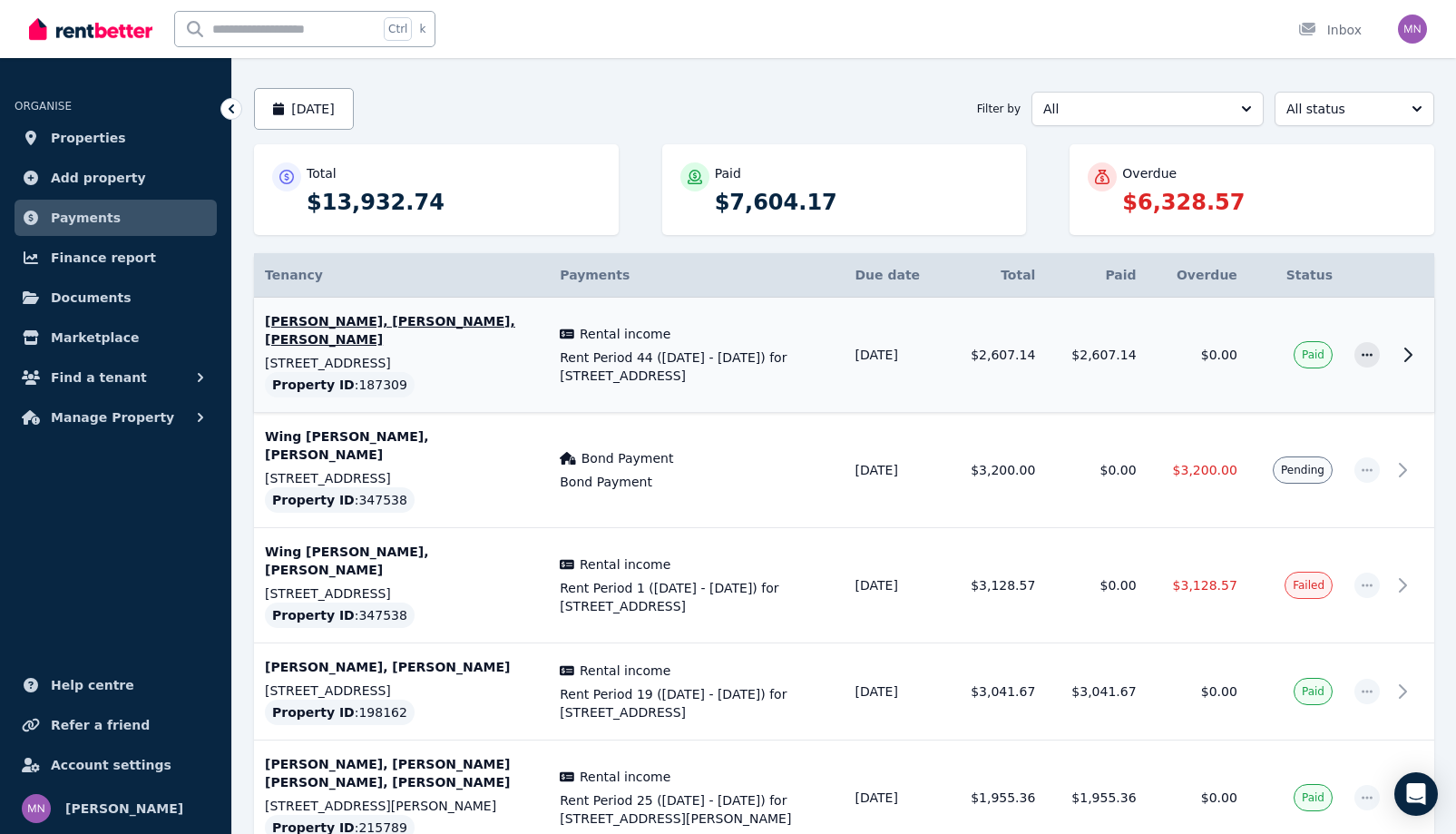
scroll to position [181, 0]
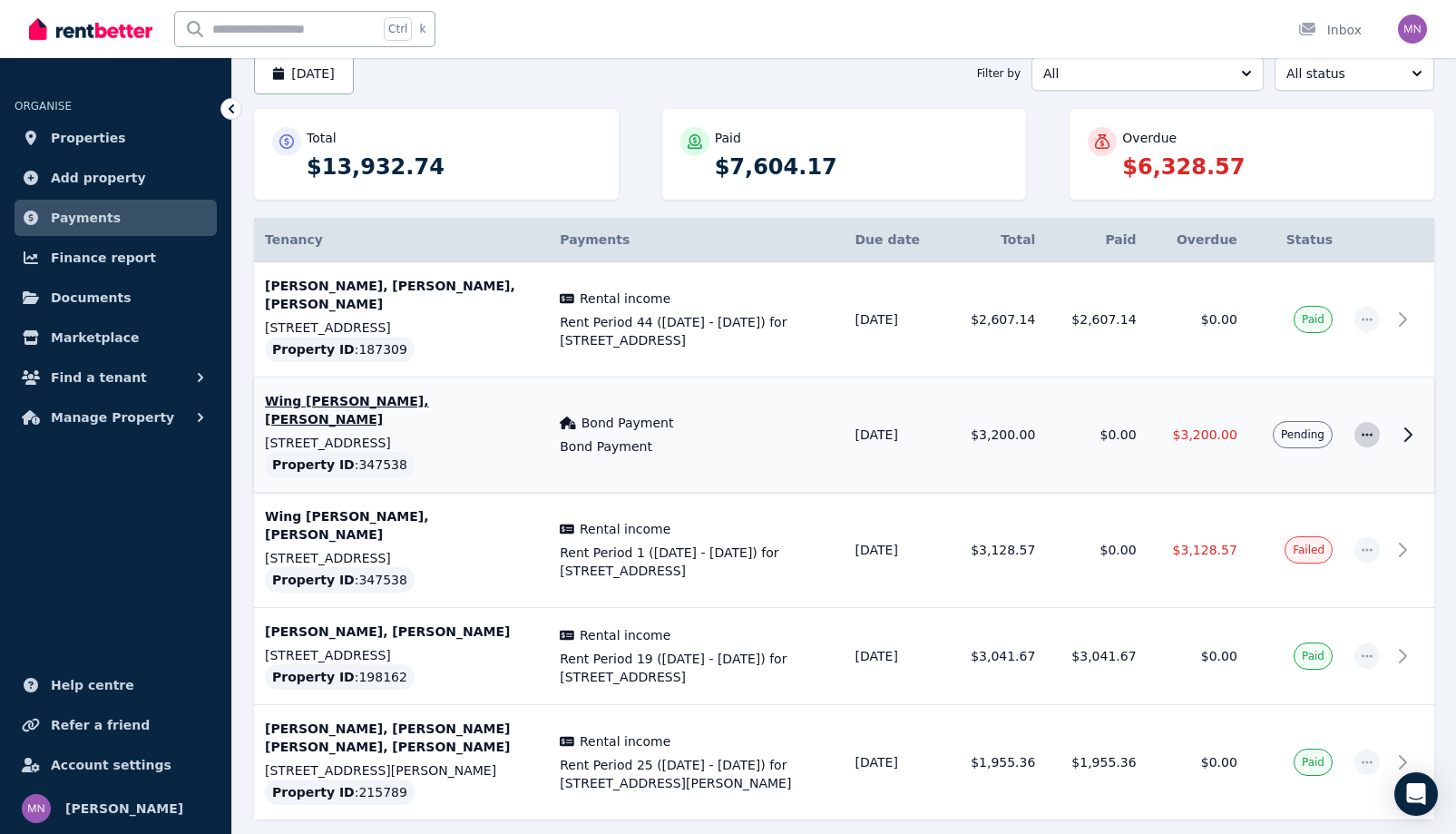
click at [1360, 441] on icon "button" at bounding box center [1366, 434] width 14 height 13
click at [1275, 494] on span "Resend tenant bill" at bounding box center [1307, 484] width 116 height 22
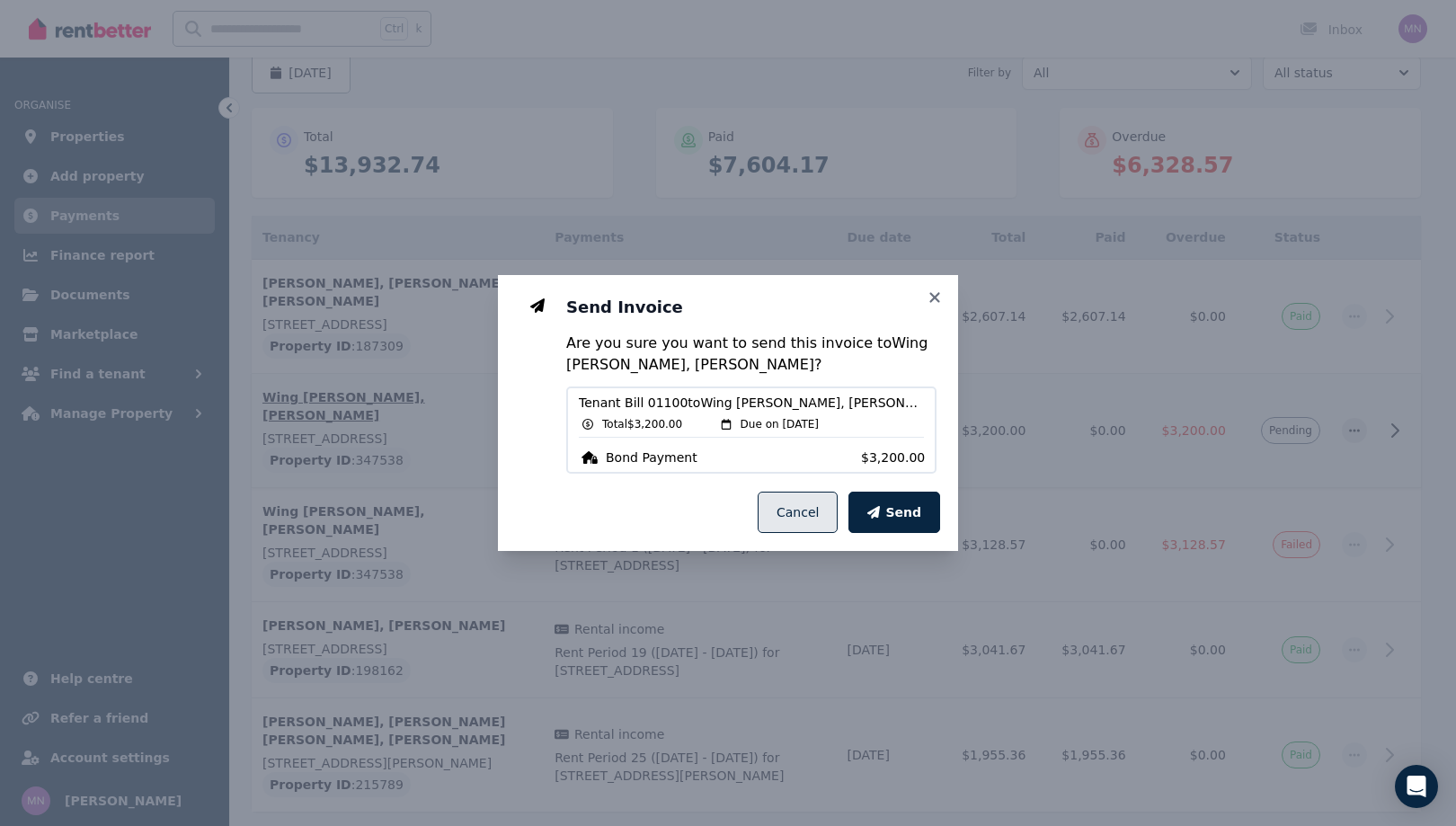
click at [837, 533] on button "Cancel" at bounding box center [798, 511] width 80 height 41
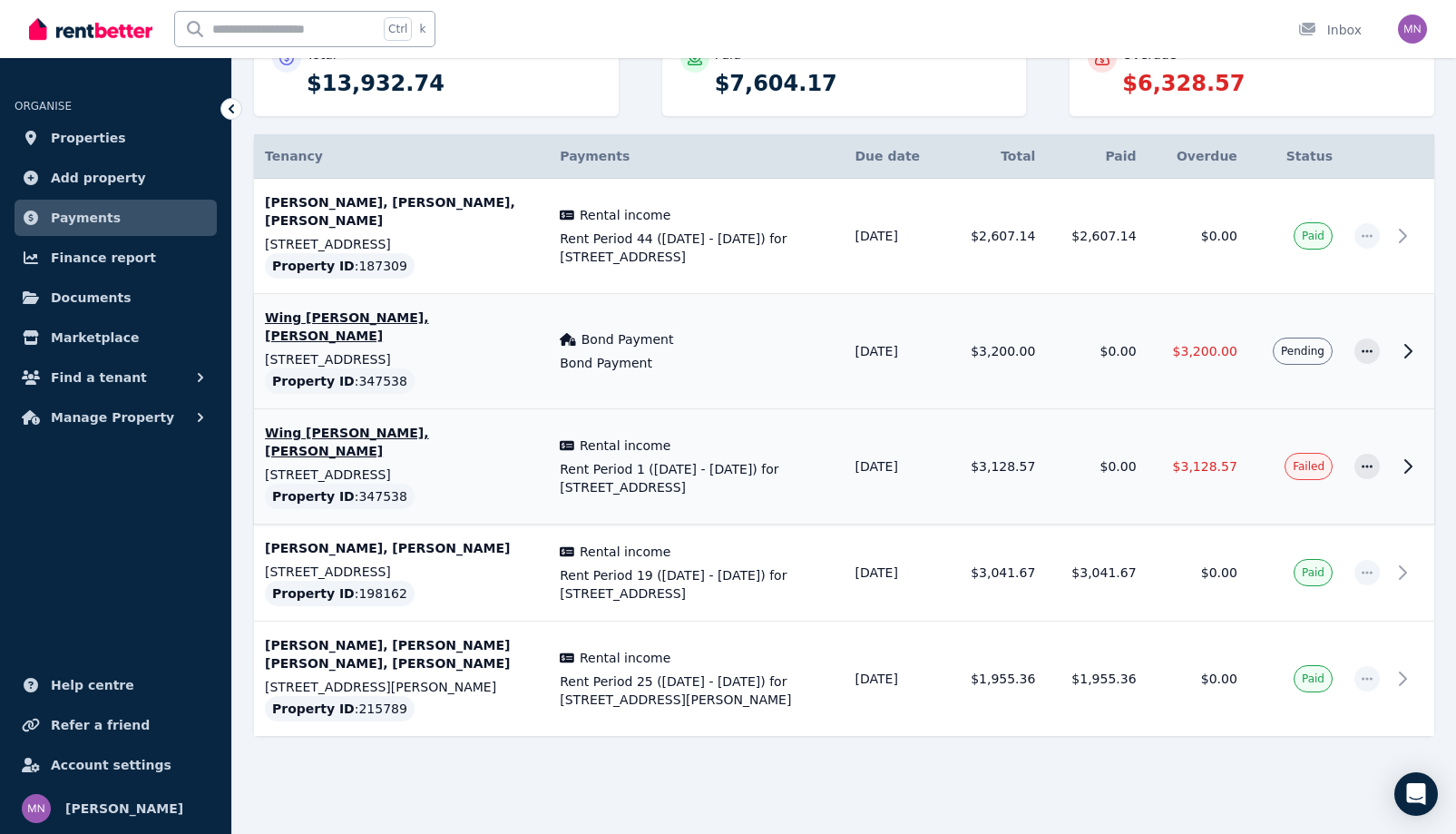
scroll to position [363, 0]
click at [1366, 473] on icon "button" at bounding box center [1366, 466] width 14 height 13
click at [1296, 526] on span "Resend tenant bill" at bounding box center [1307, 515] width 116 height 22
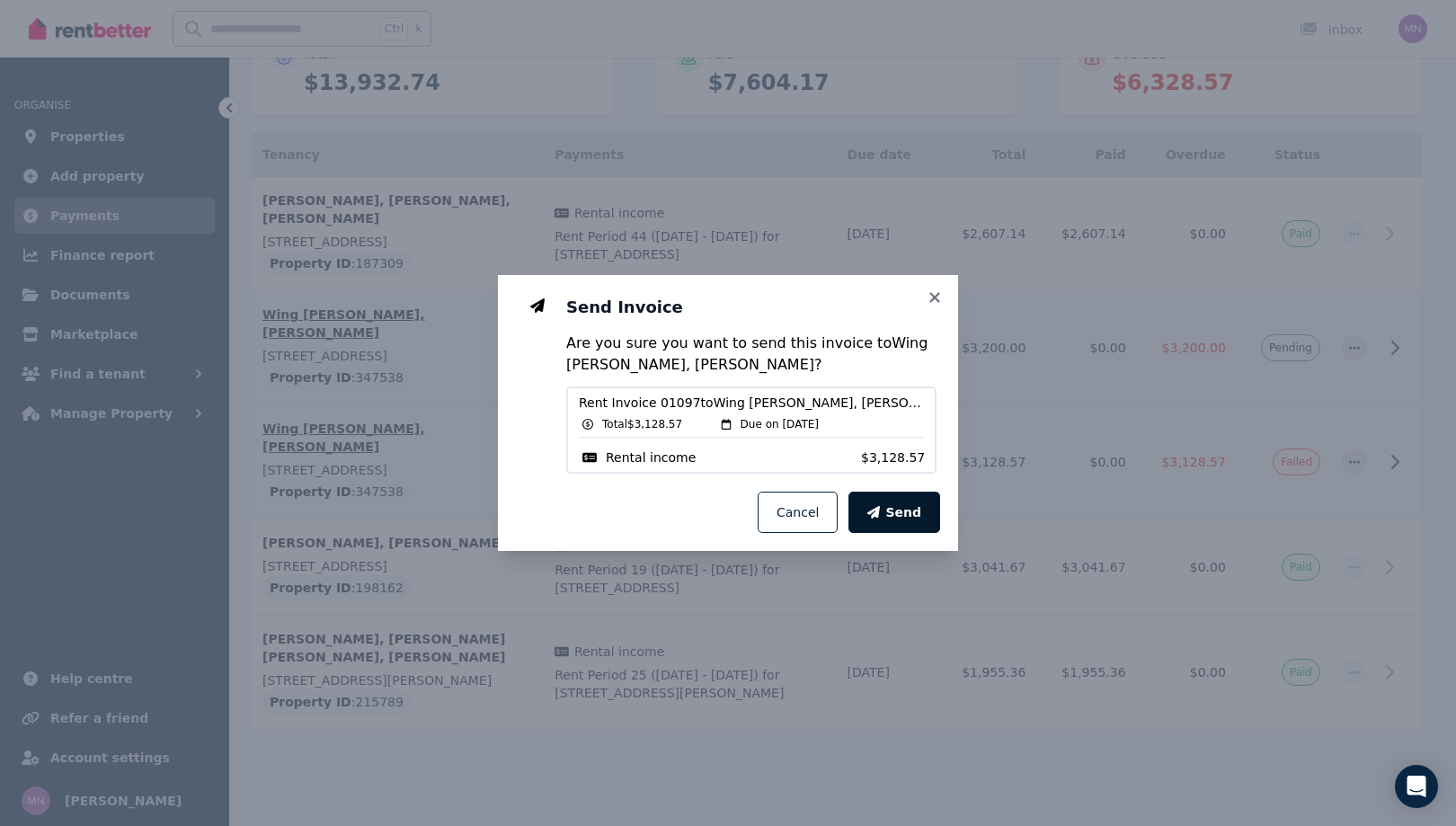
click at [922, 521] on span "Send" at bounding box center [903, 512] width 36 height 18
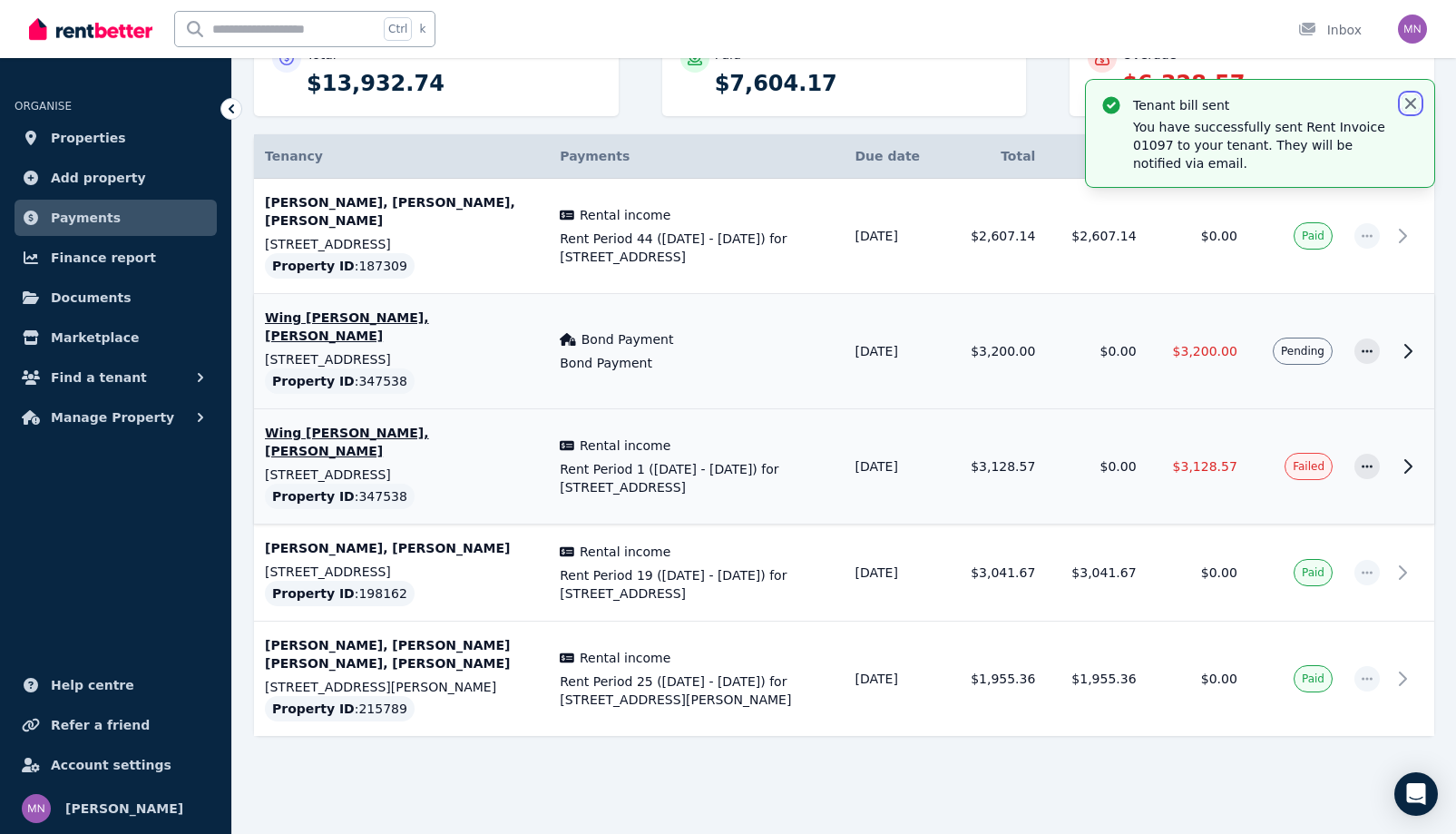
click at [1402, 113] on icon "button" at bounding box center [1411, 103] width 18 height 18
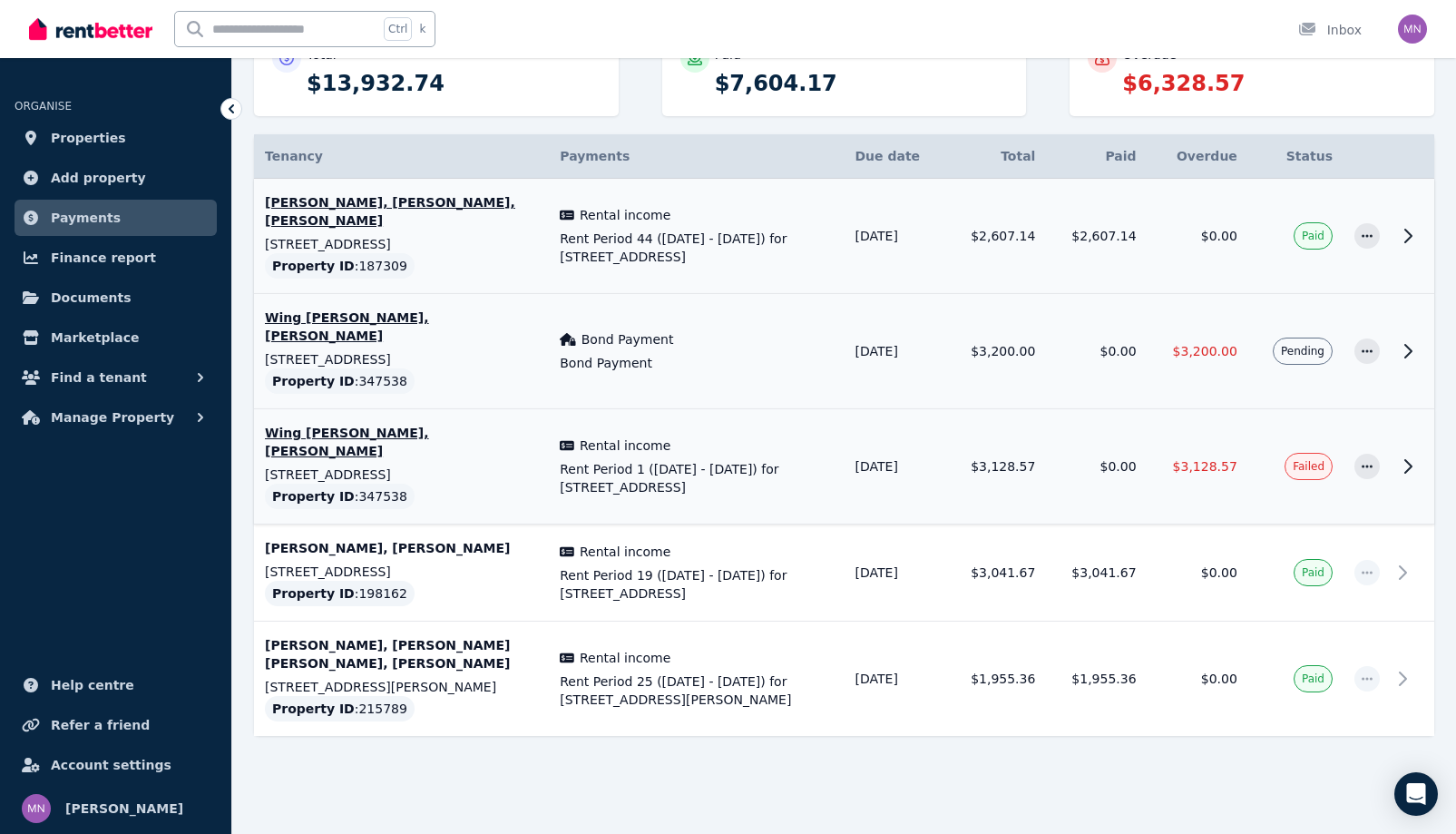
scroll to position [0, 0]
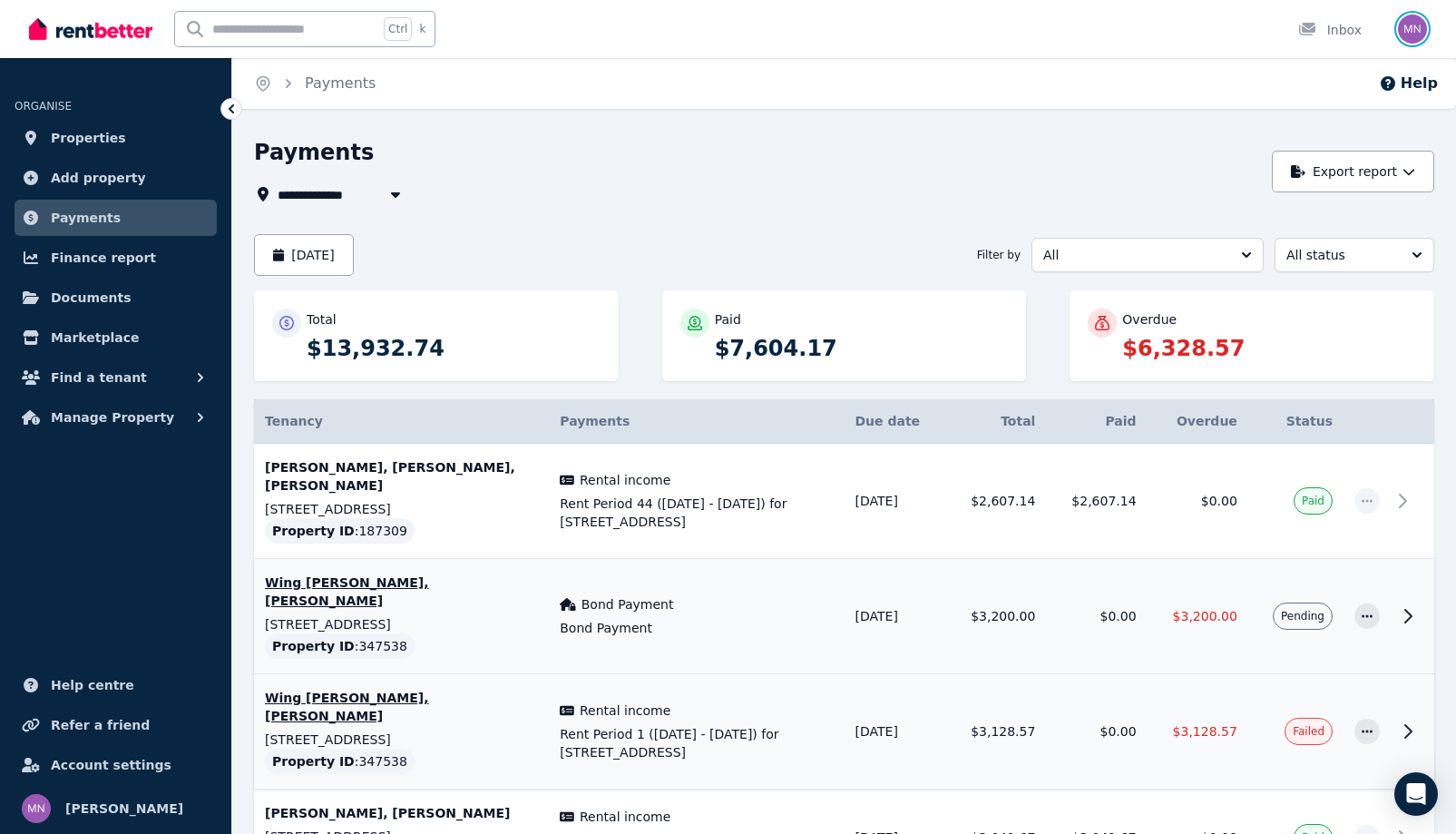
click at [1405, 30] on img "button" at bounding box center [1413, 29] width 29 height 29
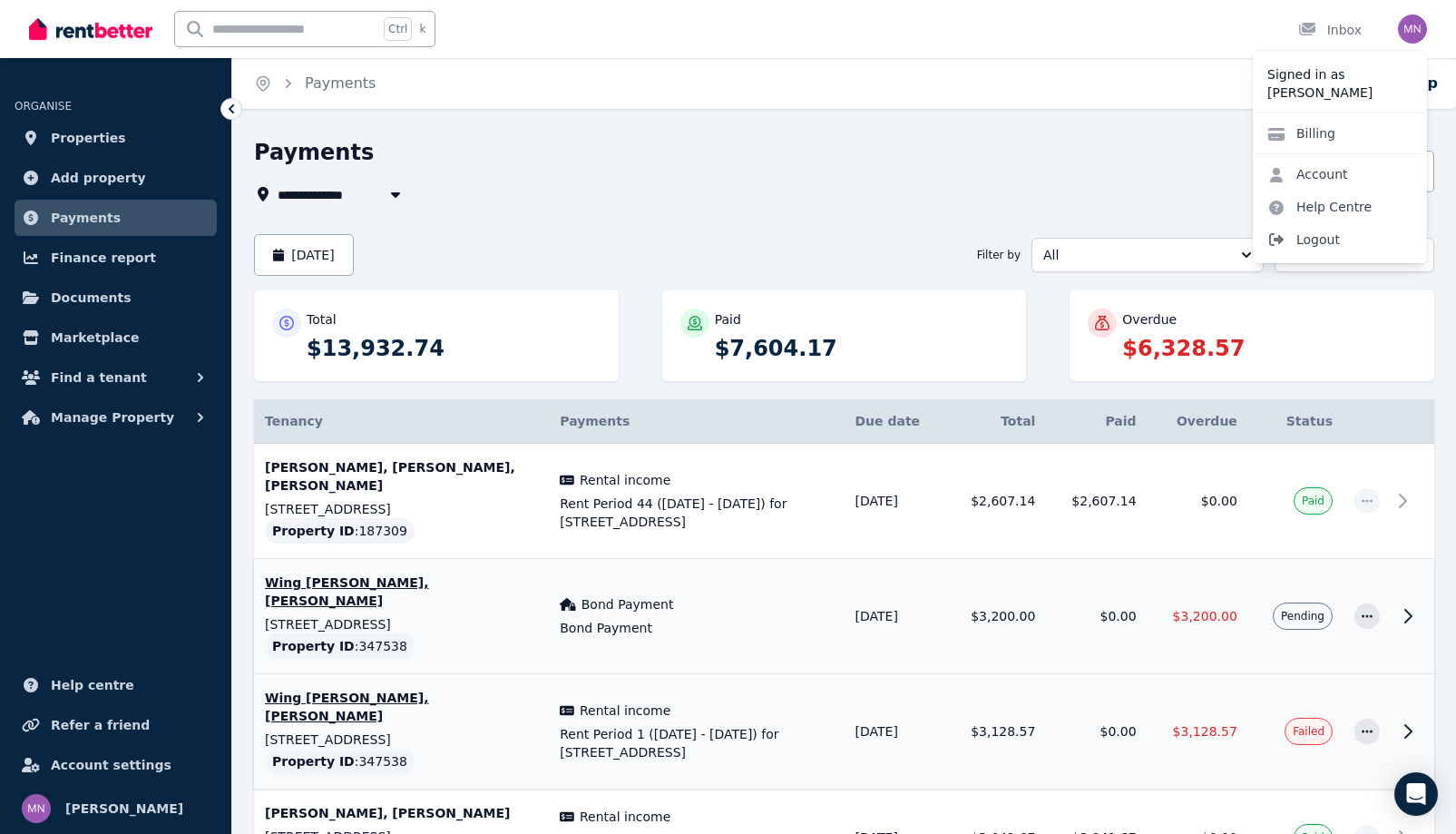
click at [1299, 256] on span "Logout" at bounding box center [1340, 239] width 175 height 33
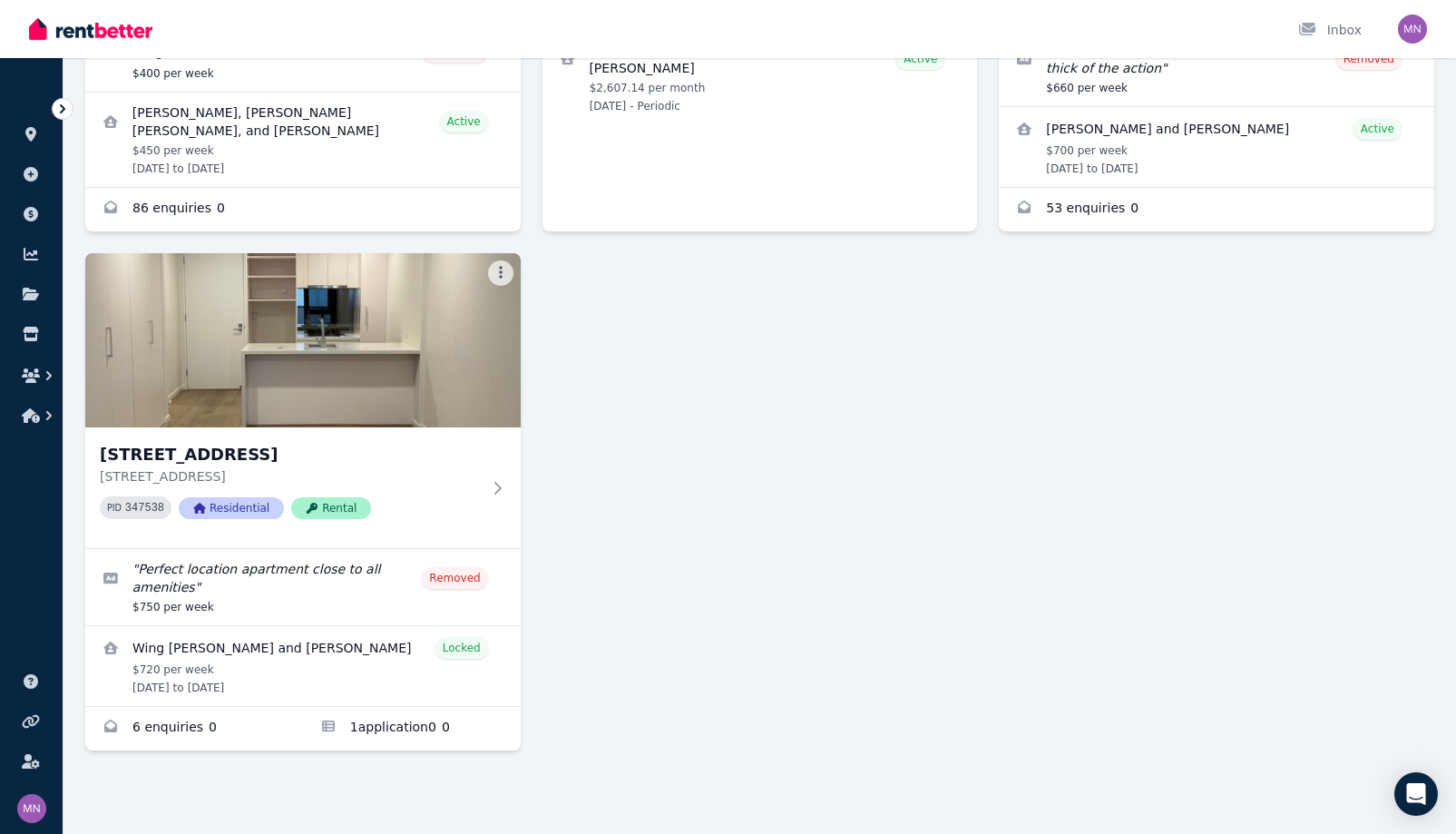
scroll to position [863, 0]
click at [501, 481] on icon at bounding box center [501, 487] width 18 height 14
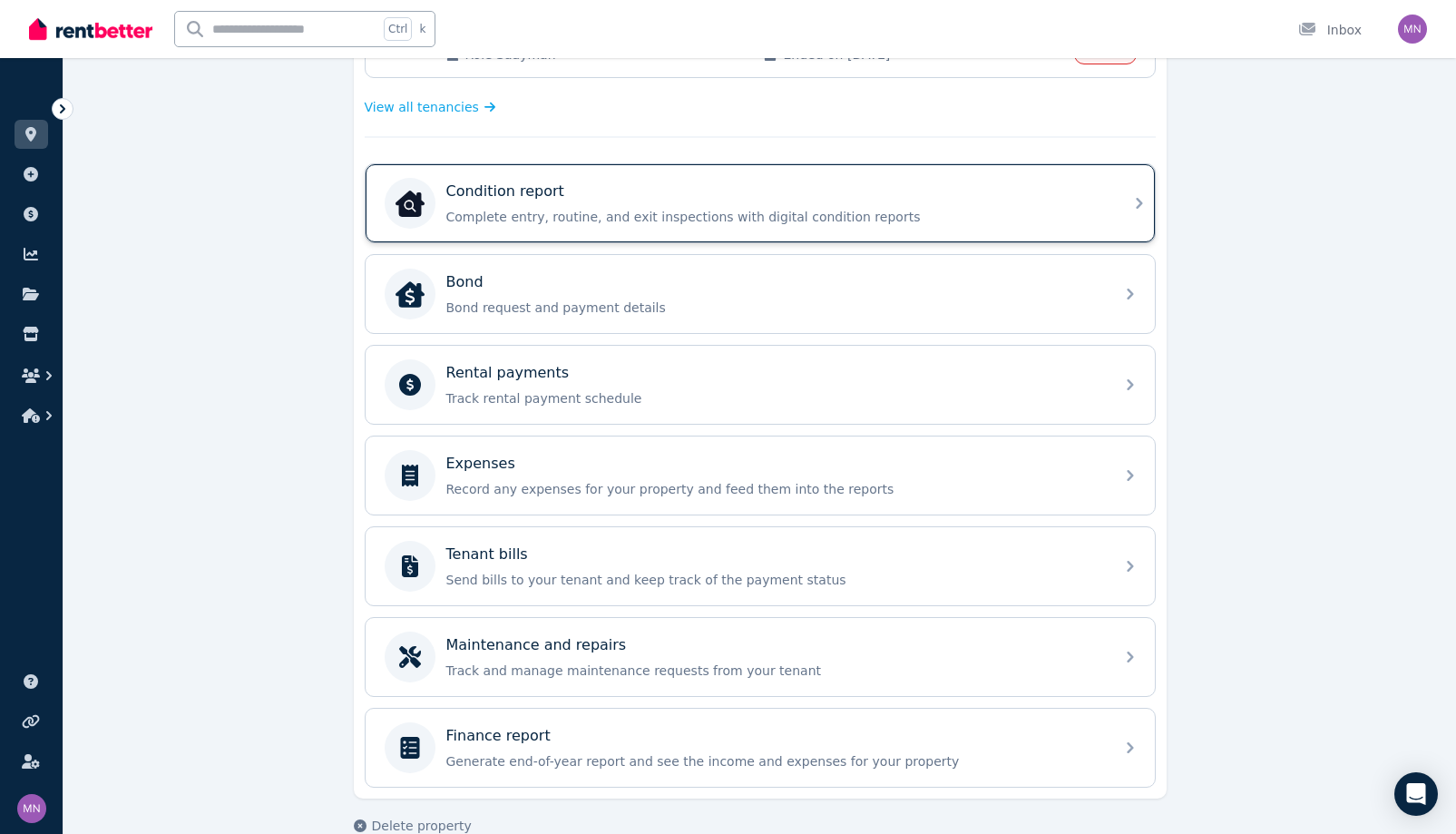
scroll to position [736, 0]
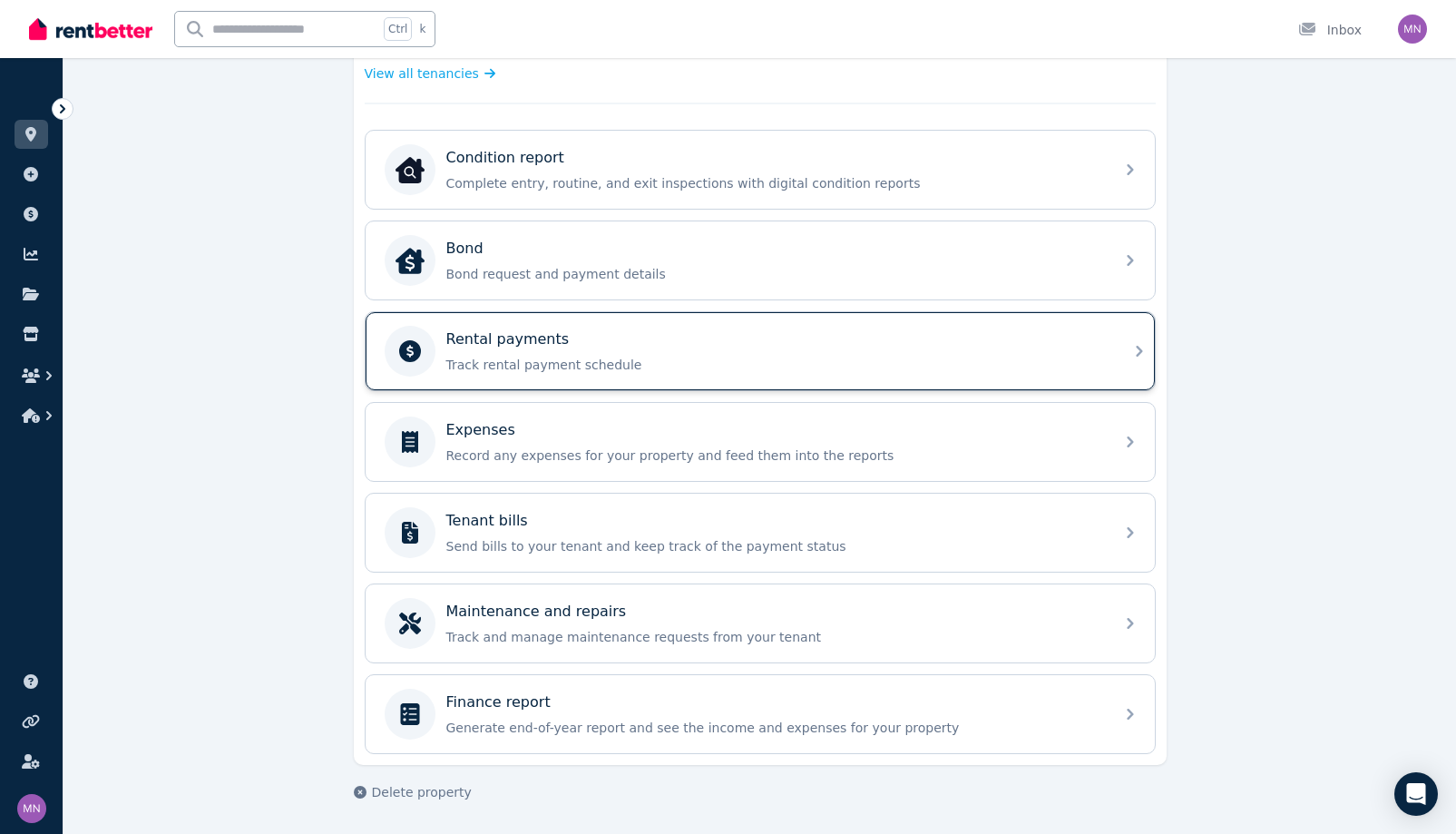
click at [508, 374] on div "Rental payments Track rental payment schedule" at bounding box center [775, 350] width 657 height 45
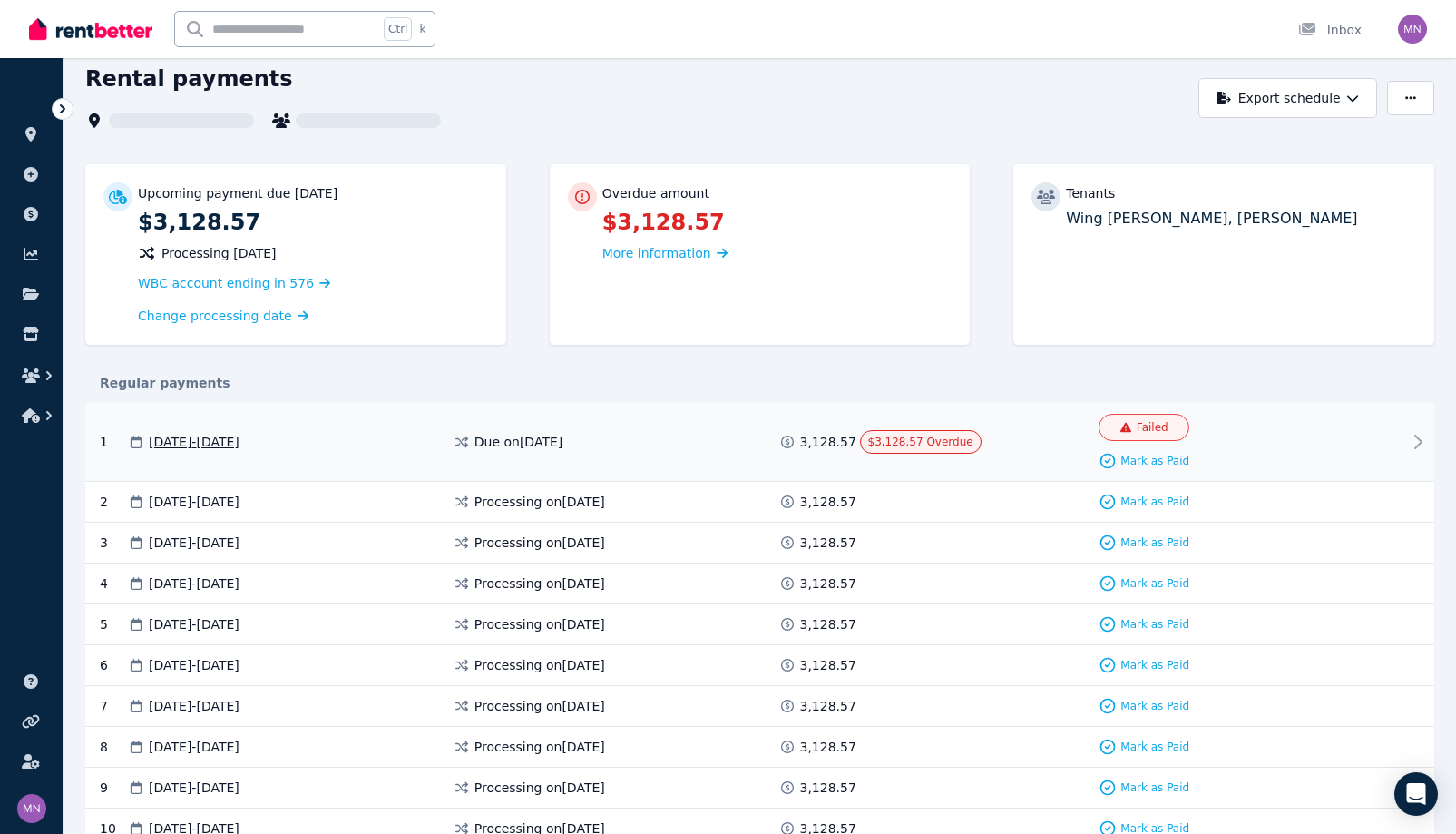
scroll to position [272, 0]
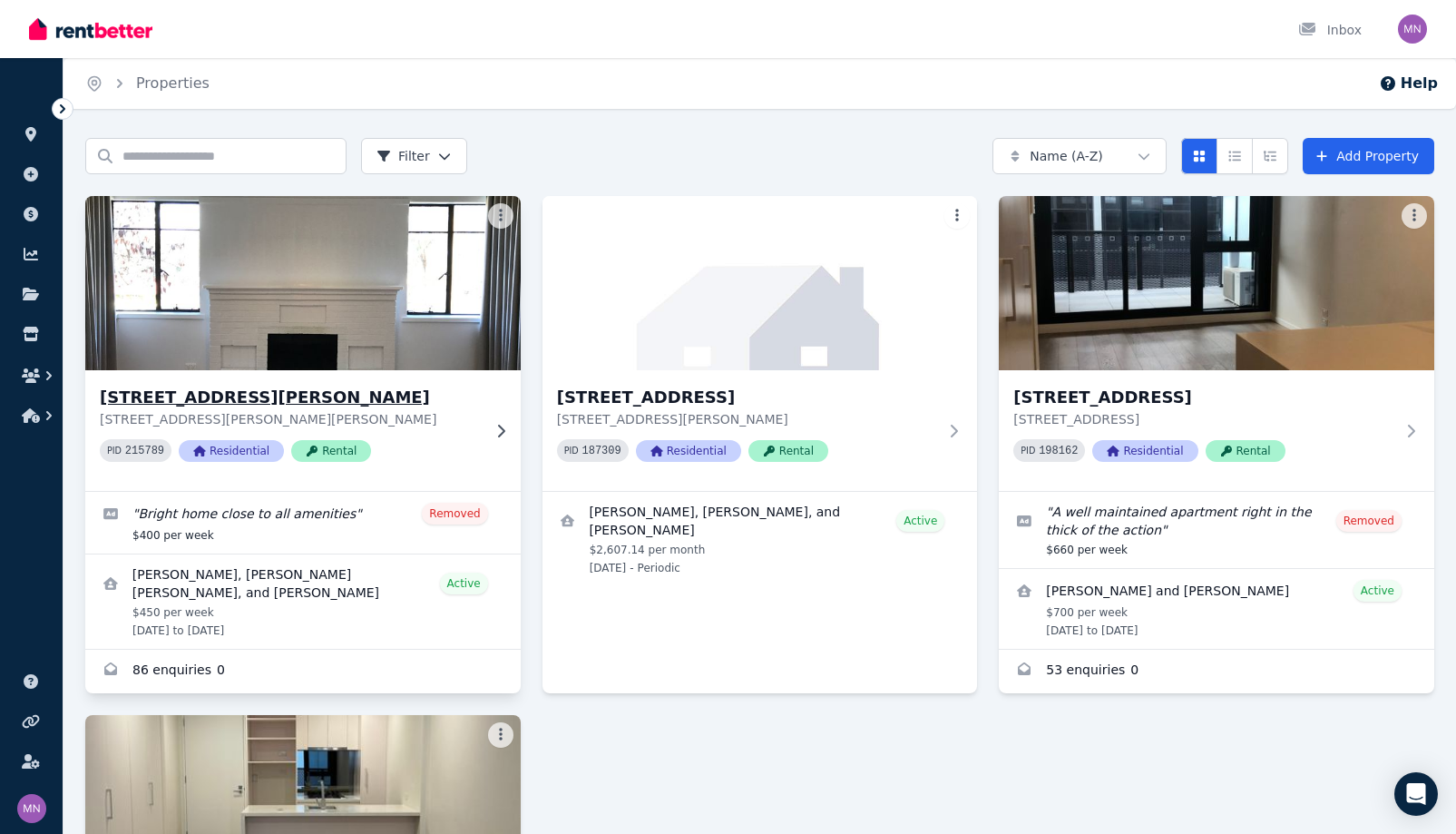
click at [461, 462] on div "PID 215789 Residential Rental" at bounding box center [289, 451] width 381 height 23
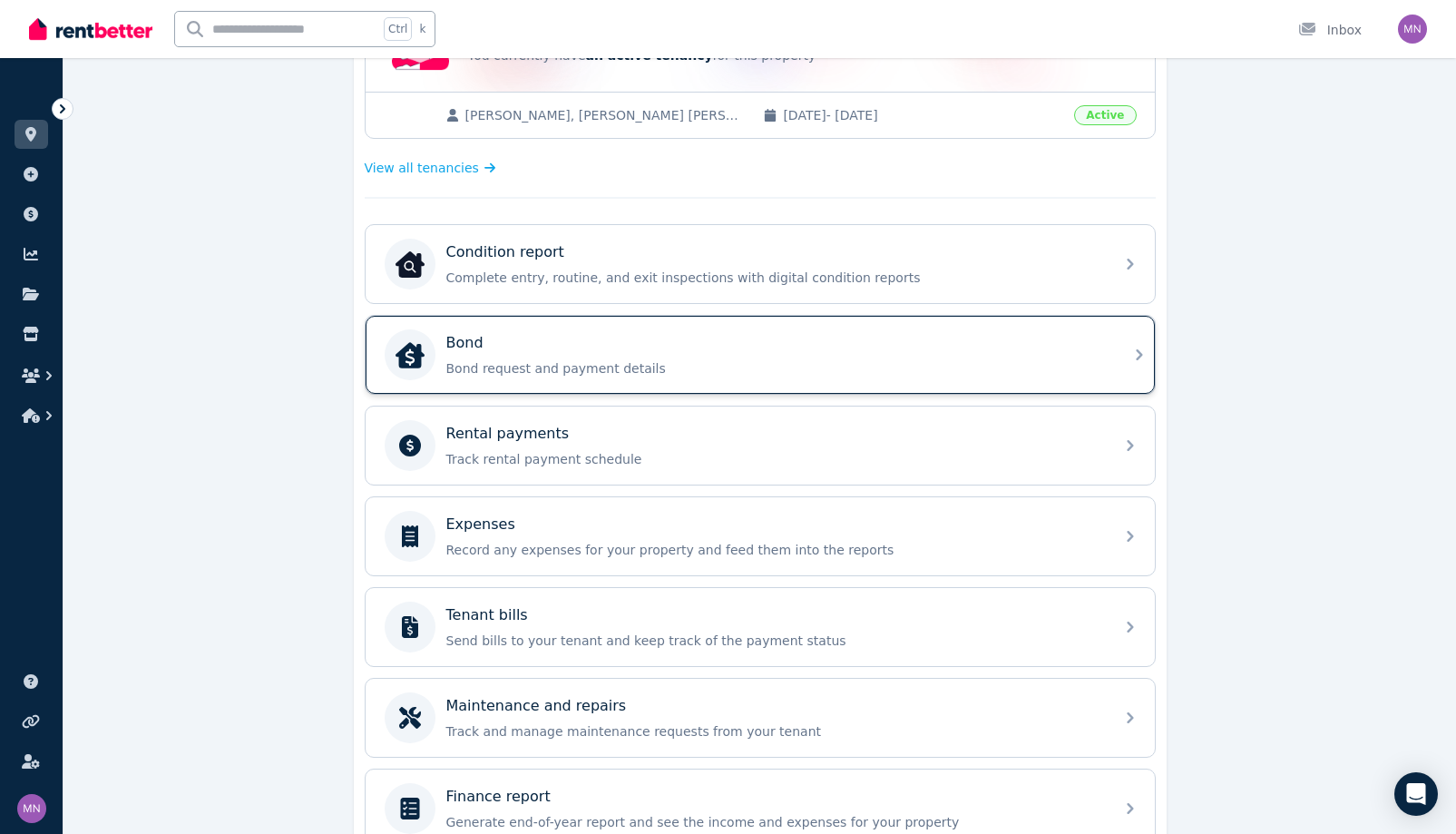
scroll to position [459, 0]
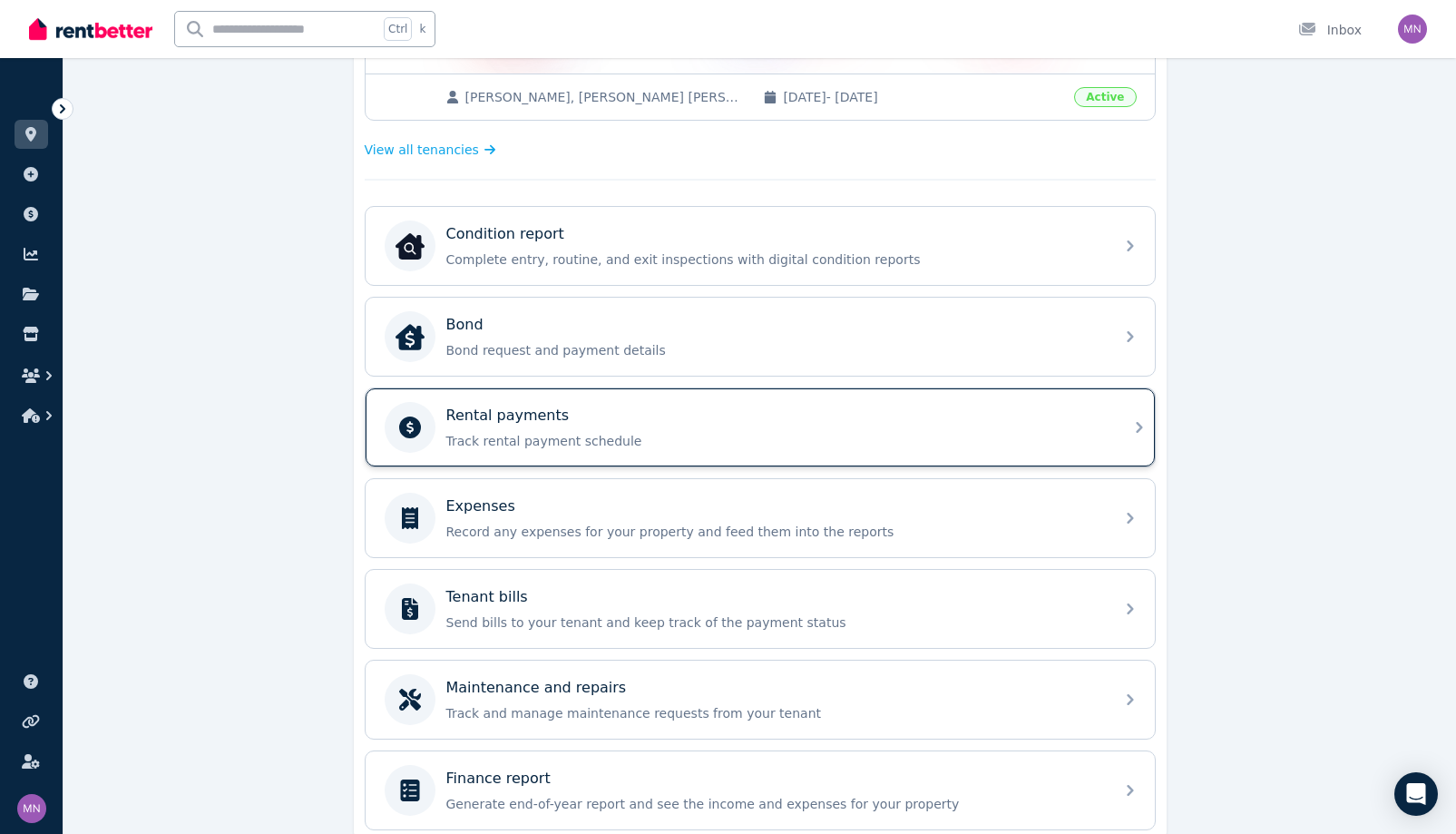
click at [583, 427] on div "Rental payments" at bounding box center [775, 415] width 657 height 22
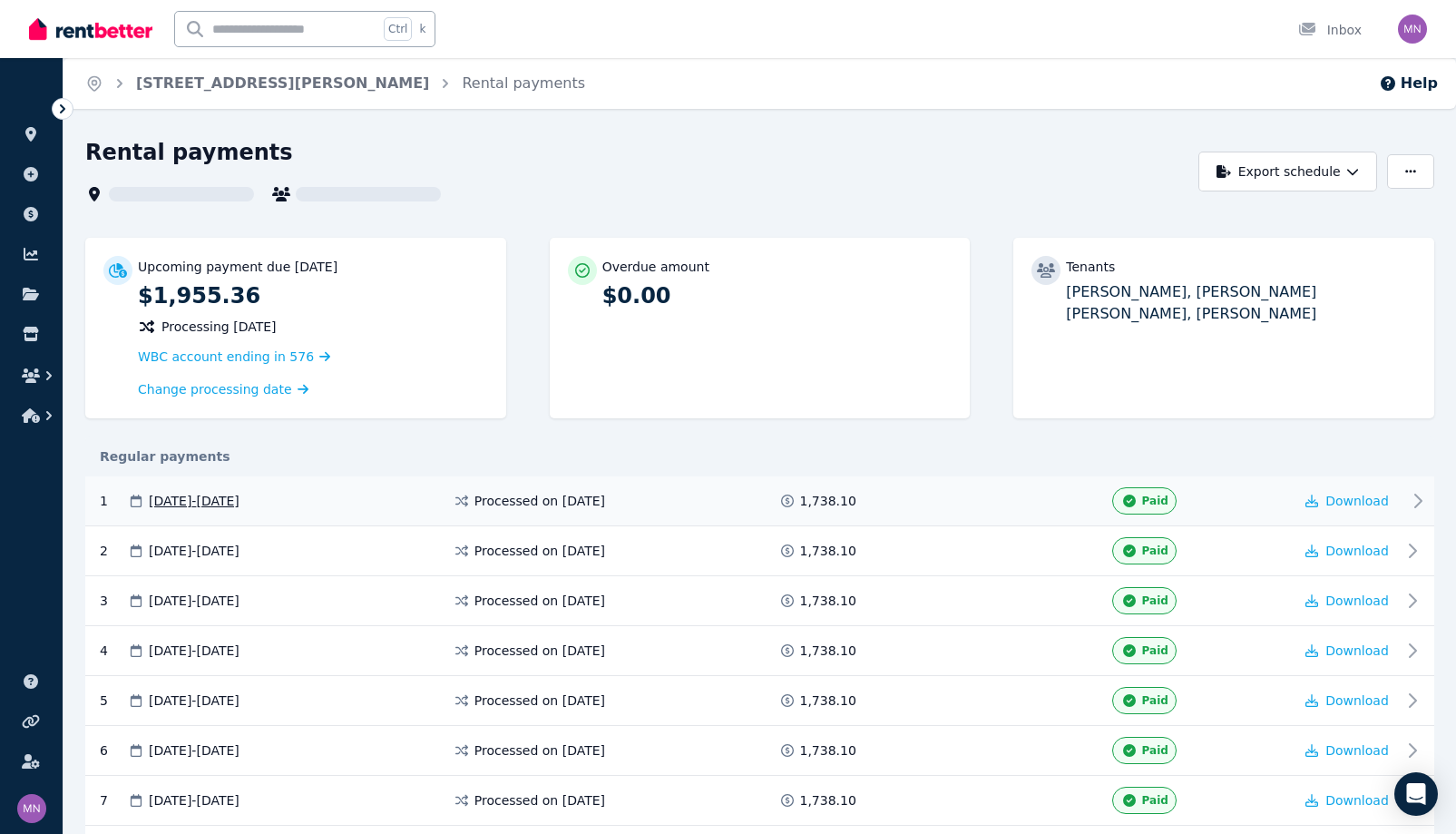
scroll to position [181, 0]
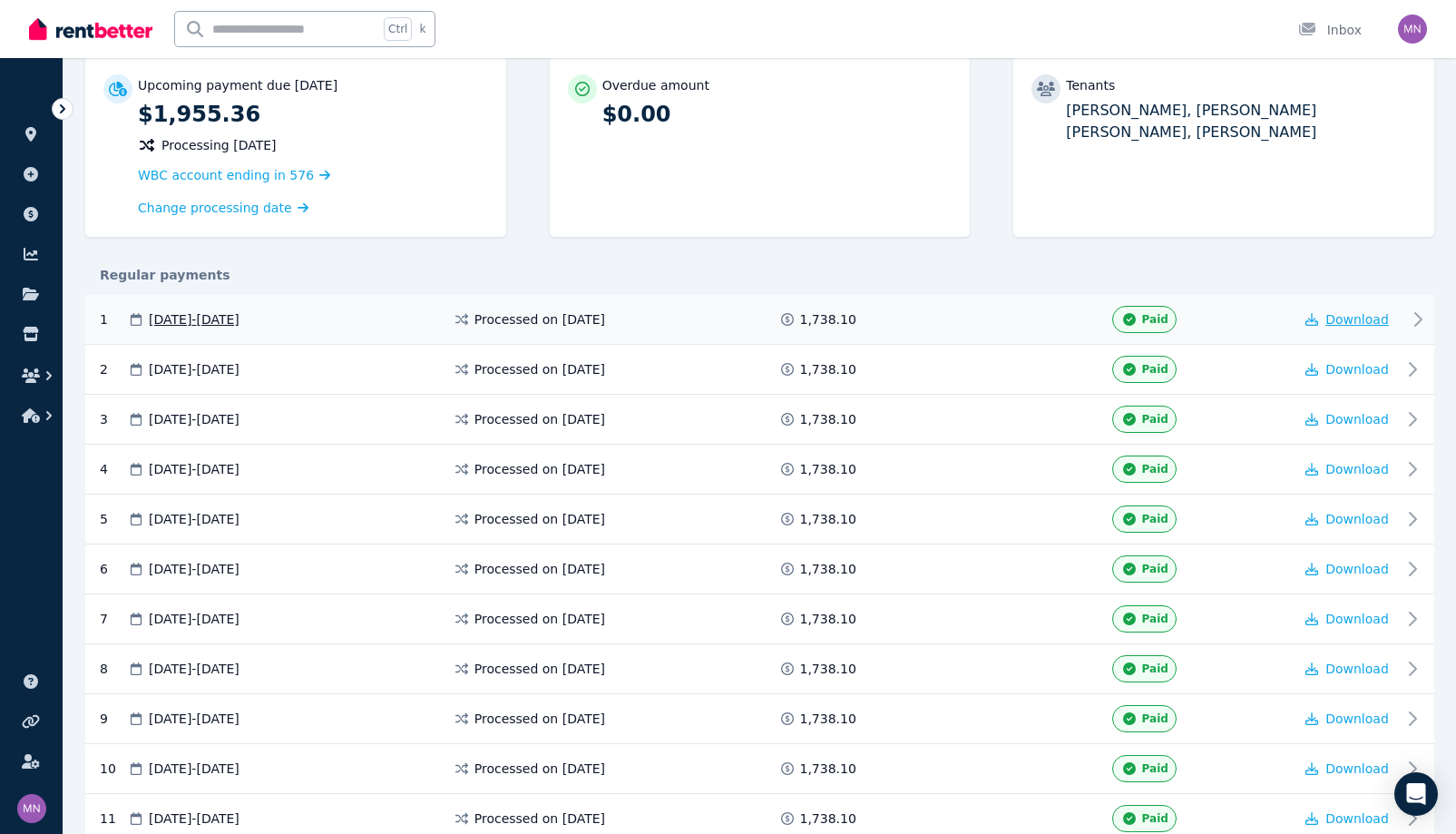
click at [757, 327] on span "Download" at bounding box center [1358, 319] width 64 height 14
